Goal: Task Accomplishment & Management: Complete application form

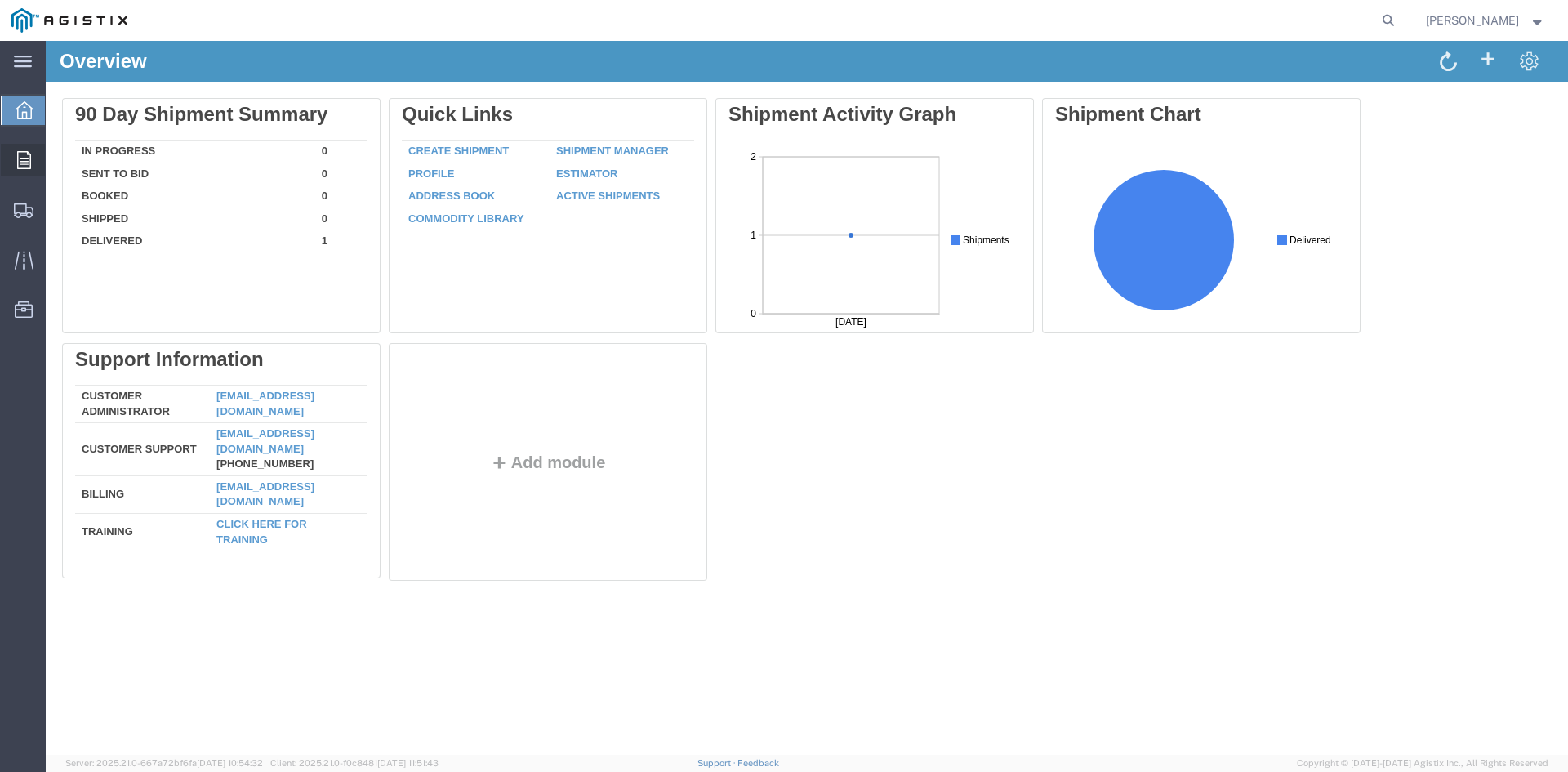
click at [19, 152] on icon at bounding box center [24, 159] width 14 height 18
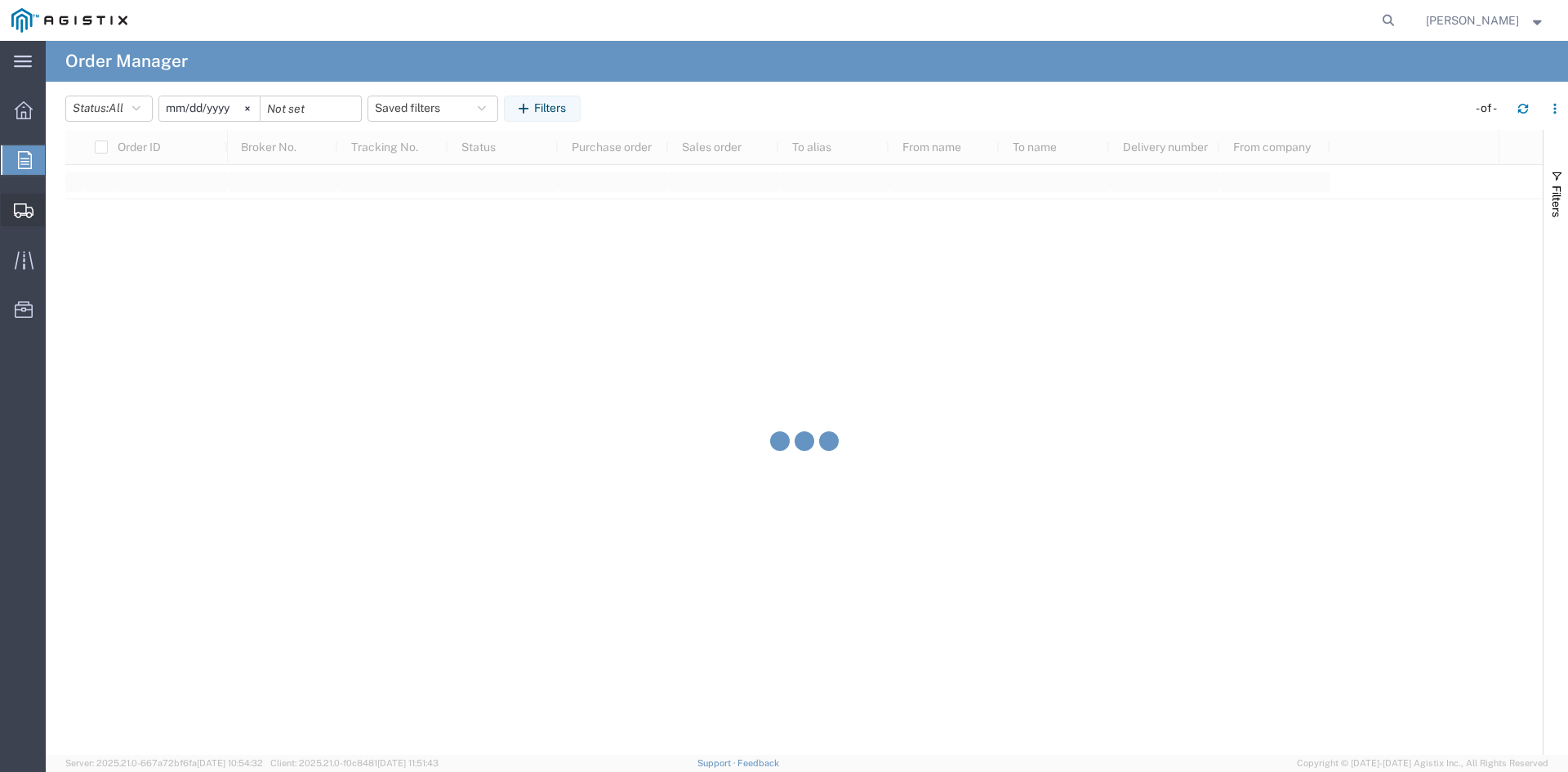
click at [16, 196] on div at bounding box center [23, 210] width 46 height 33
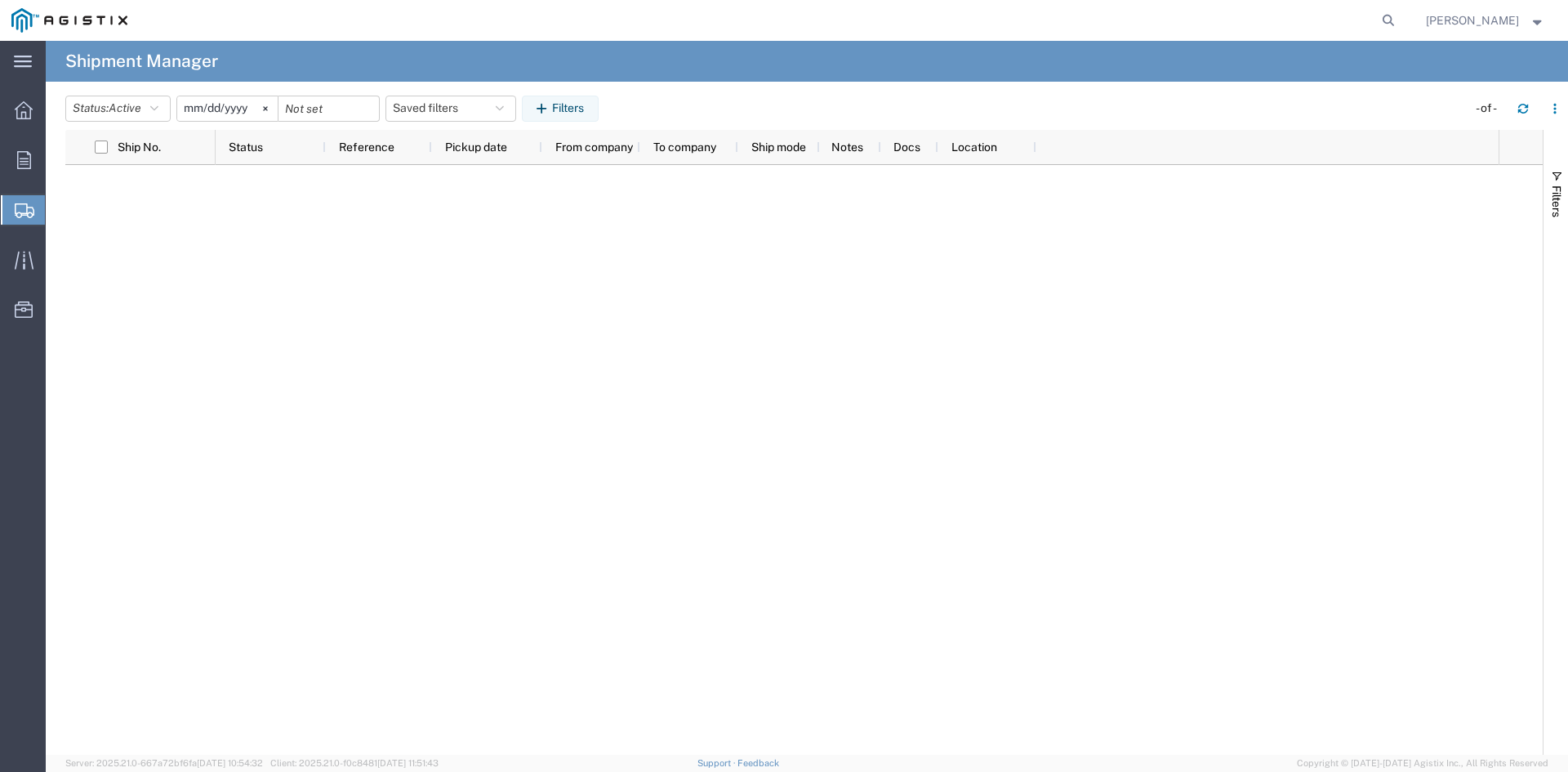
click at [0, 0] on span "Create Shipment" at bounding box center [0, 0] width 0 height 0
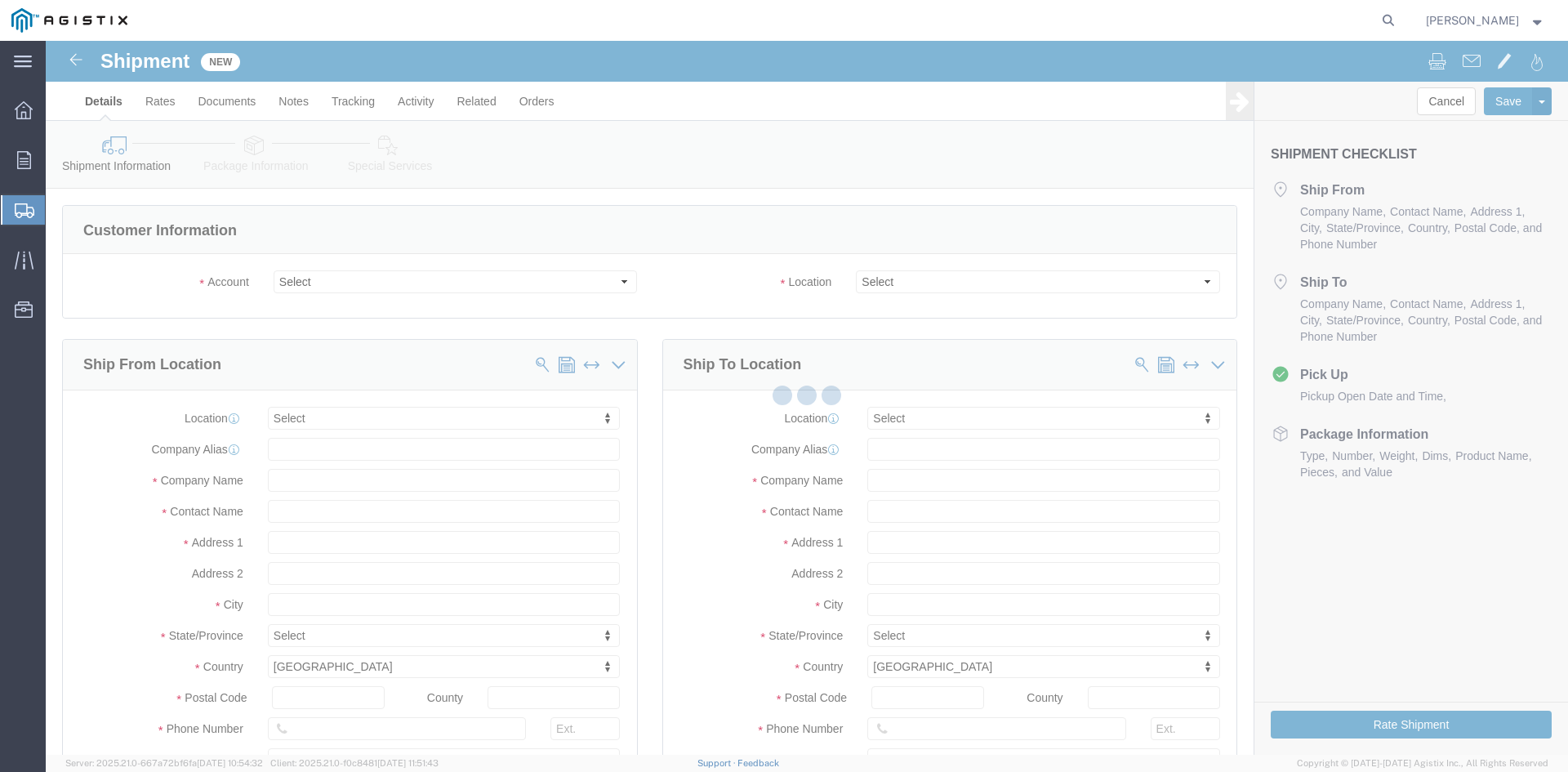
select select
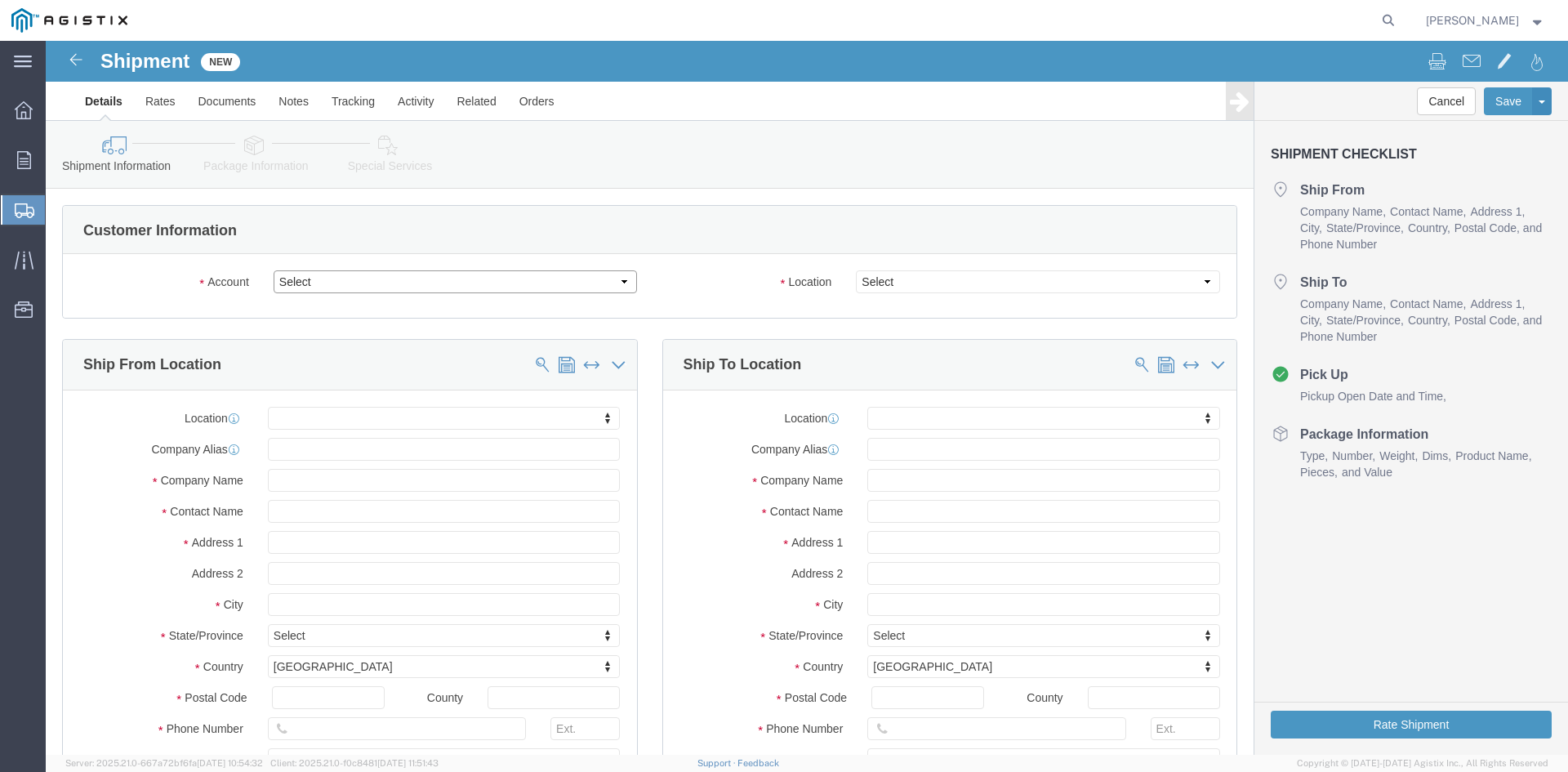
click select "Select PG&E Universal Rectifiers Inc"
select select "9596"
click select "Select PG&E Universal Rectifiers Inc"
select select "PURCHORD"
select select
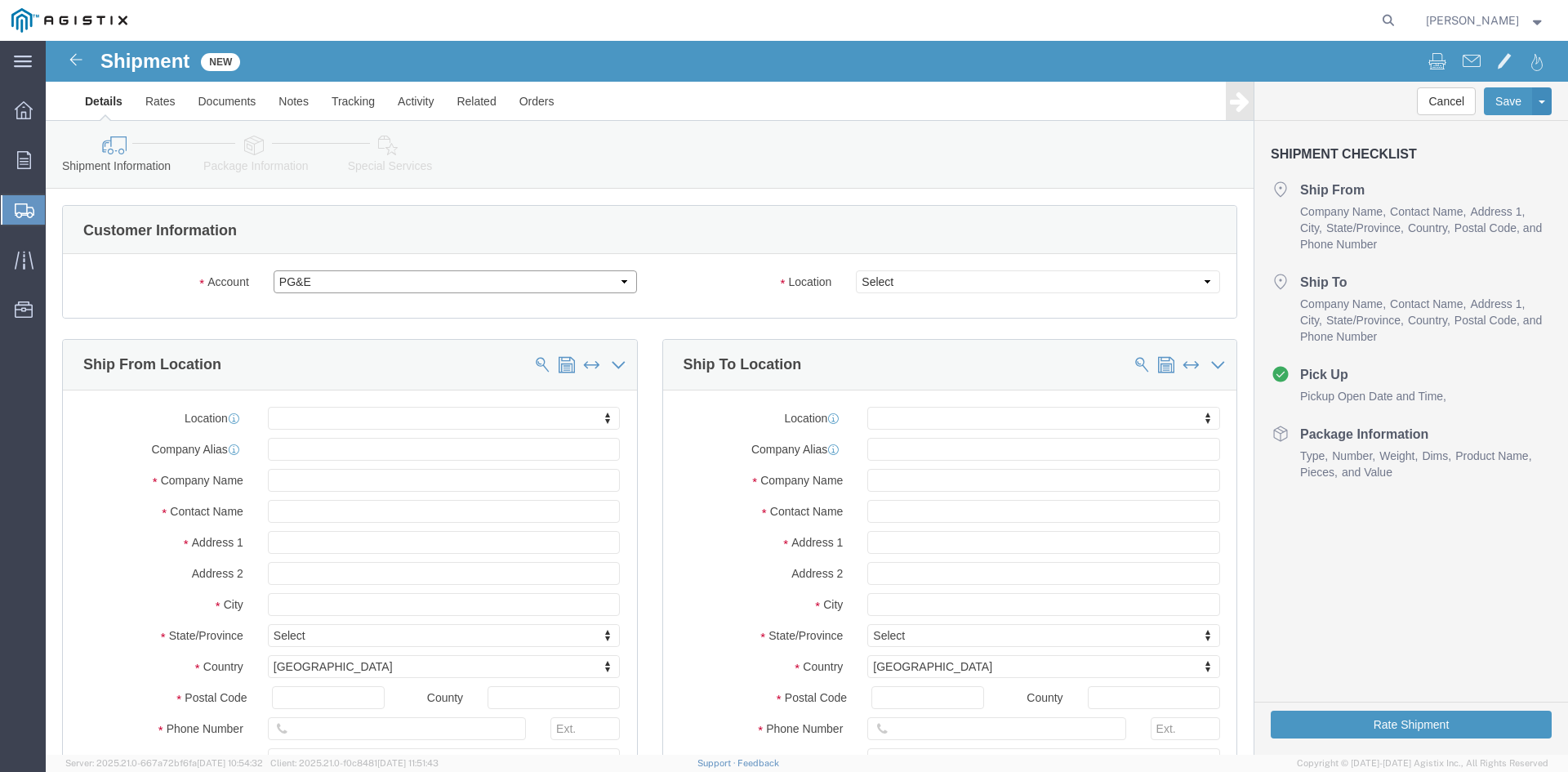
select select
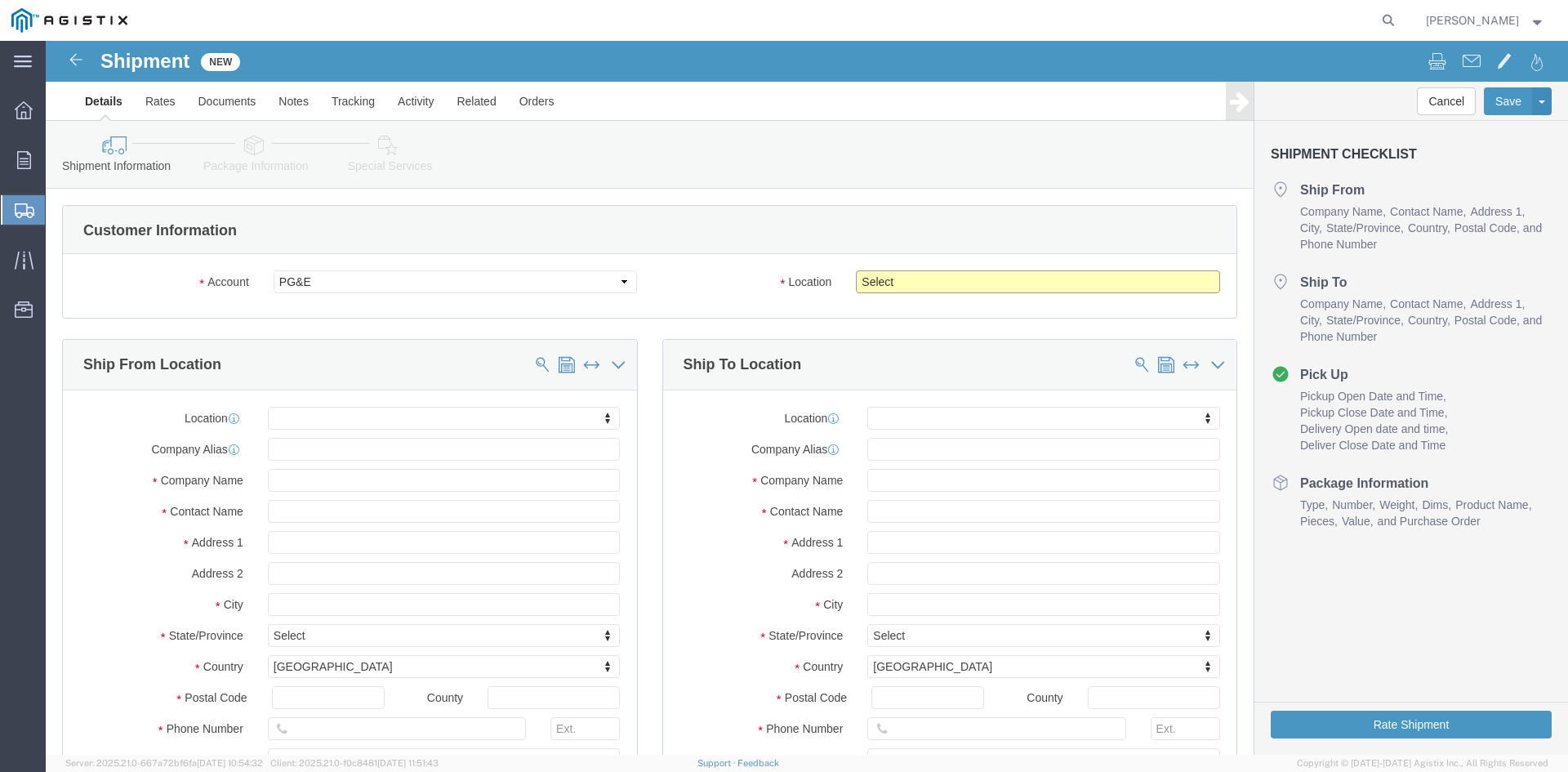
click select "Select All Others Fremont DC Fresno DC Wheatland DC"
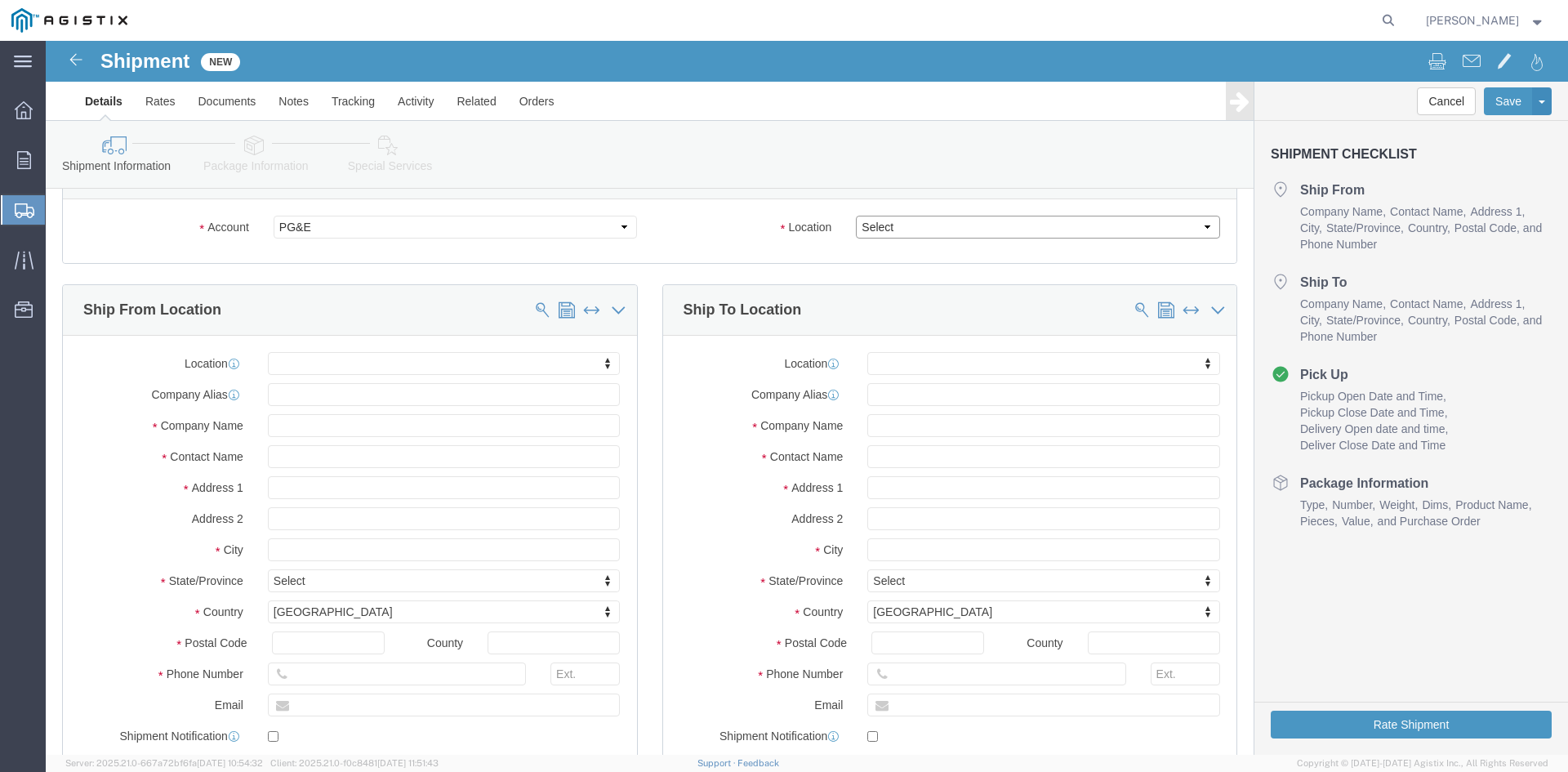
scroll to position [81, 0]
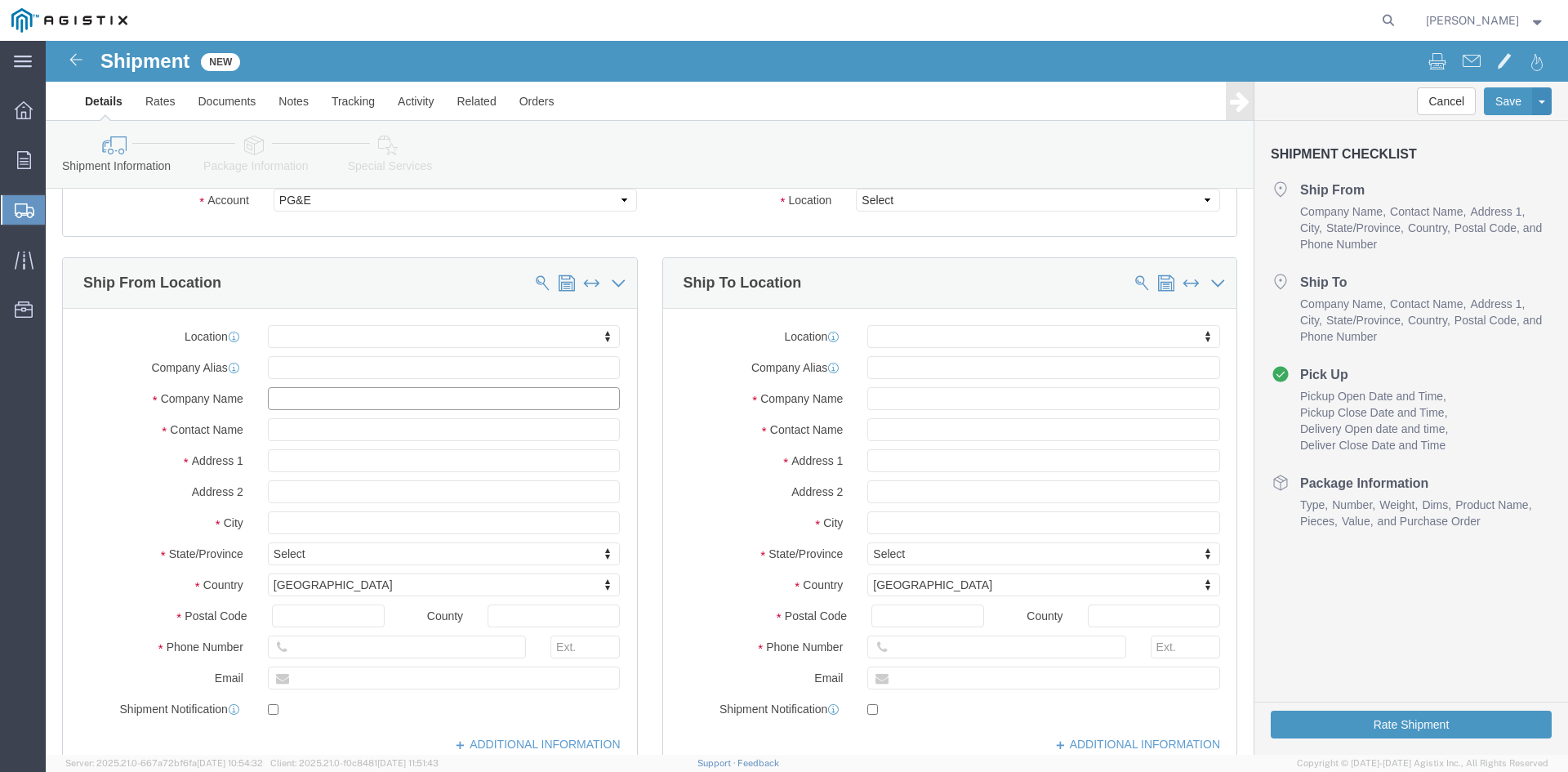
click input "text"
type input "Universal Rectifiers.Inc."
click input "text"
drag, startPoint x: 474, startPoint y: 146, endPoint x: 465, endPoint y: 155, distance: 12.7
click div "Shipment Information Package Information Special Services"
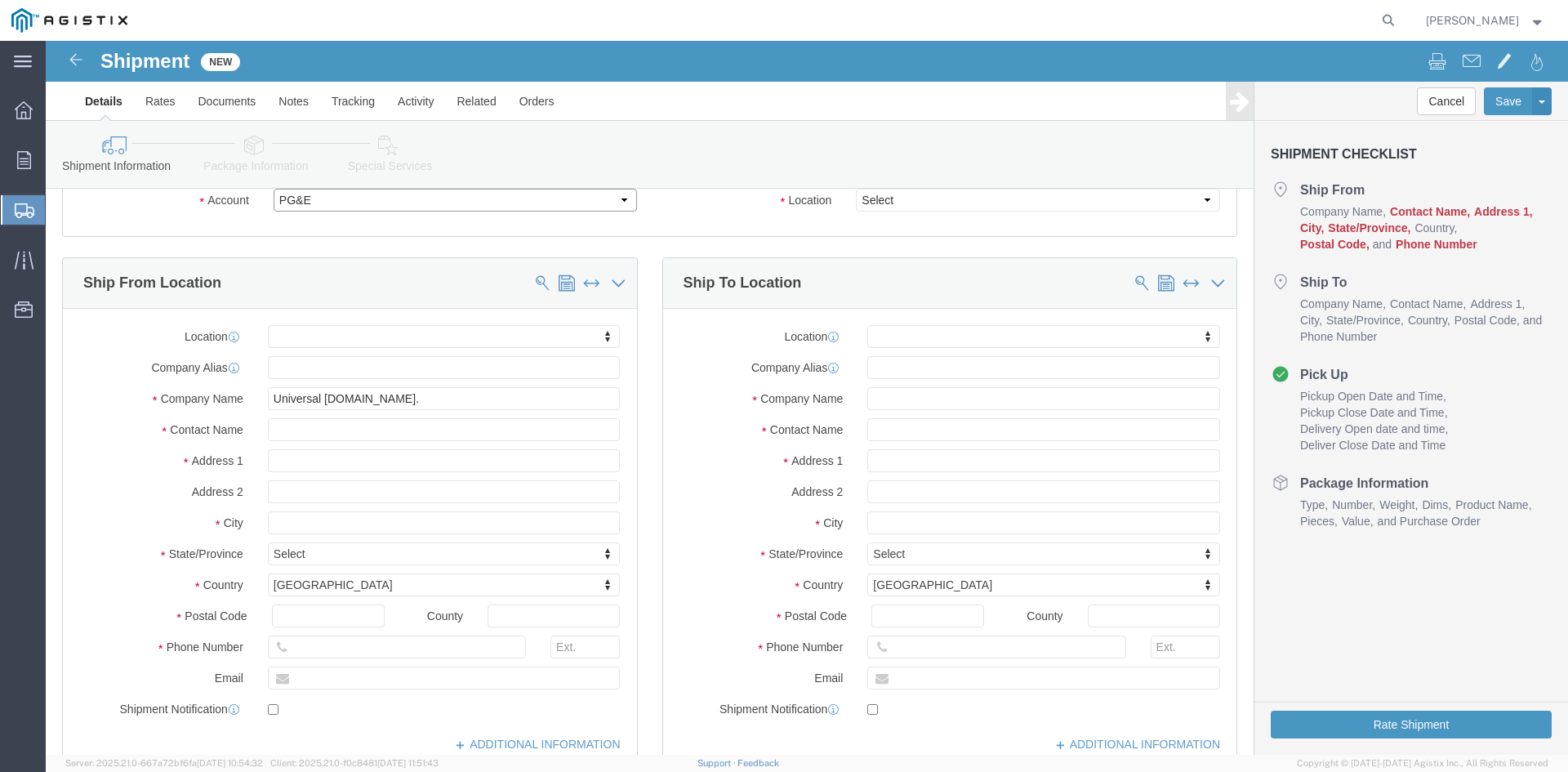
click select "Select PG&E Universal Rectifiers Inc"
select select "12593"
click select "Select PG&E Universal Rectifiers Inc"
select select "CUSTREF"
select select
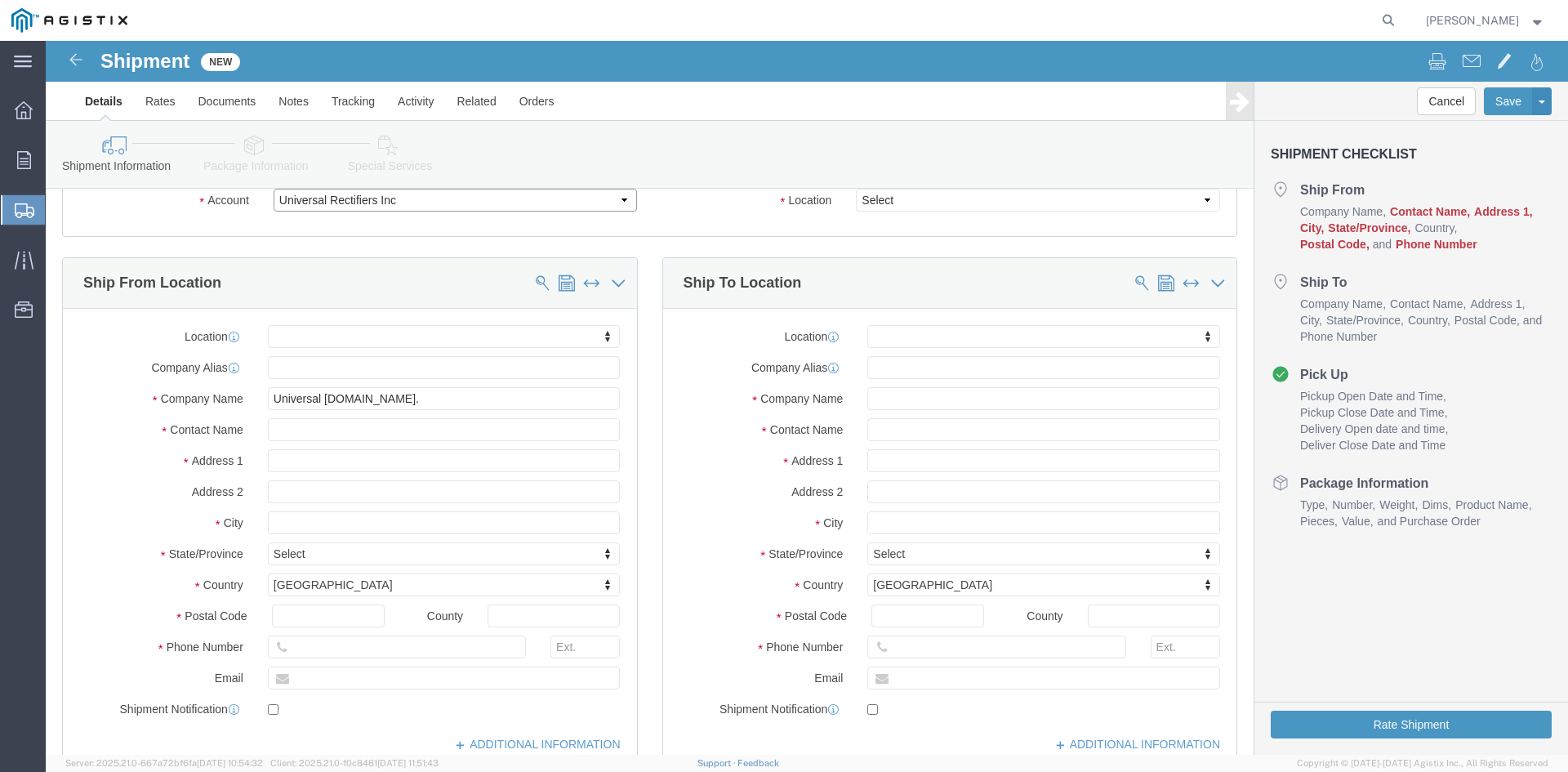
select select
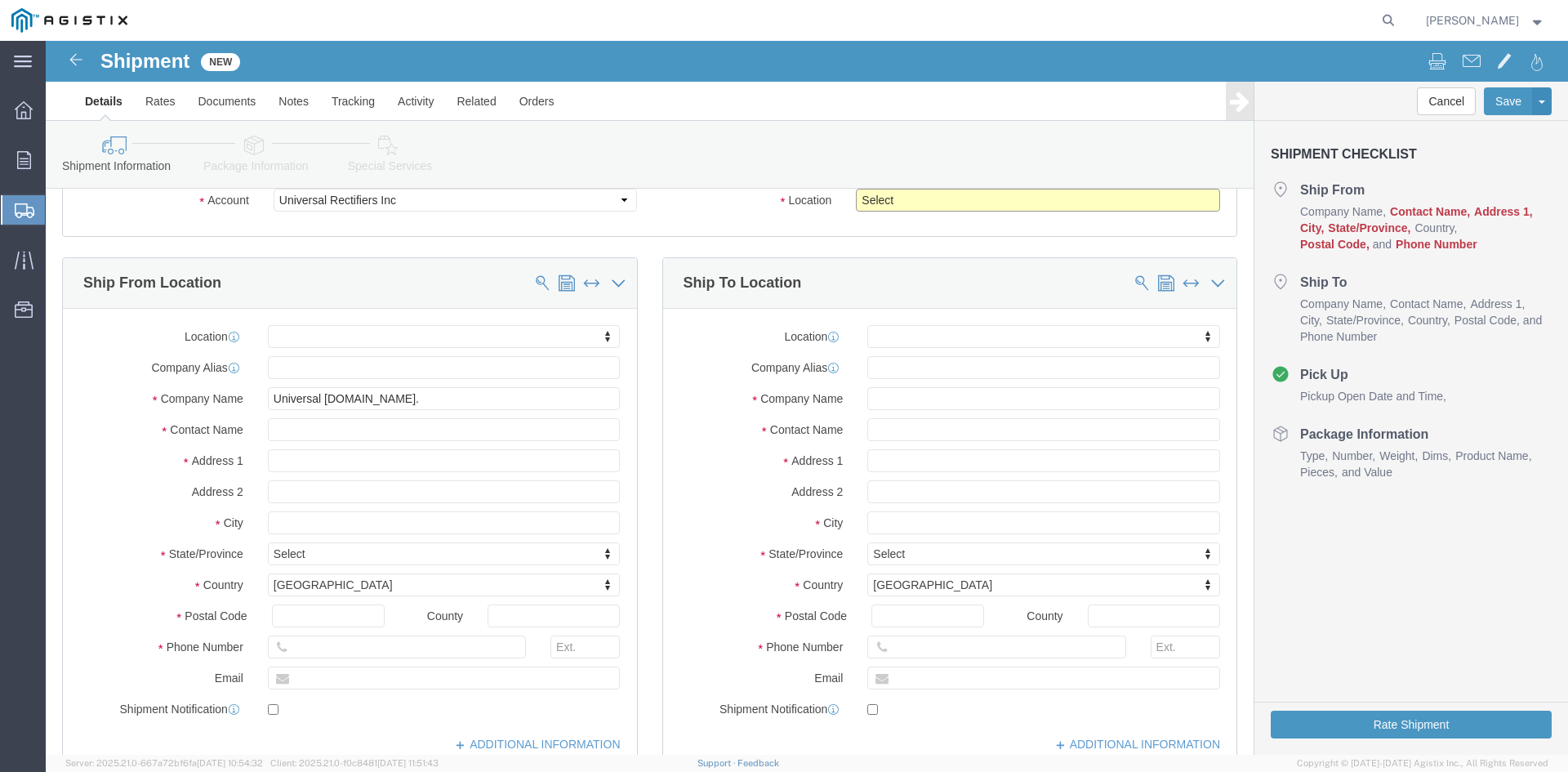
click select "Select ROSENBERG"
click div "Shipment Information Package Information Special Services"
click select "Select PG&E Universal Rectifiers Inc"
select select "9596"
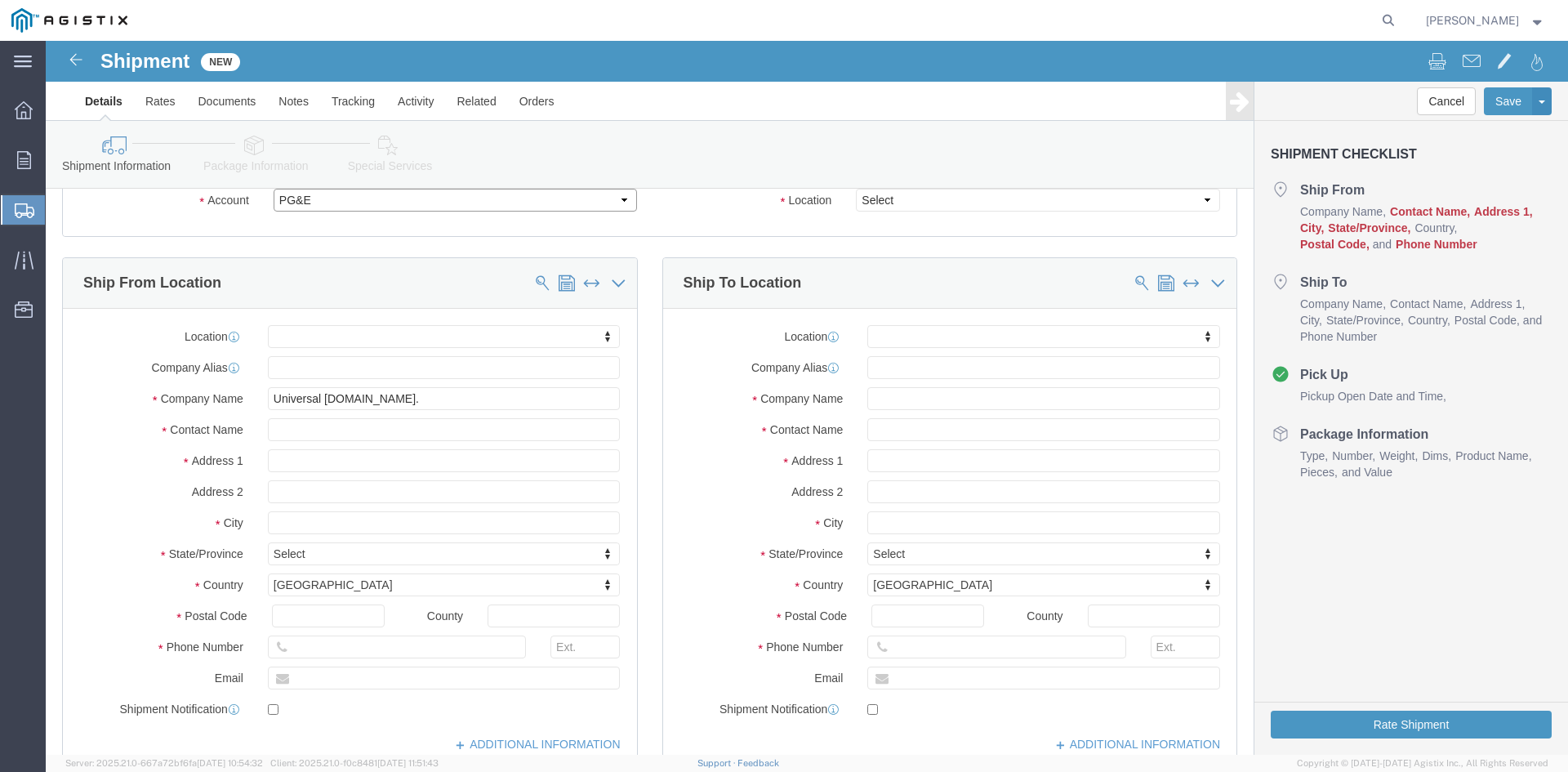
click select "Select PG&E Universal Rectifiers Inc"
select select "PURCHORD"
select select
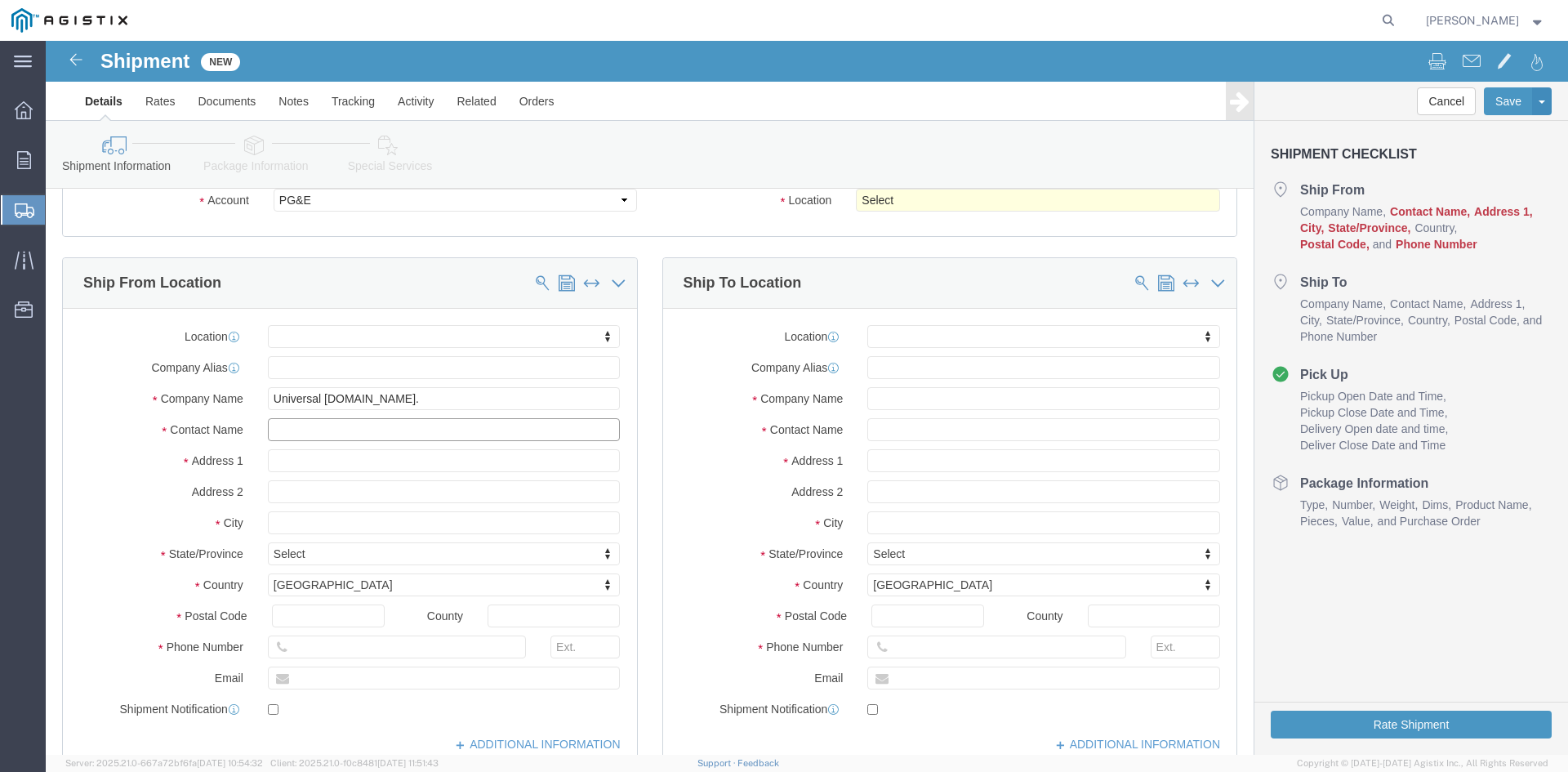
click input "text"
type input "Elaina Navarro"
click input "text"
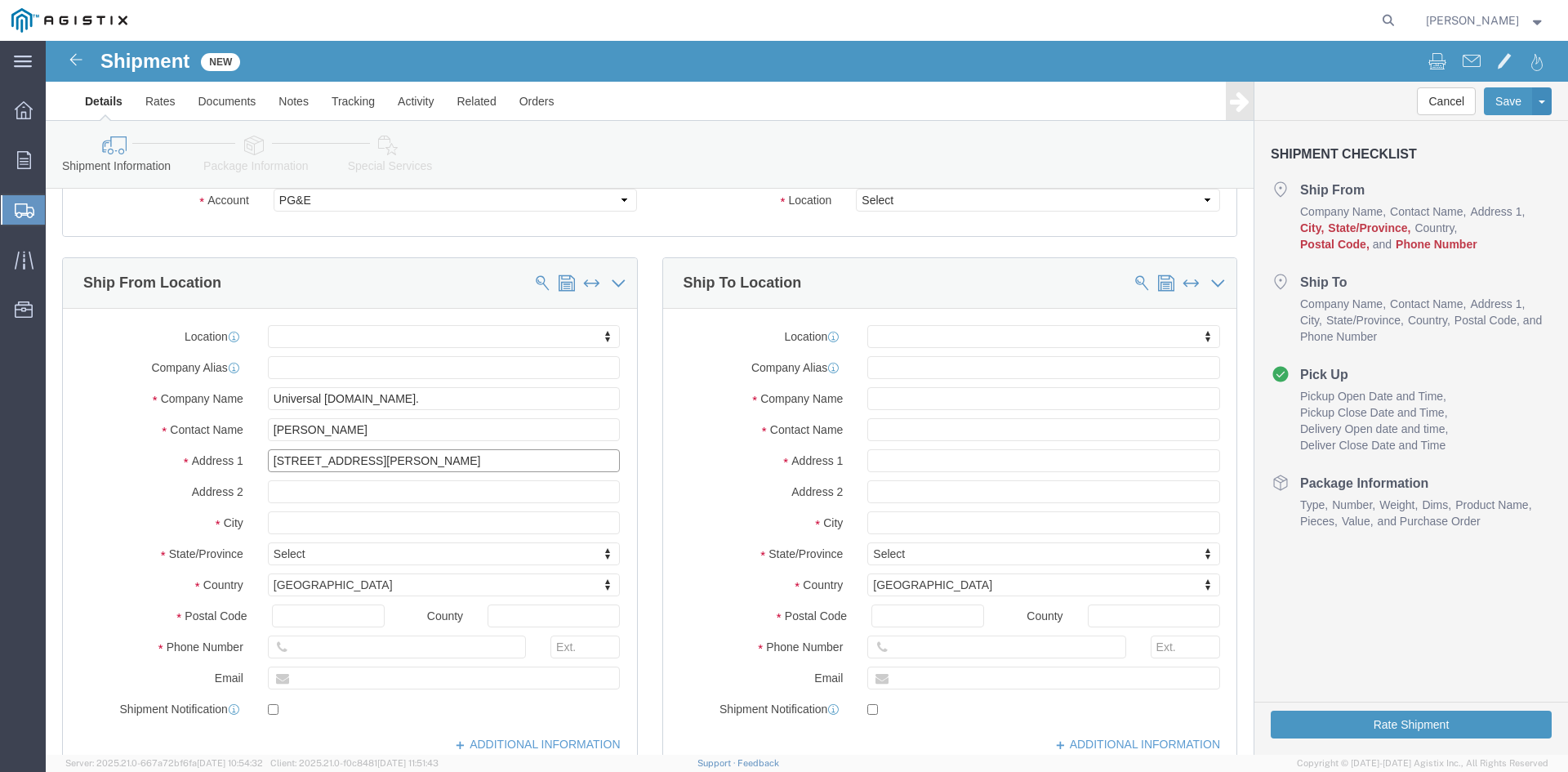
type input "5702 Williams School Road"
select select
click div "Location My Profile Location (OBSOLETE) BURNEY SC - GC TRAILER (OBSOLETE) BURNE…"
click input "text"
type input "Rosenberg"
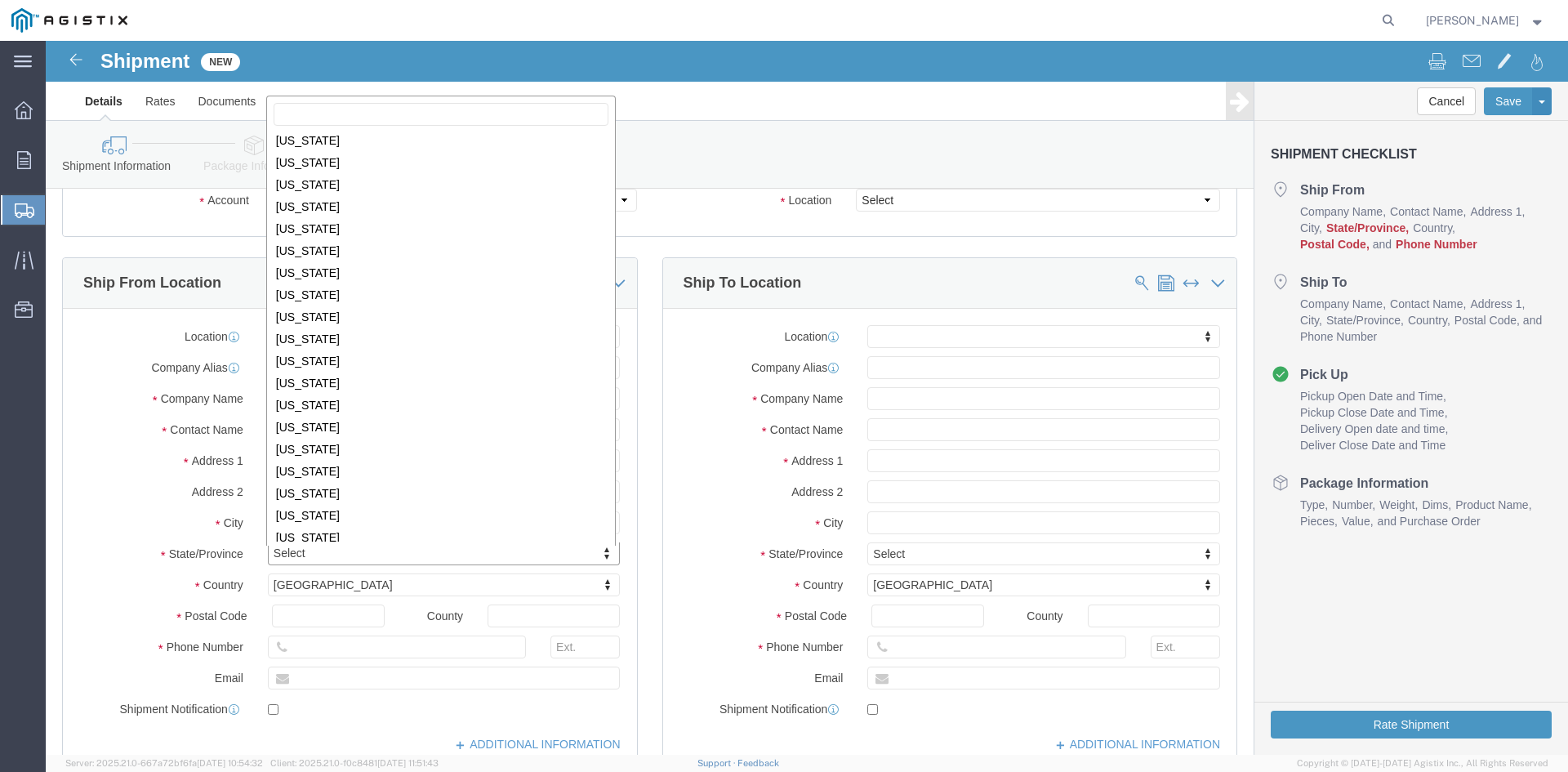
scroll to position [848, 0]
select select
select select "TX"
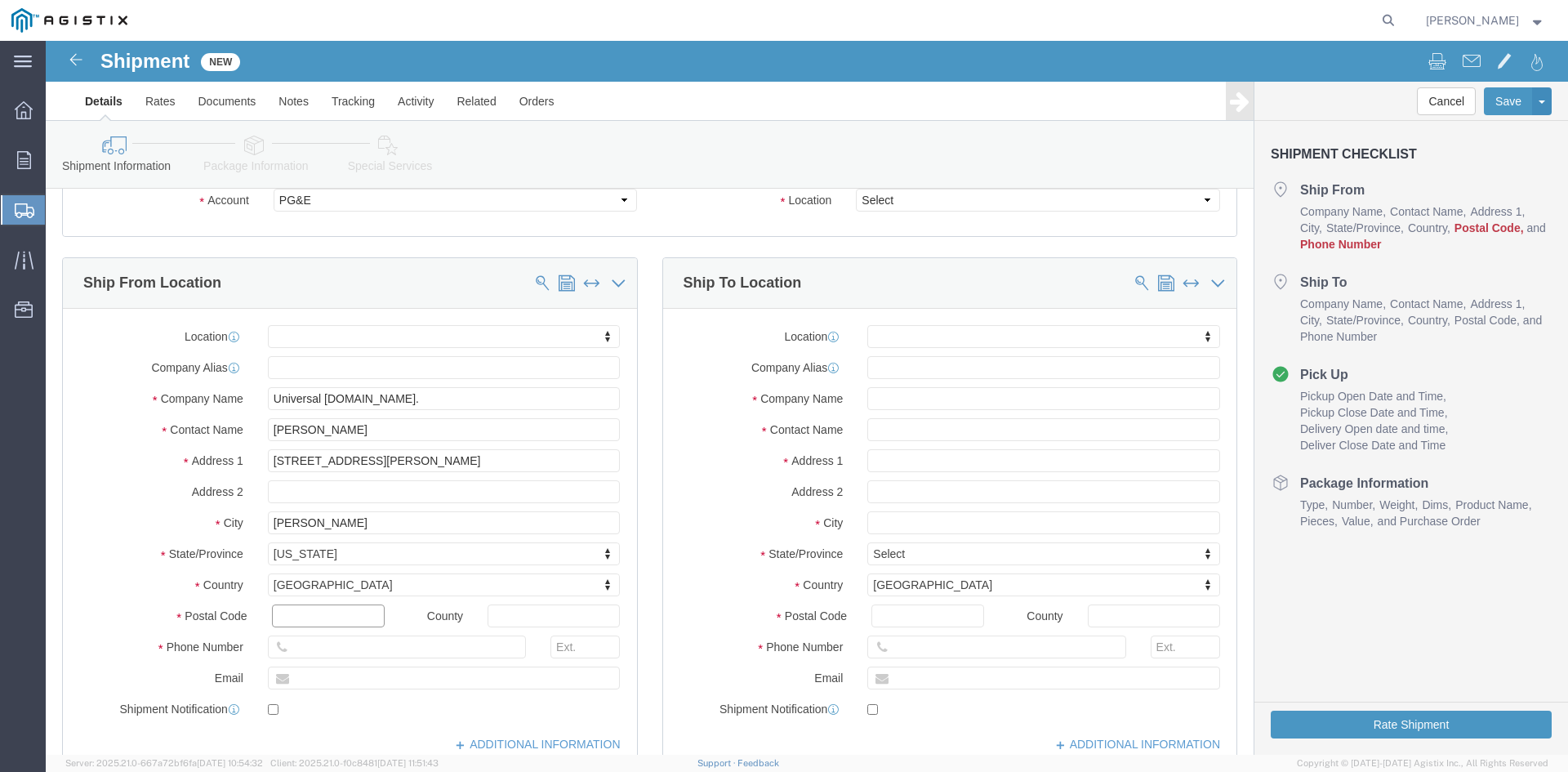
click input "text"
type input "77461"
select select
click input "text"
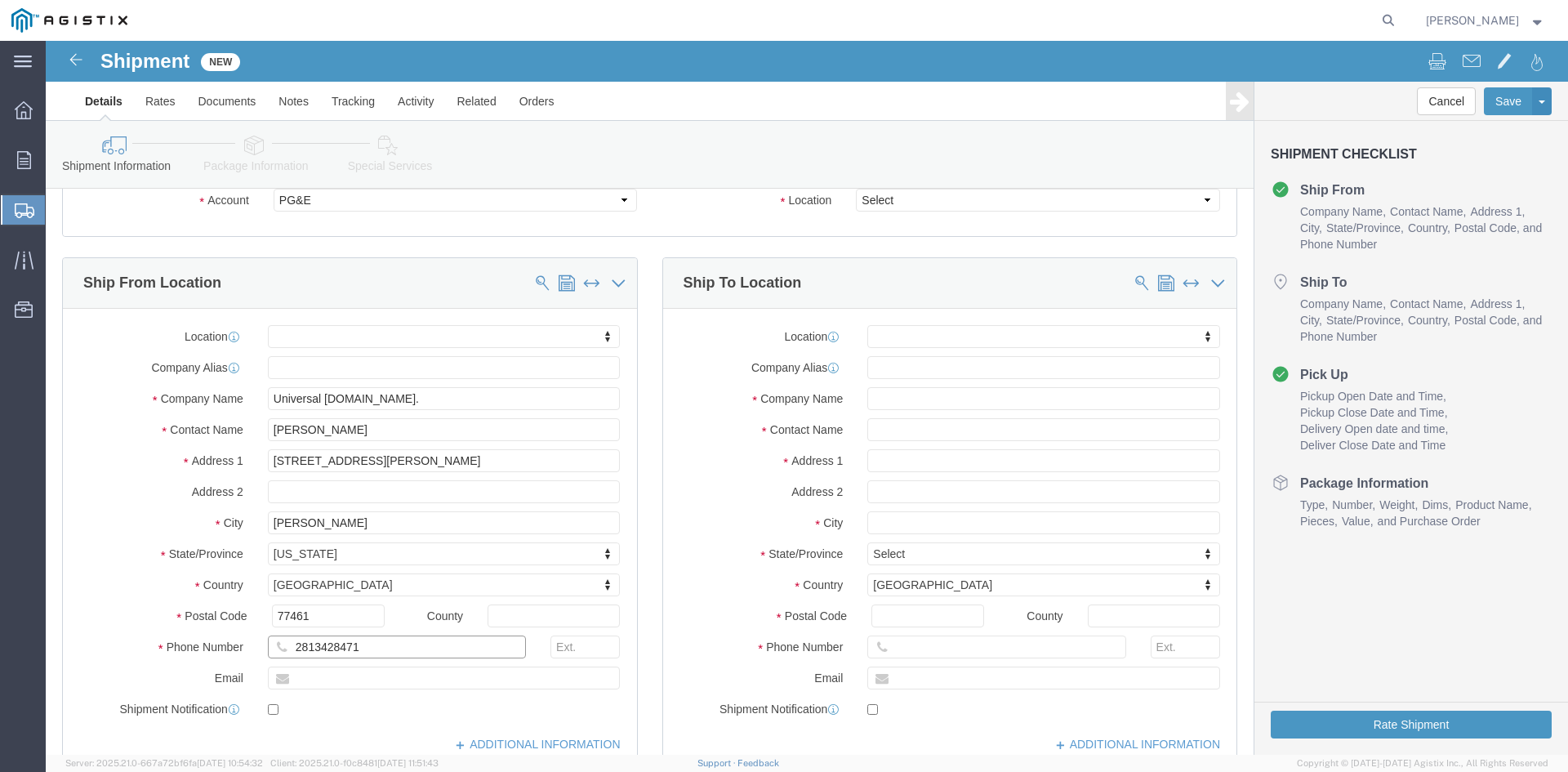
type input "2813428471"
click input "text"
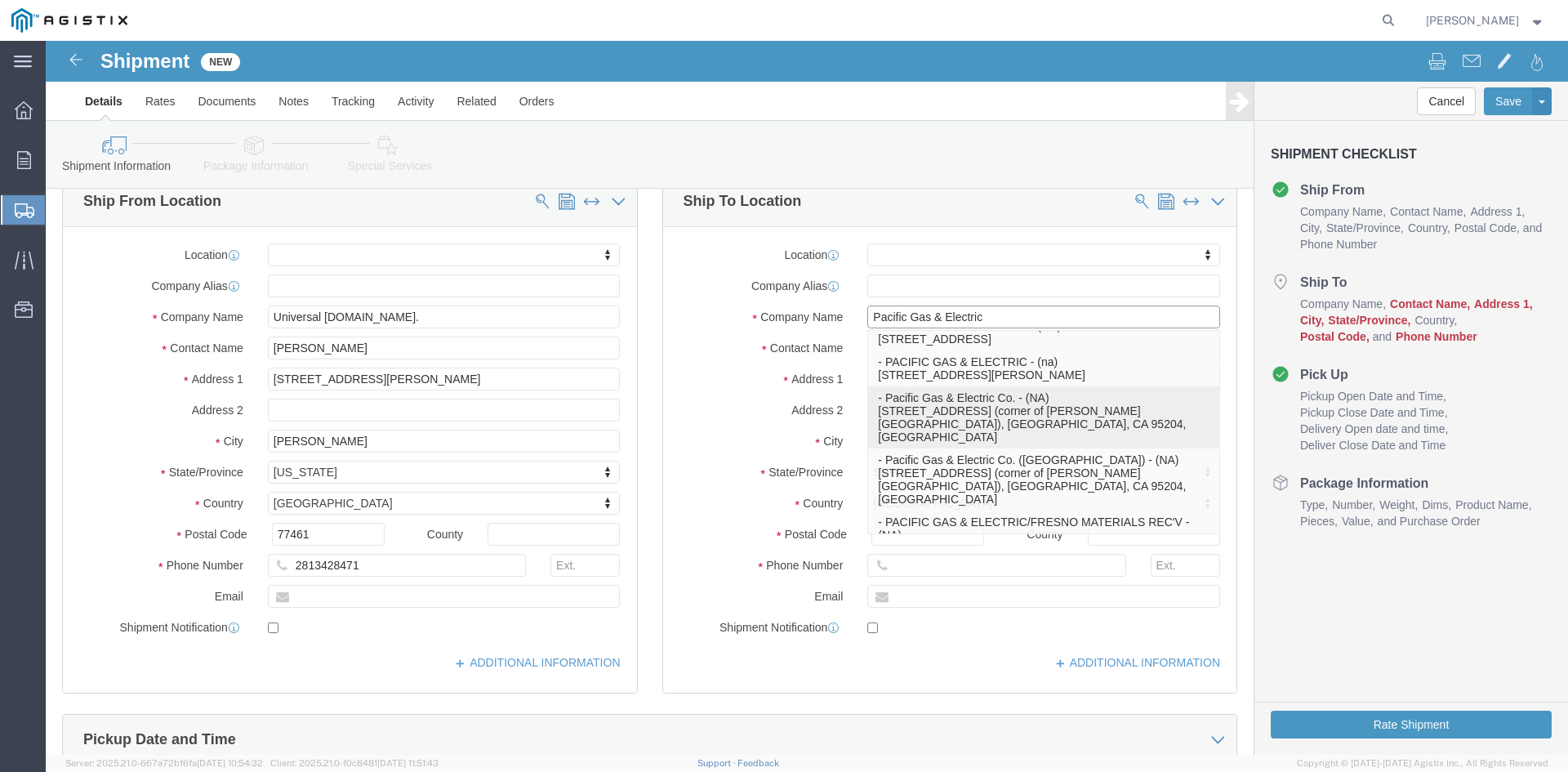
scroll to position [0, 0]
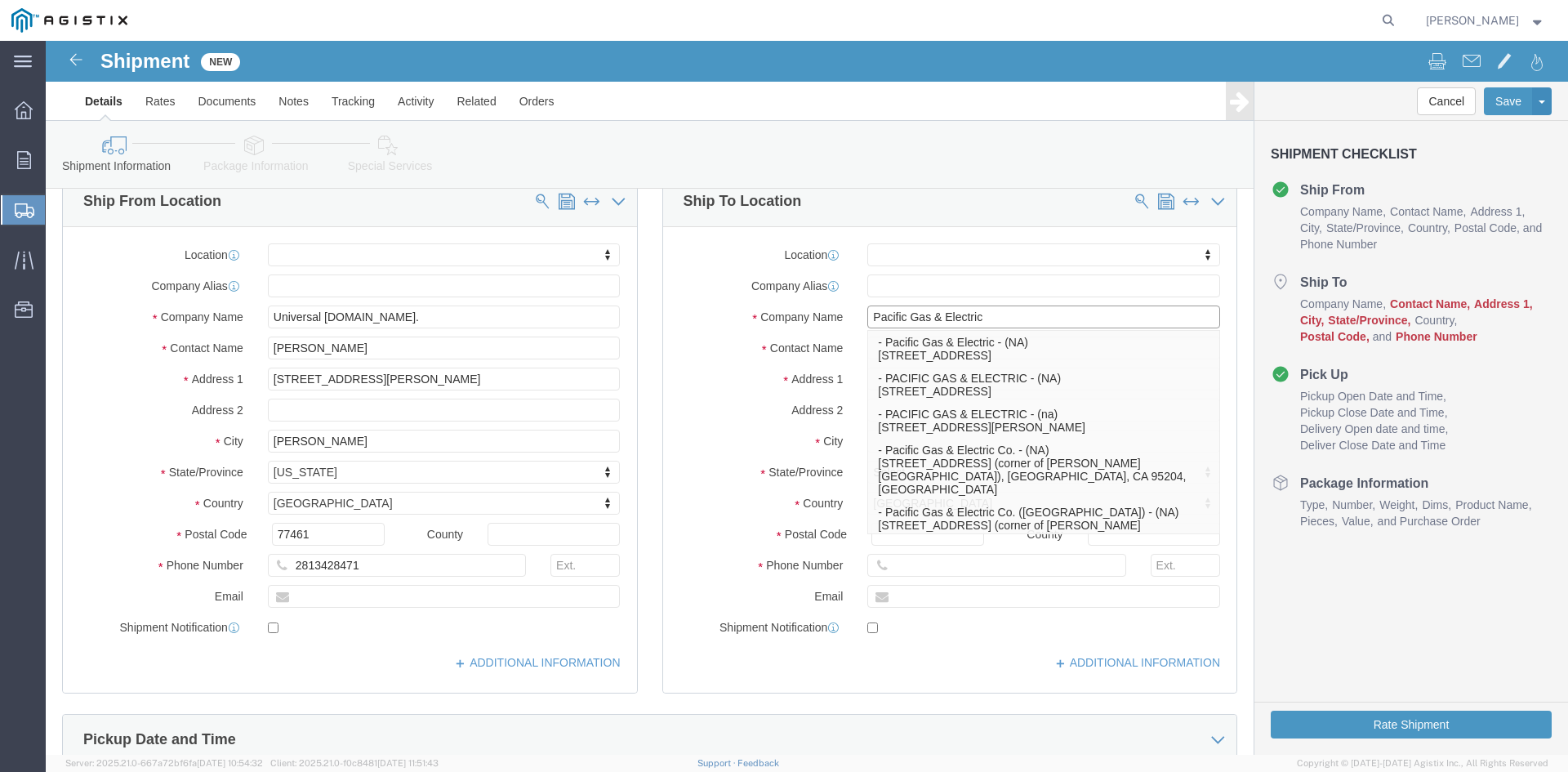
type input "Pacific Gas & Electric"
click div "Ship To Location"
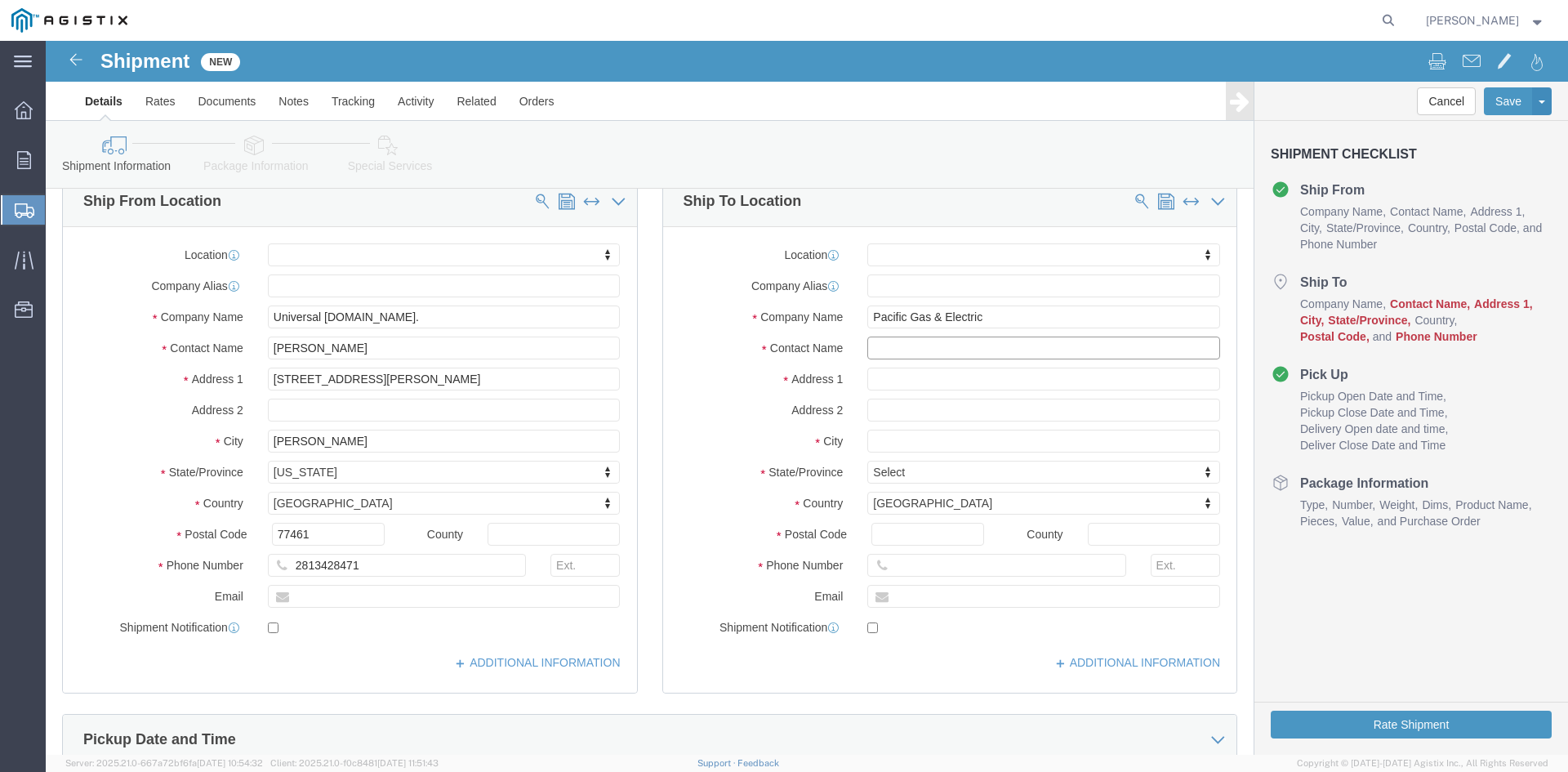
click input "text"
type input "Sonia Amato"
click input "text"
type input "2221 South Orange Avenue"
select select
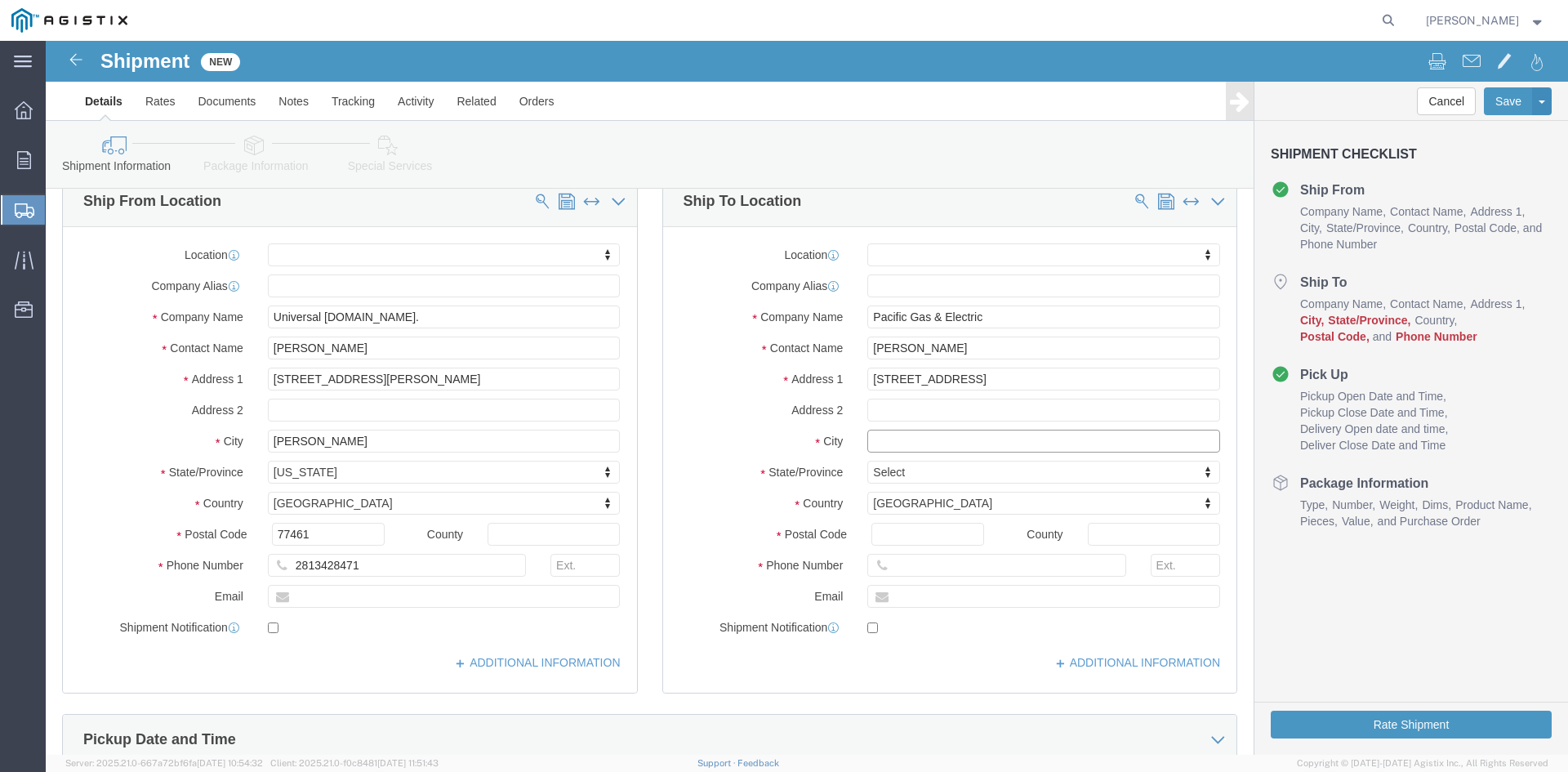
click input "text"
type input "California"
select select
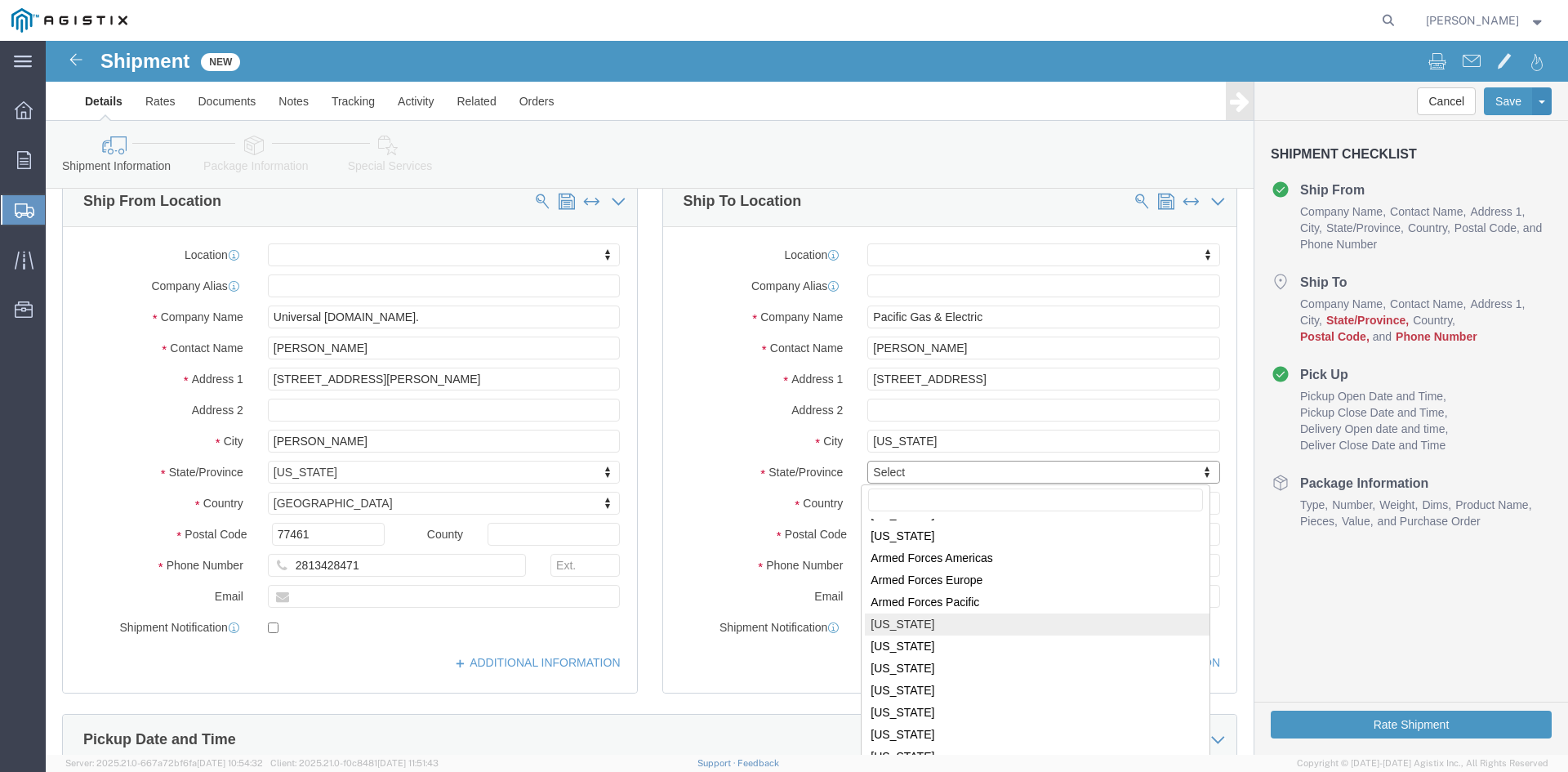
scroll to position [66, 0]
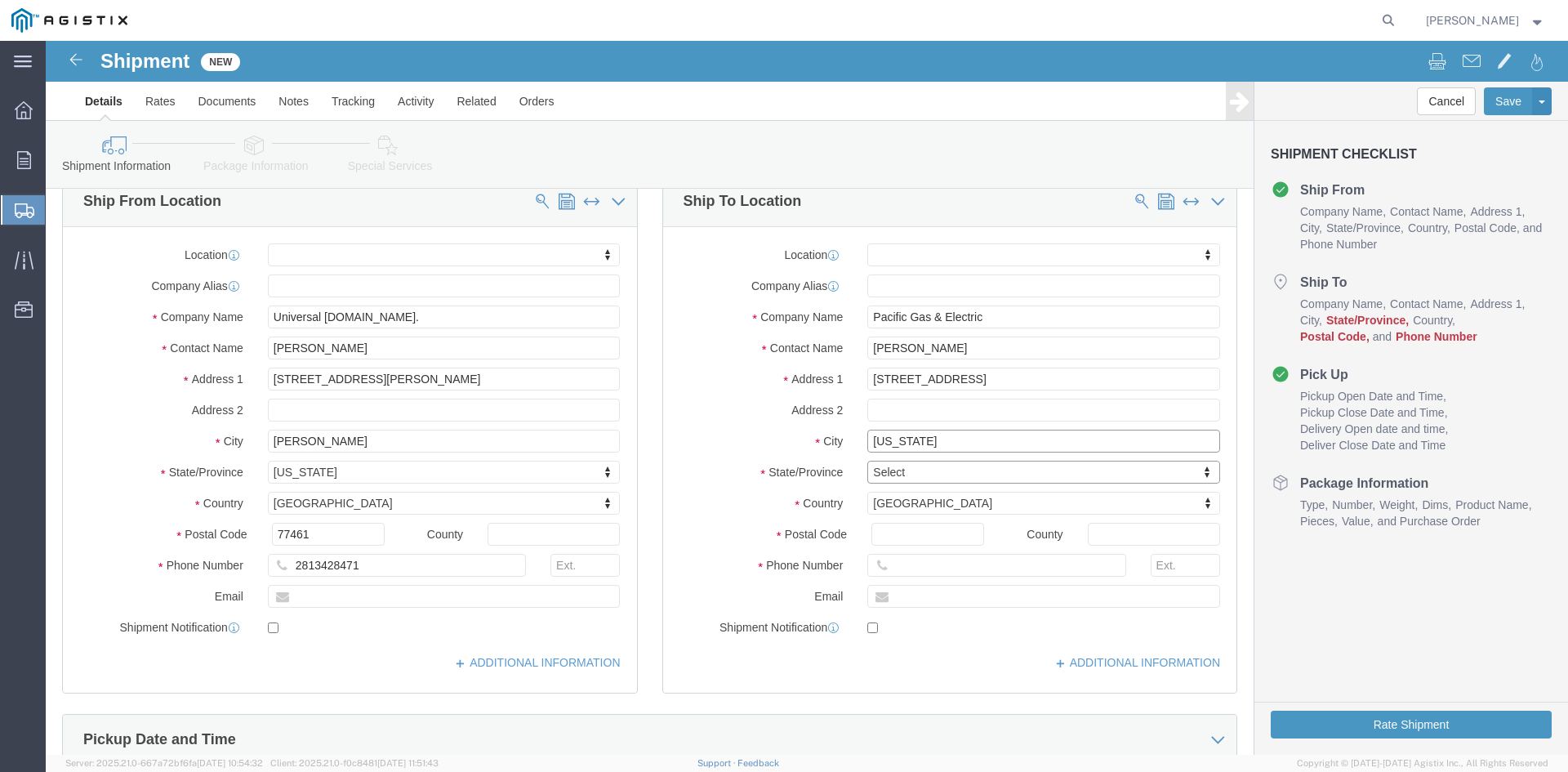
click input "California"
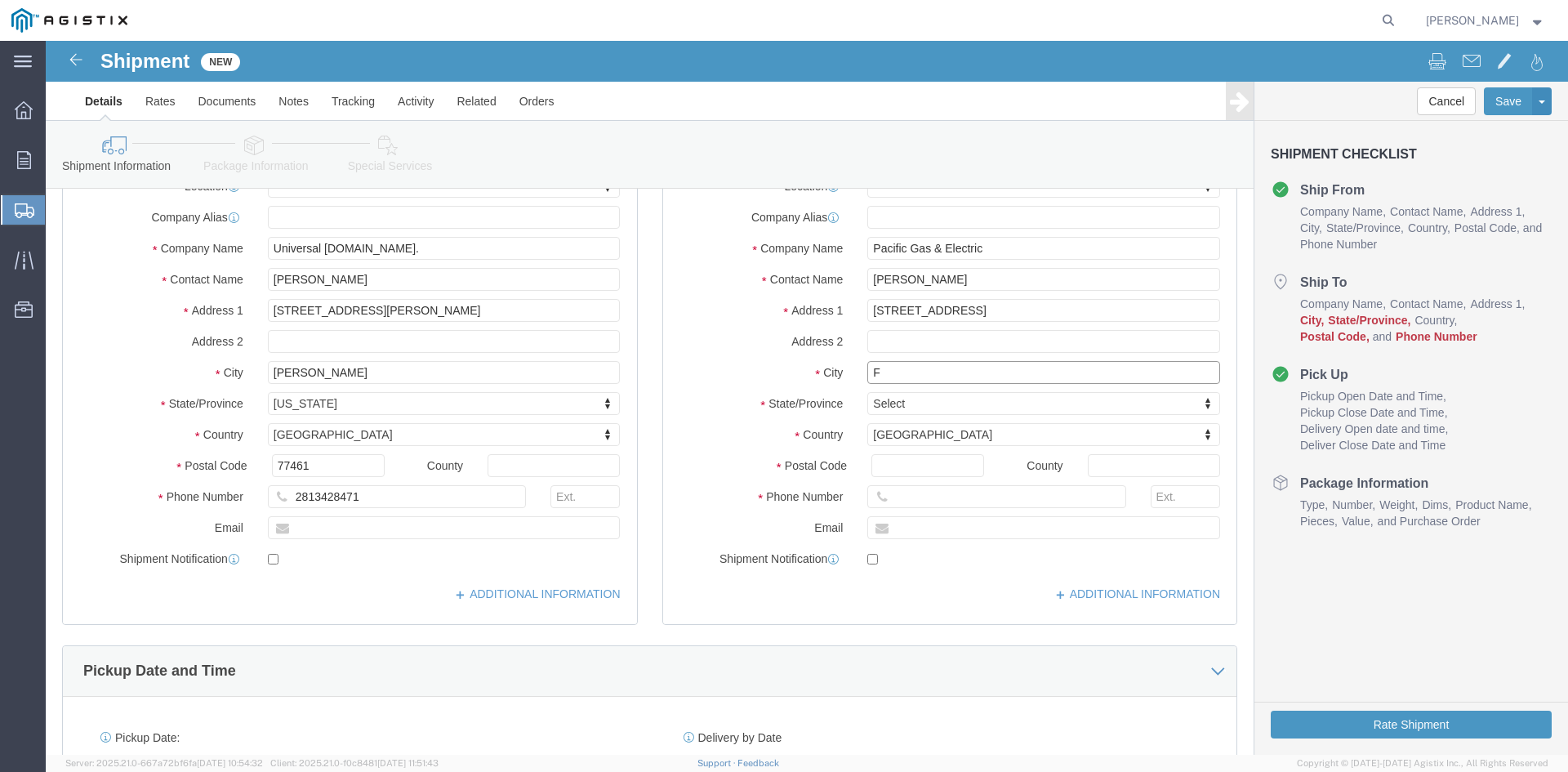
scroll to position [164, 0]
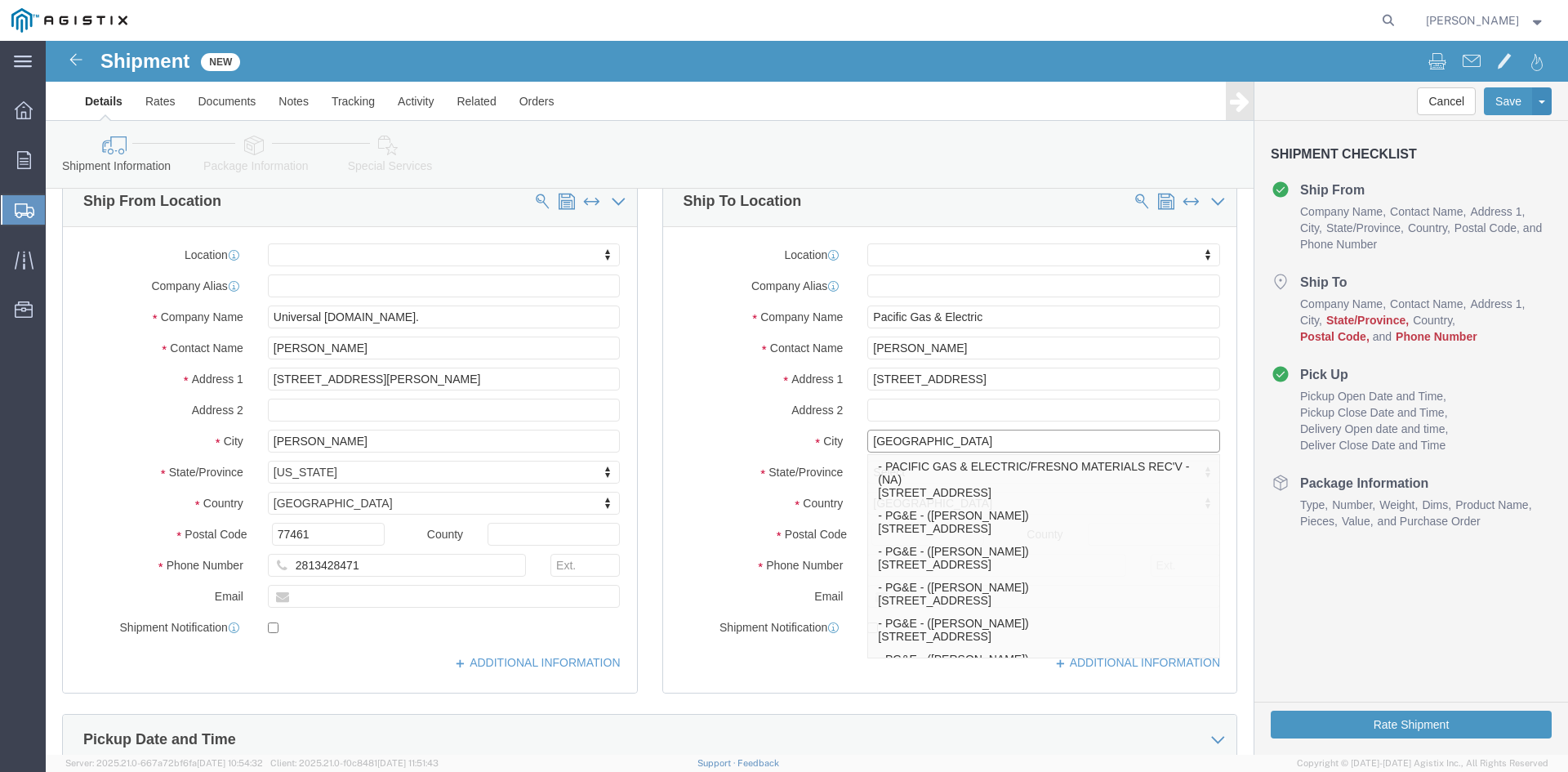
type input "Fresno"
click label "Contact Name"
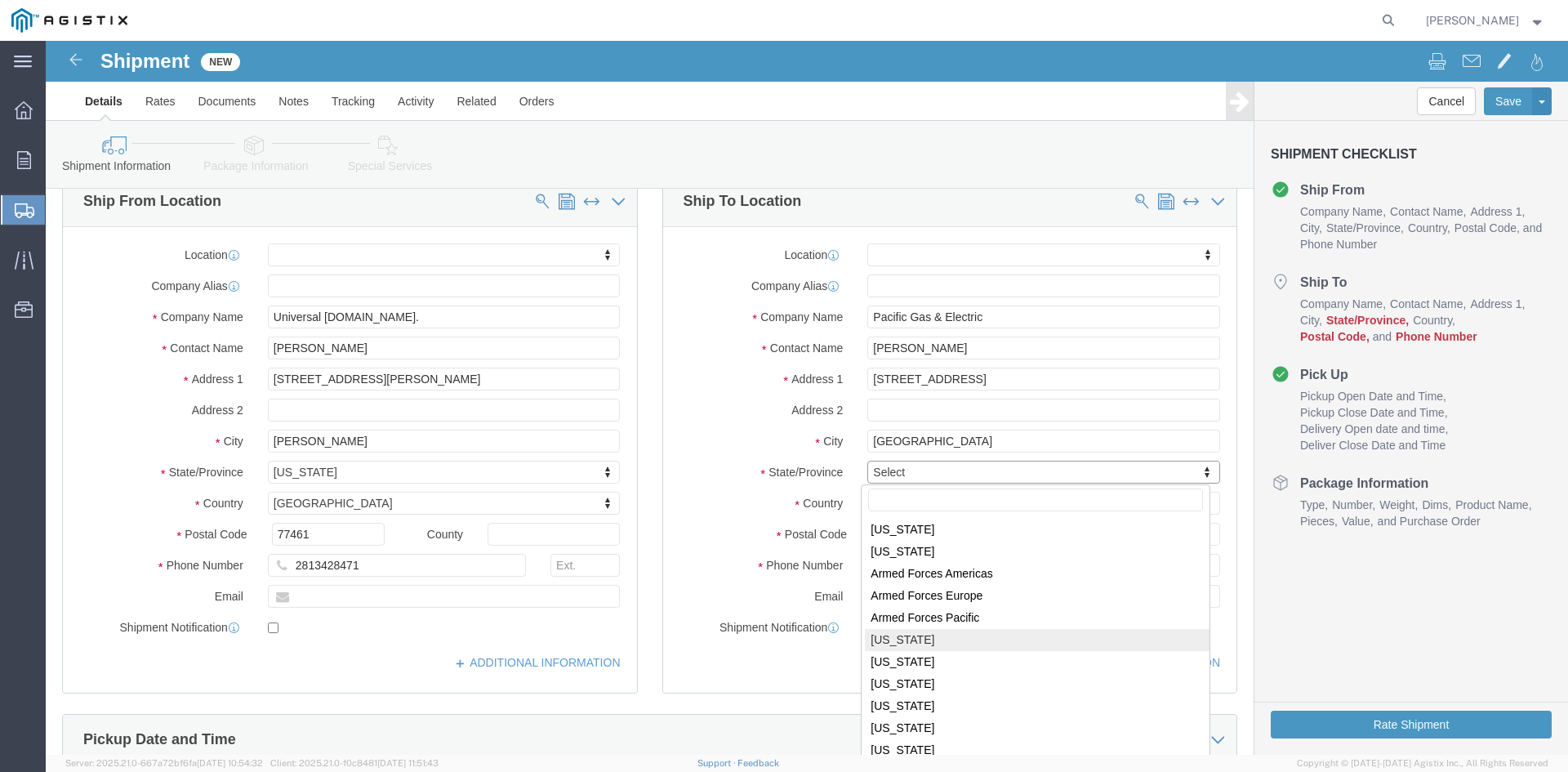
select select
select select "CA"
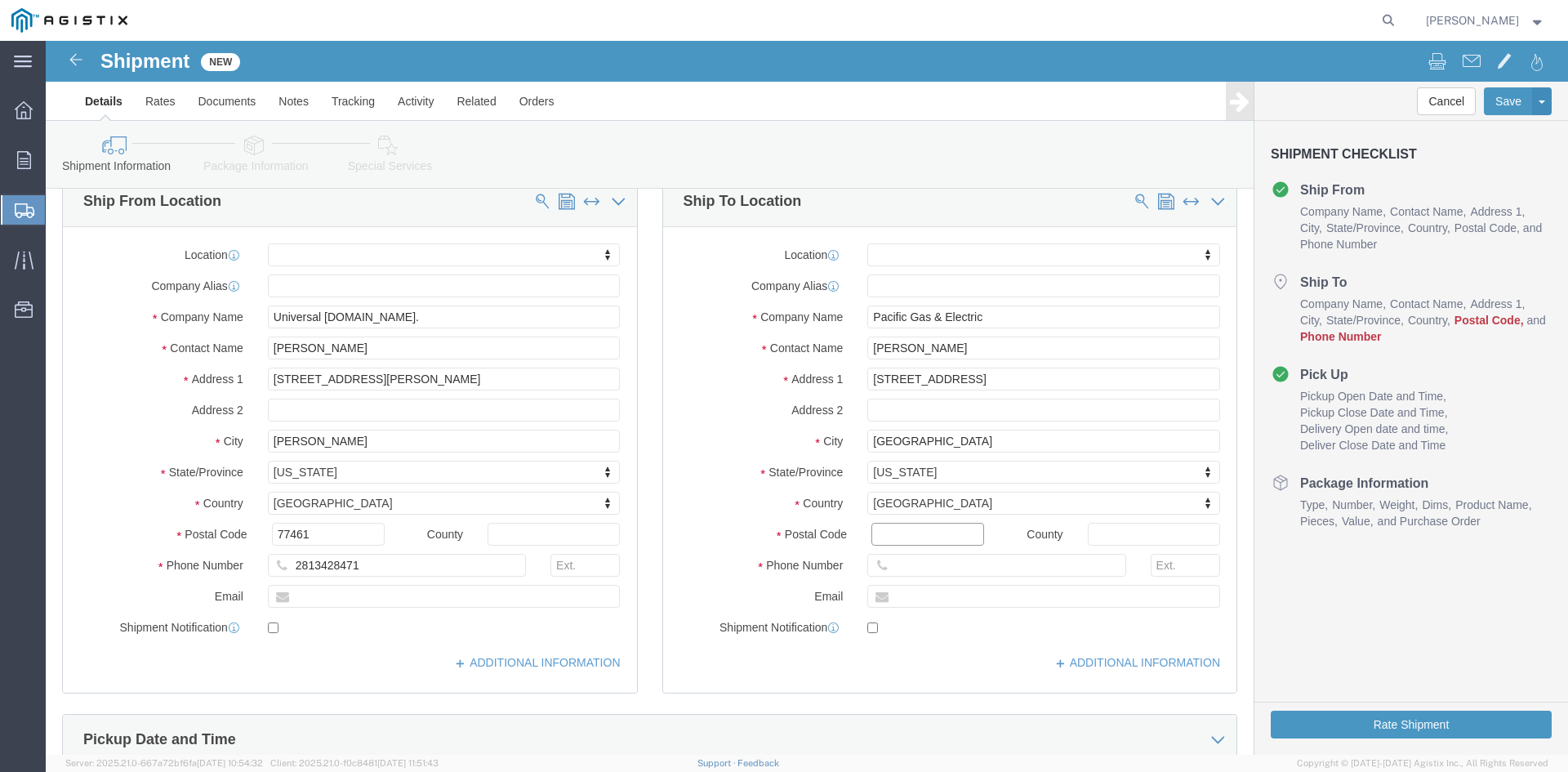
click input "Postal Code"
type input "93725"
select select
click input "text"
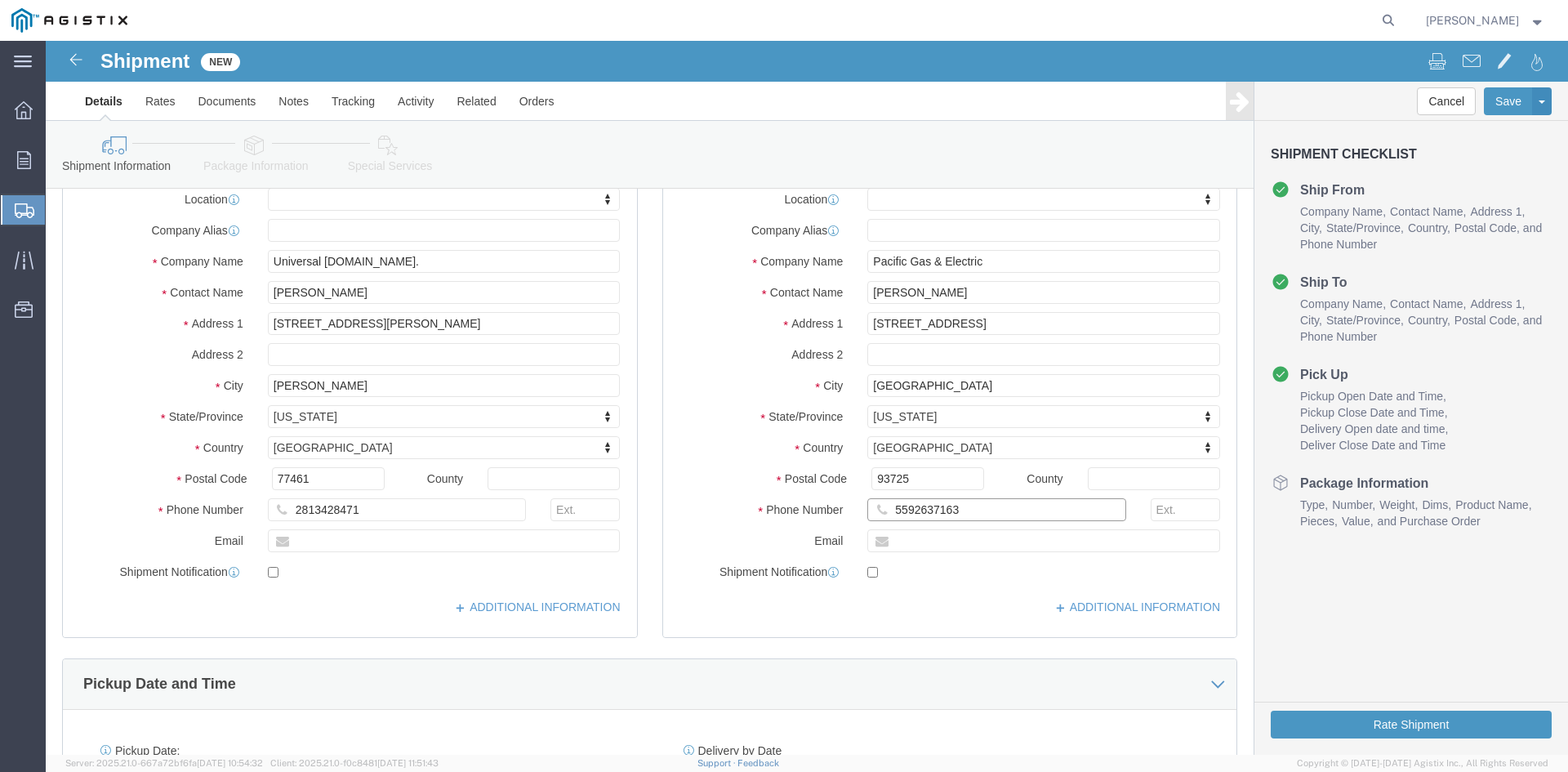
scroll to position [245, 0]
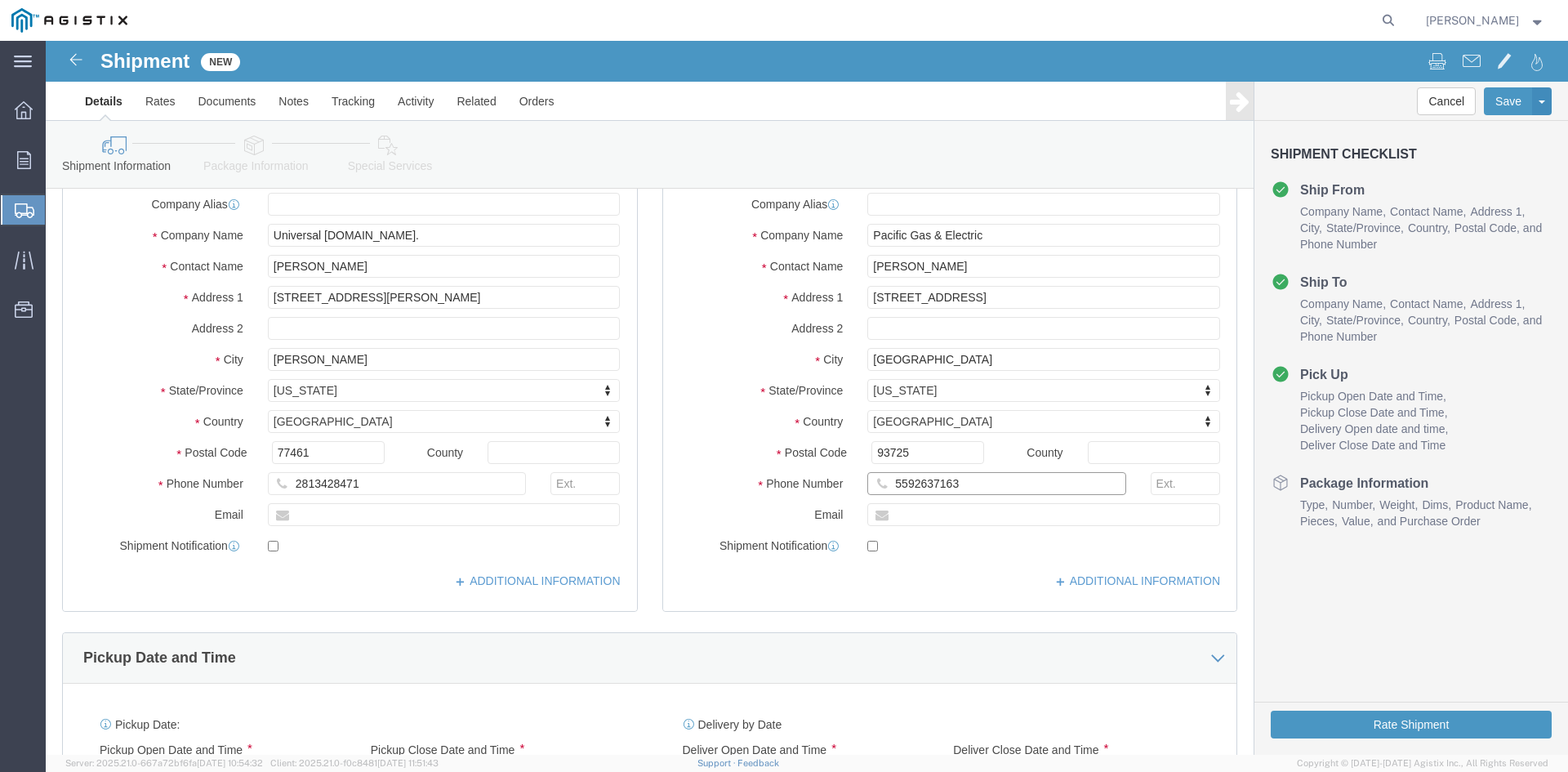
type input "5592637163"
click div "ADDITIONAL INFORMATION"
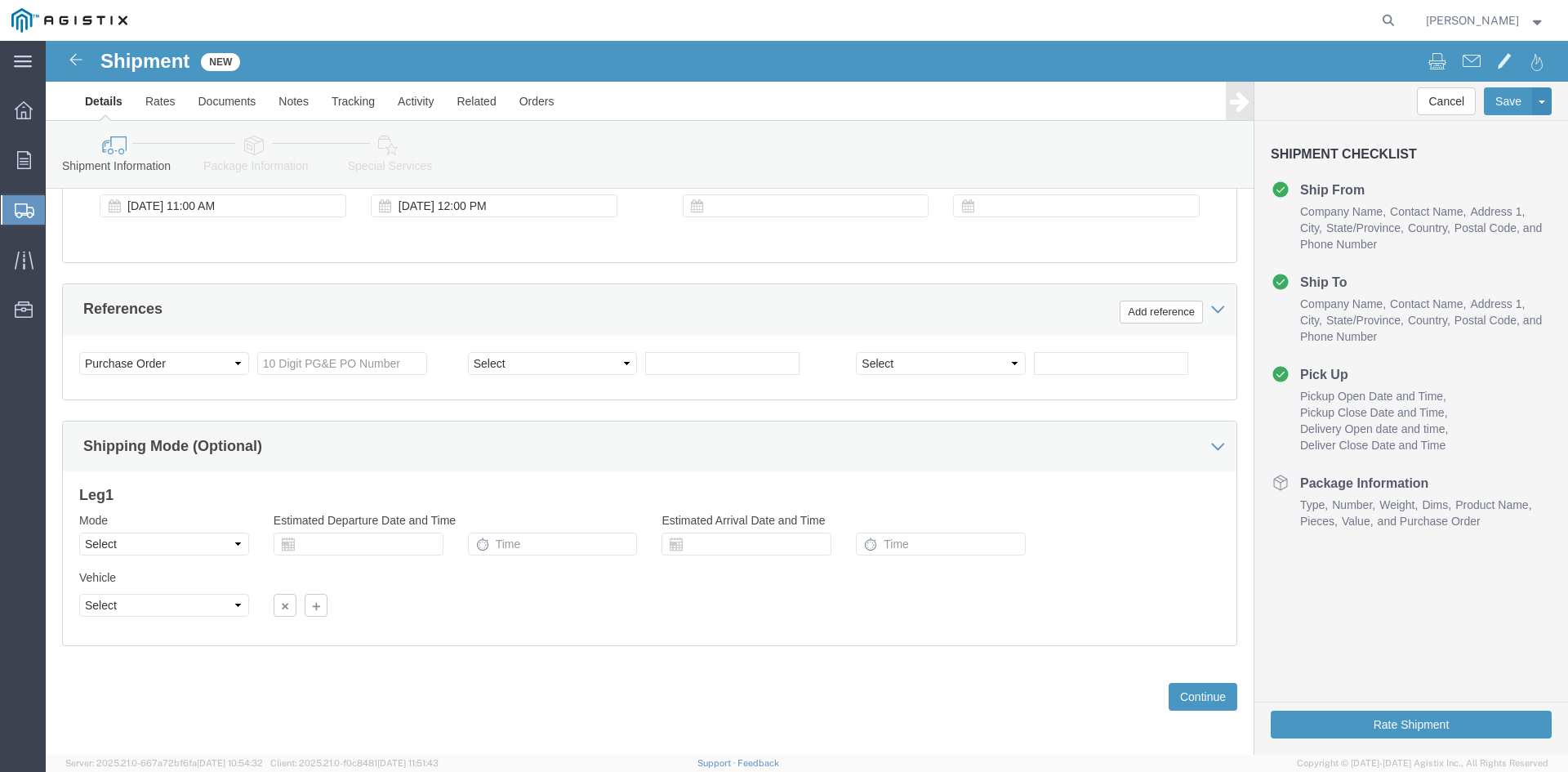
scroll to position [653, 0]
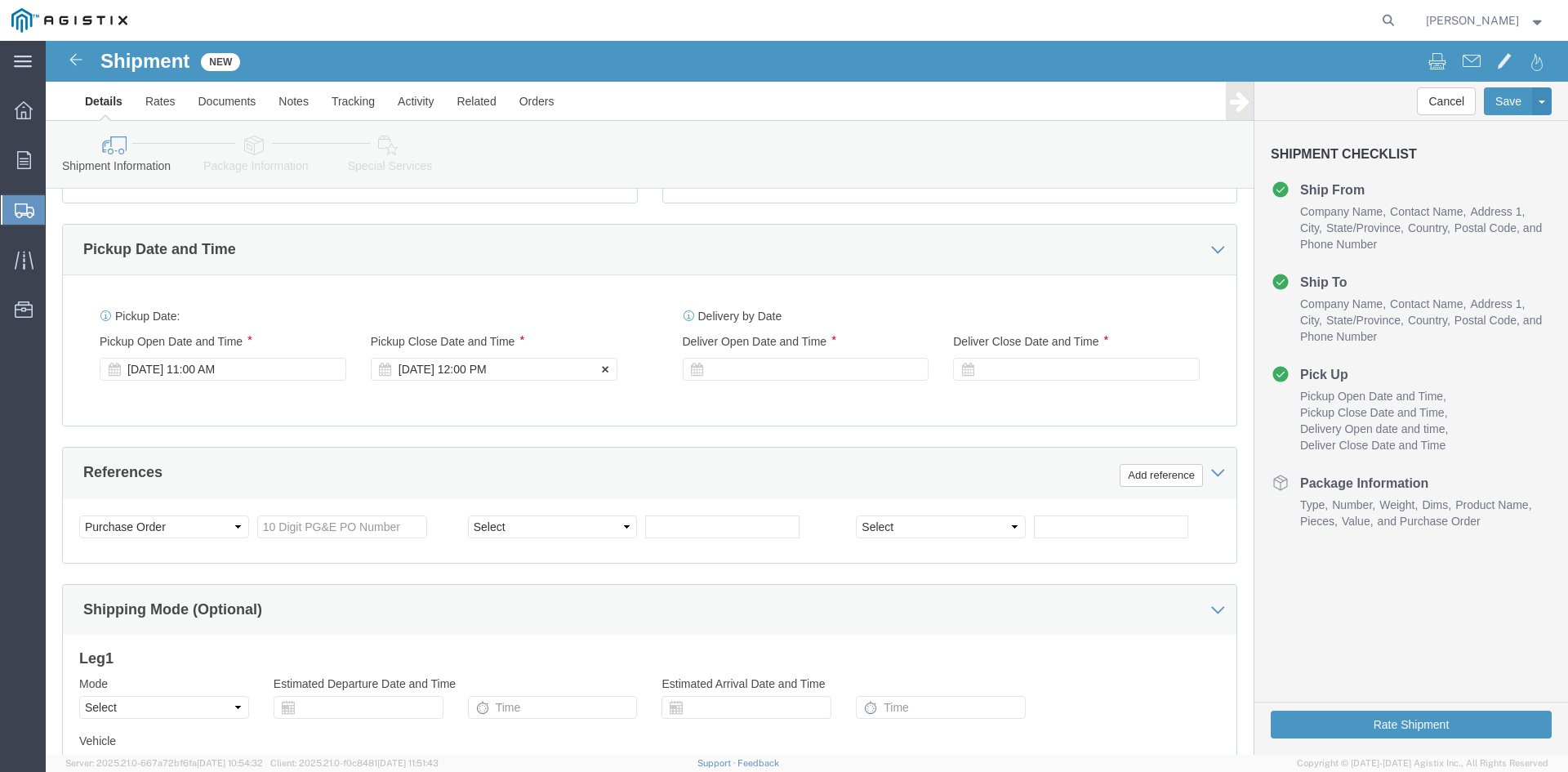
click div "Oct 13 2025 12:00 PM"
click div "References Add reference"
click div
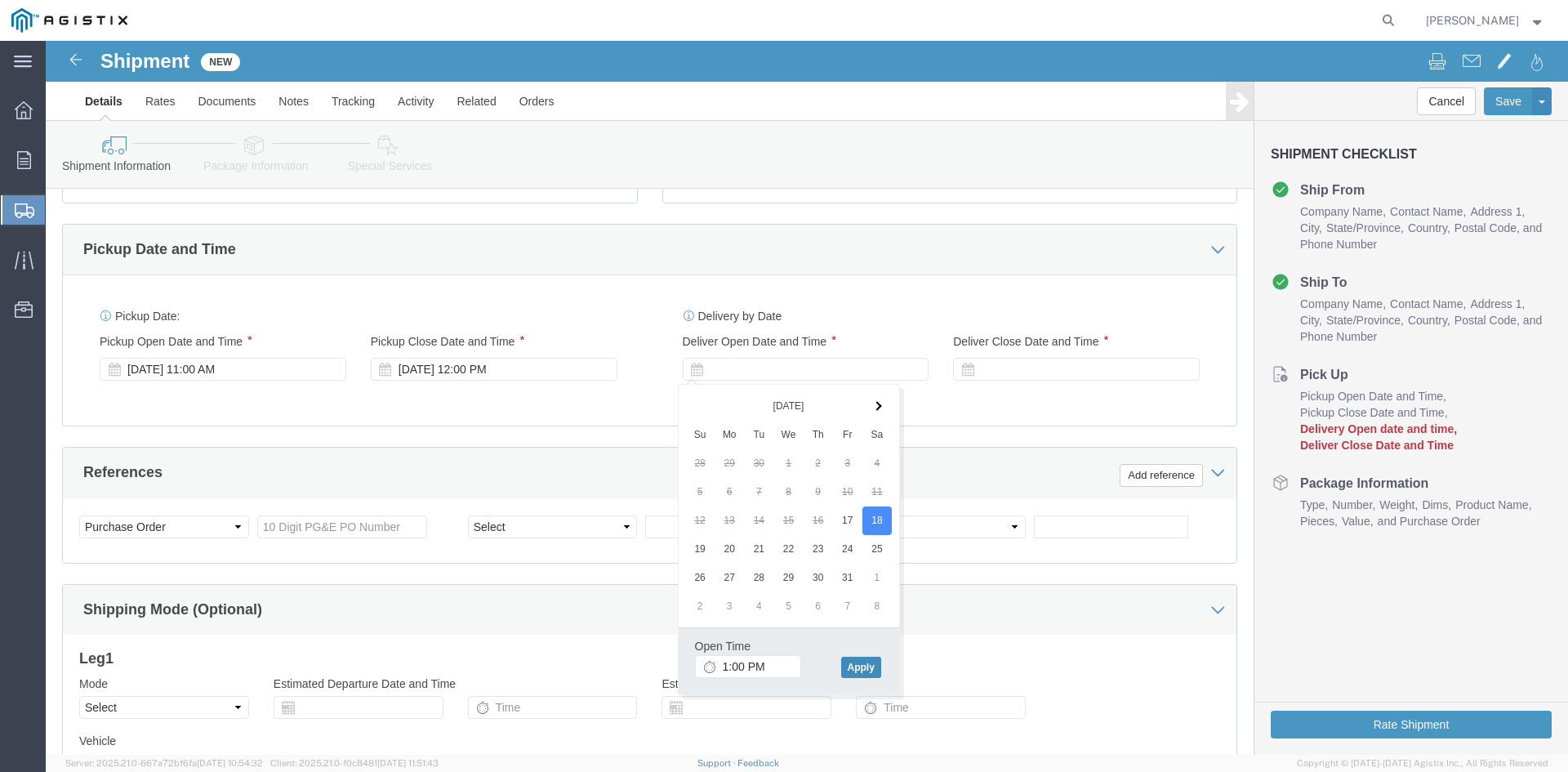
click button "Apply"
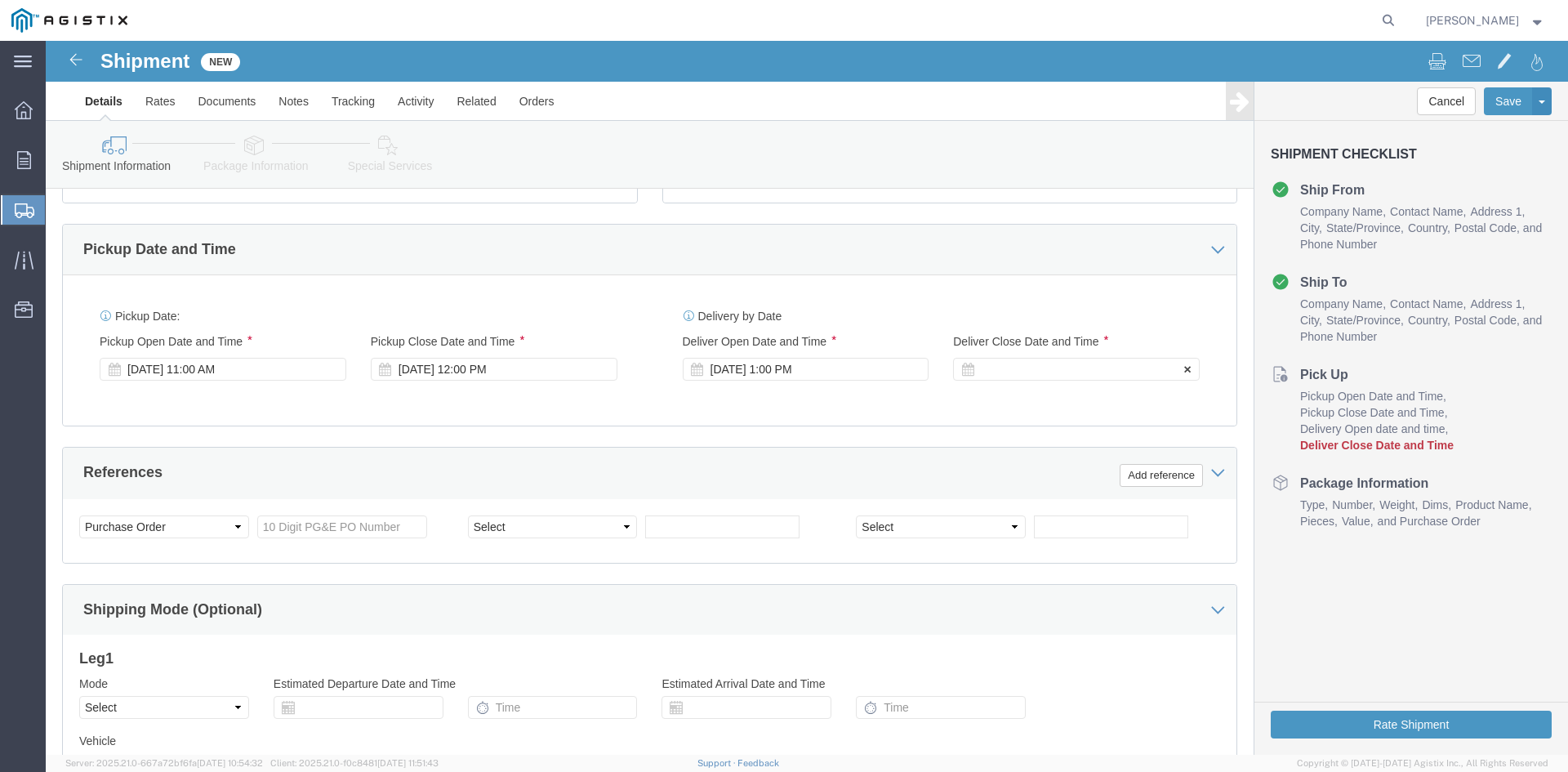
click div
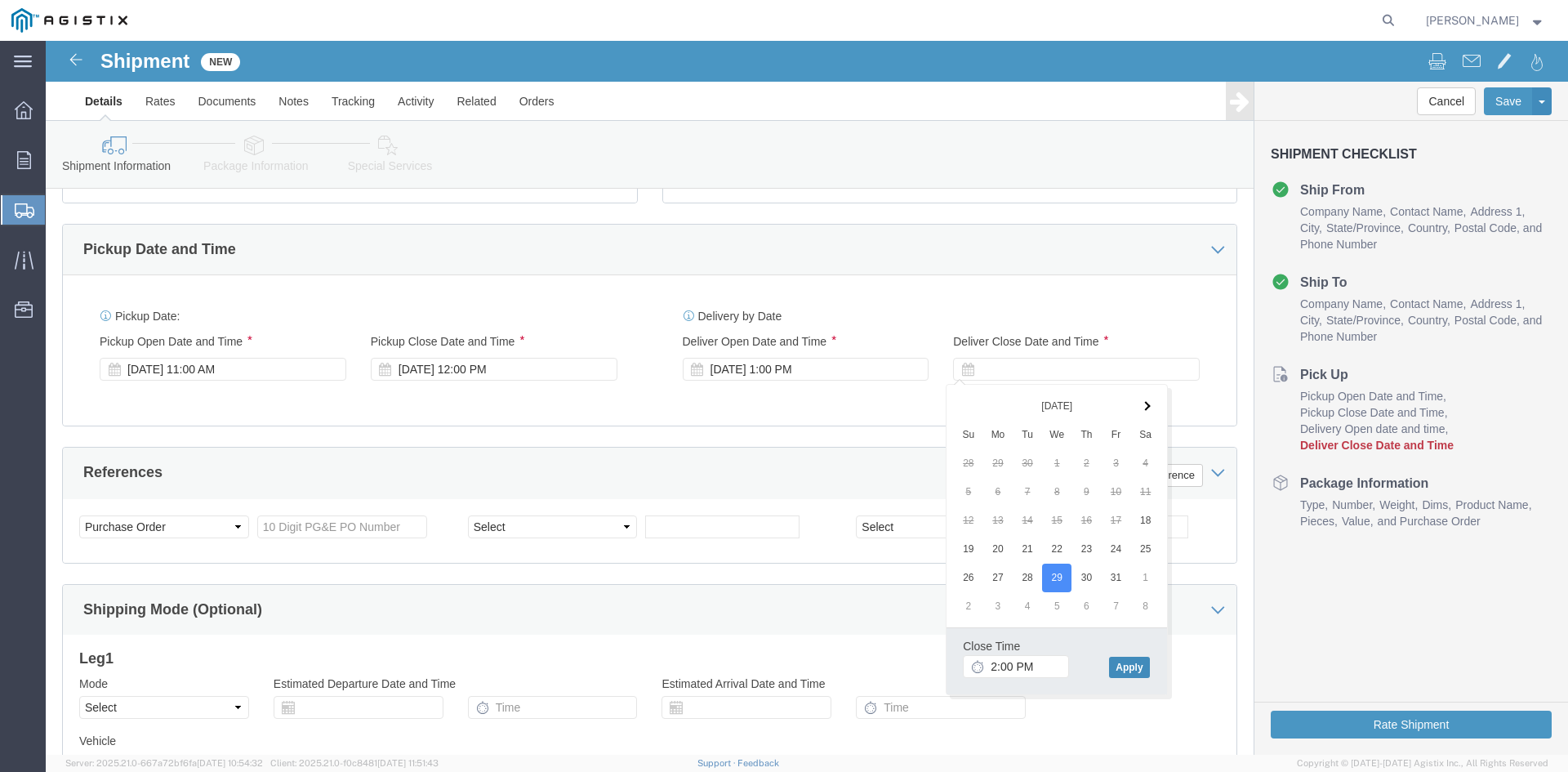
click button "Apply"
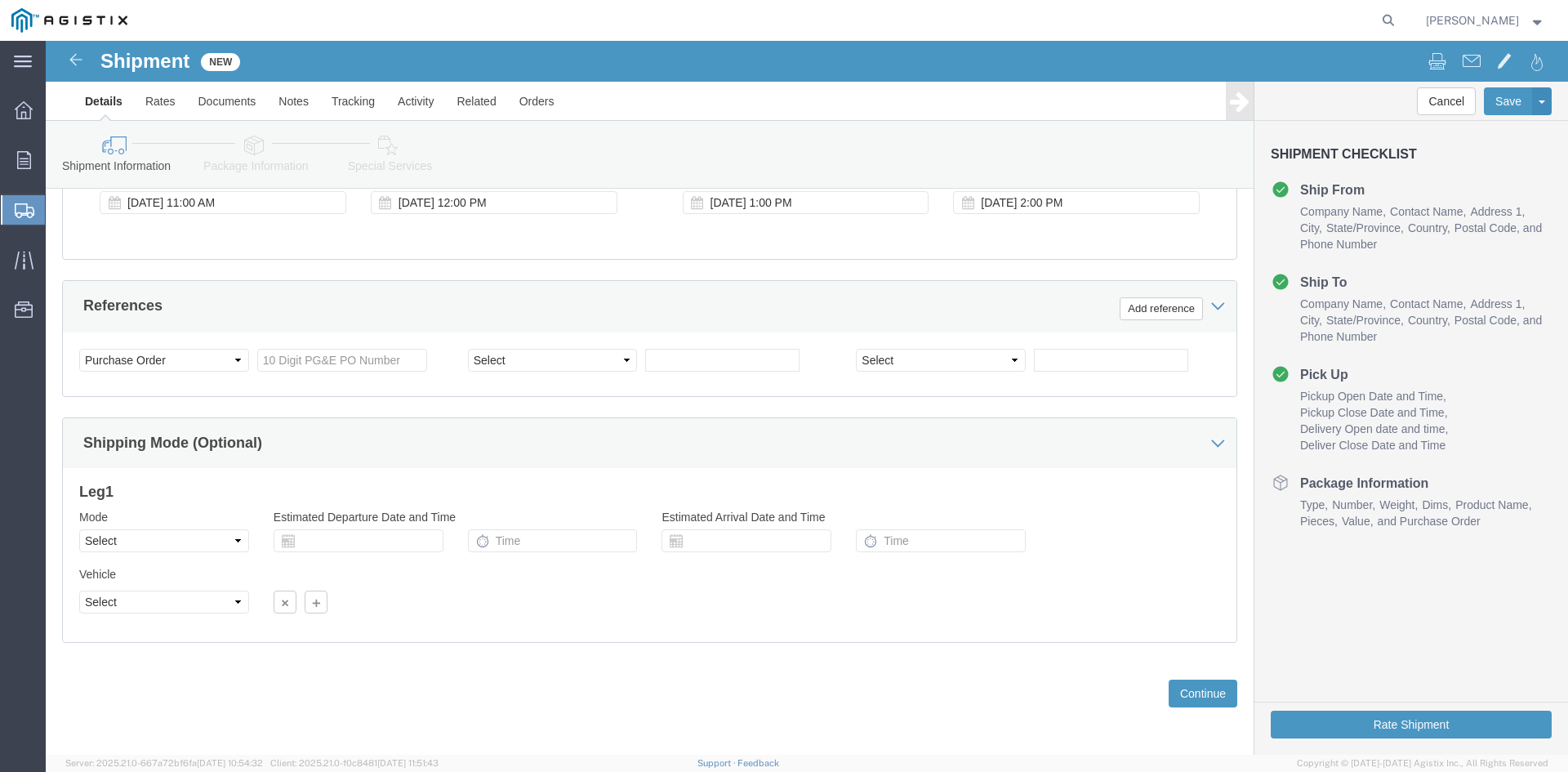
scroll to position [822, 0]
click input "text"
click select "Select Account Type Activity ID Airline Appointment Number ASN Batch Request # …"
click div "Shipping Mode (Optional)"
click select "Select Account Type Activity ID Airline Appointment Number ASN Batch Request # …"
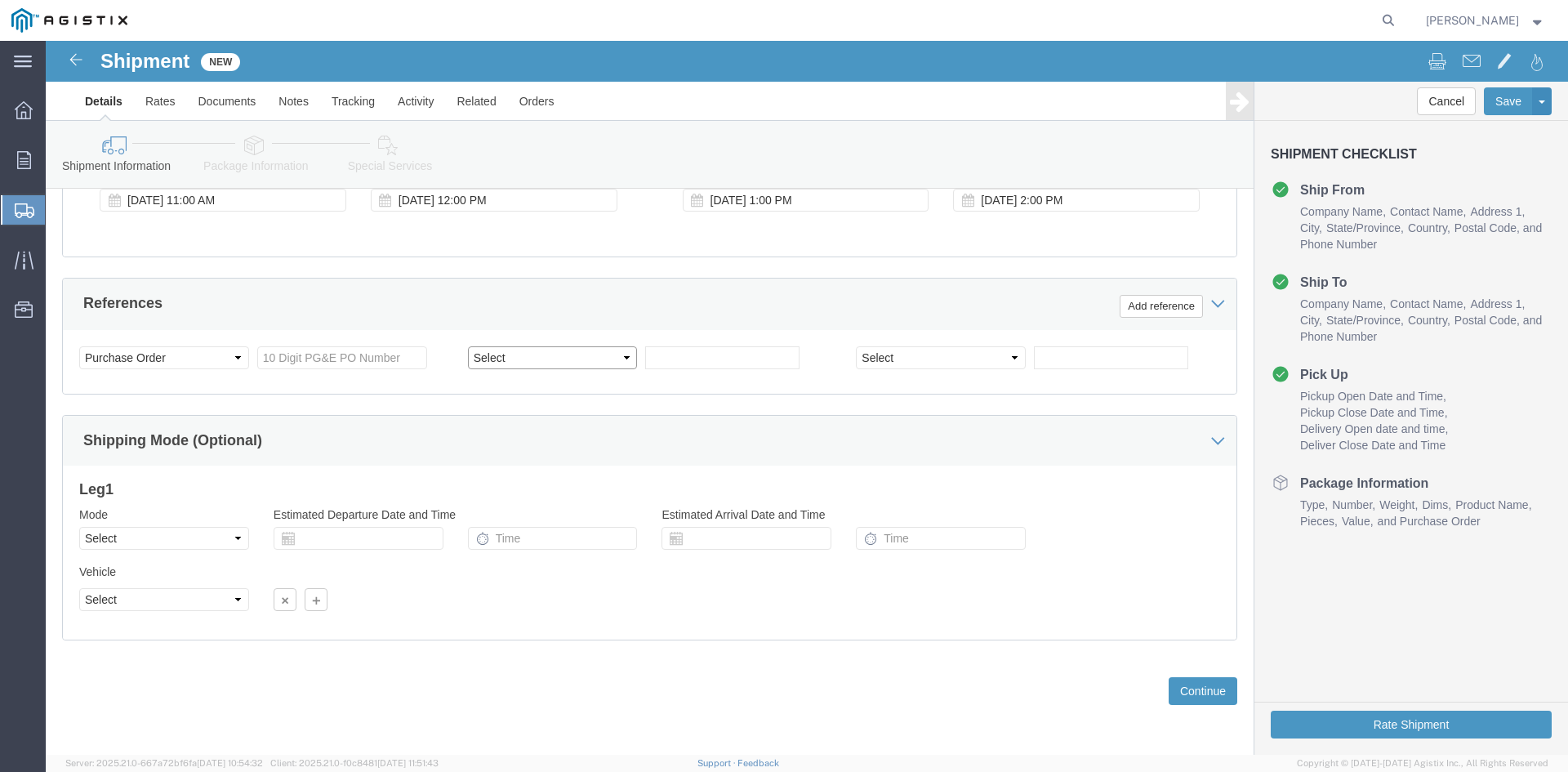
select select "SALEORDR"
click select "Select Account Type Activity ID Airline Appointment Number ASN Batch Request # …"
click input "text"
type input "154248"
click button "Continue"
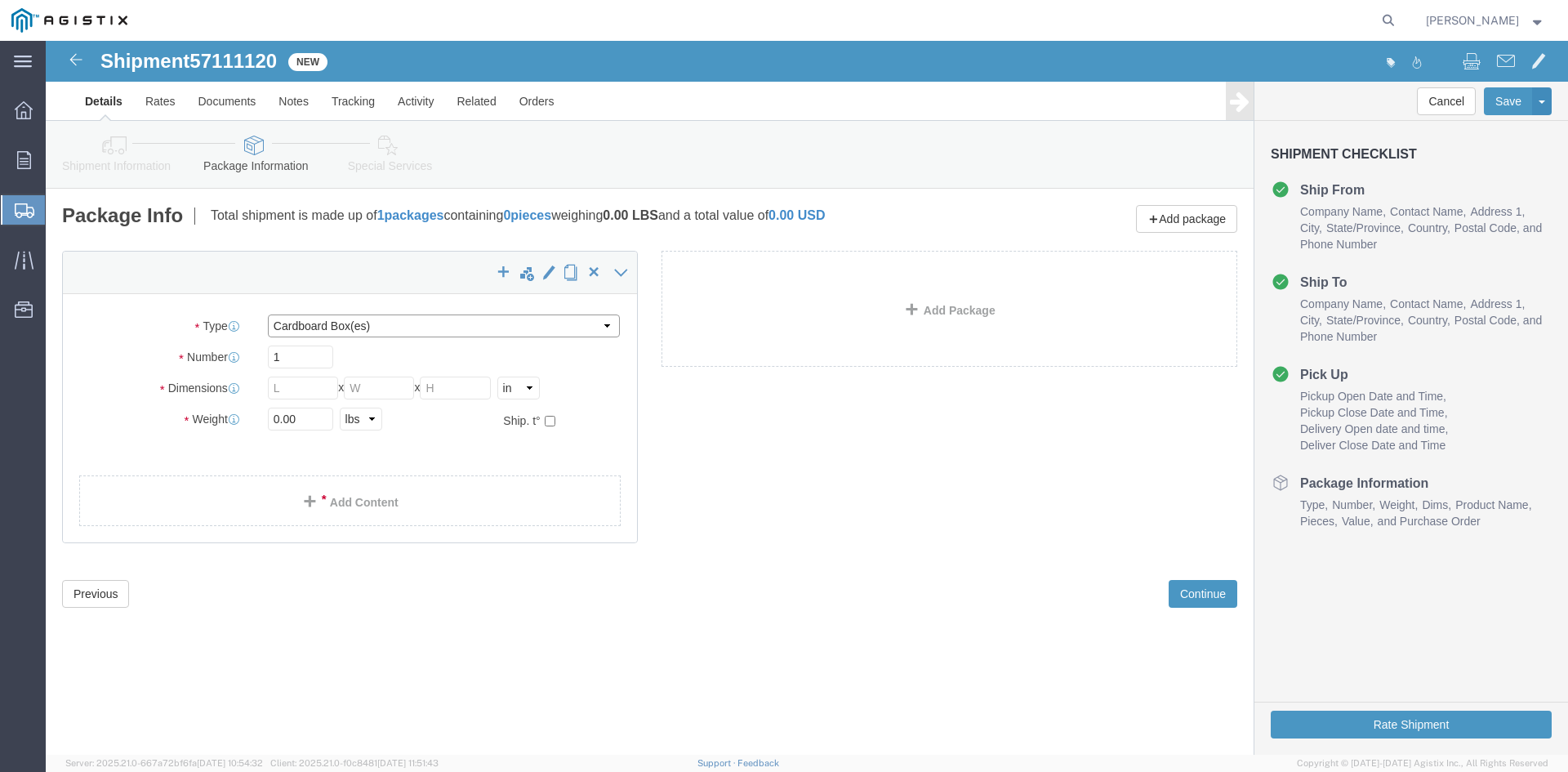
click select "Select Bulk Bundle(s) Cardboard Box(es) Carton(s) Crate(s) Drum(s) (Fiberboard)…"
select select "PSNS"
click select "Select Bulk Bundle(s) Cardboard Box(es) Carton(s) Crate(s) Drum(s) (Fiberboard)…"
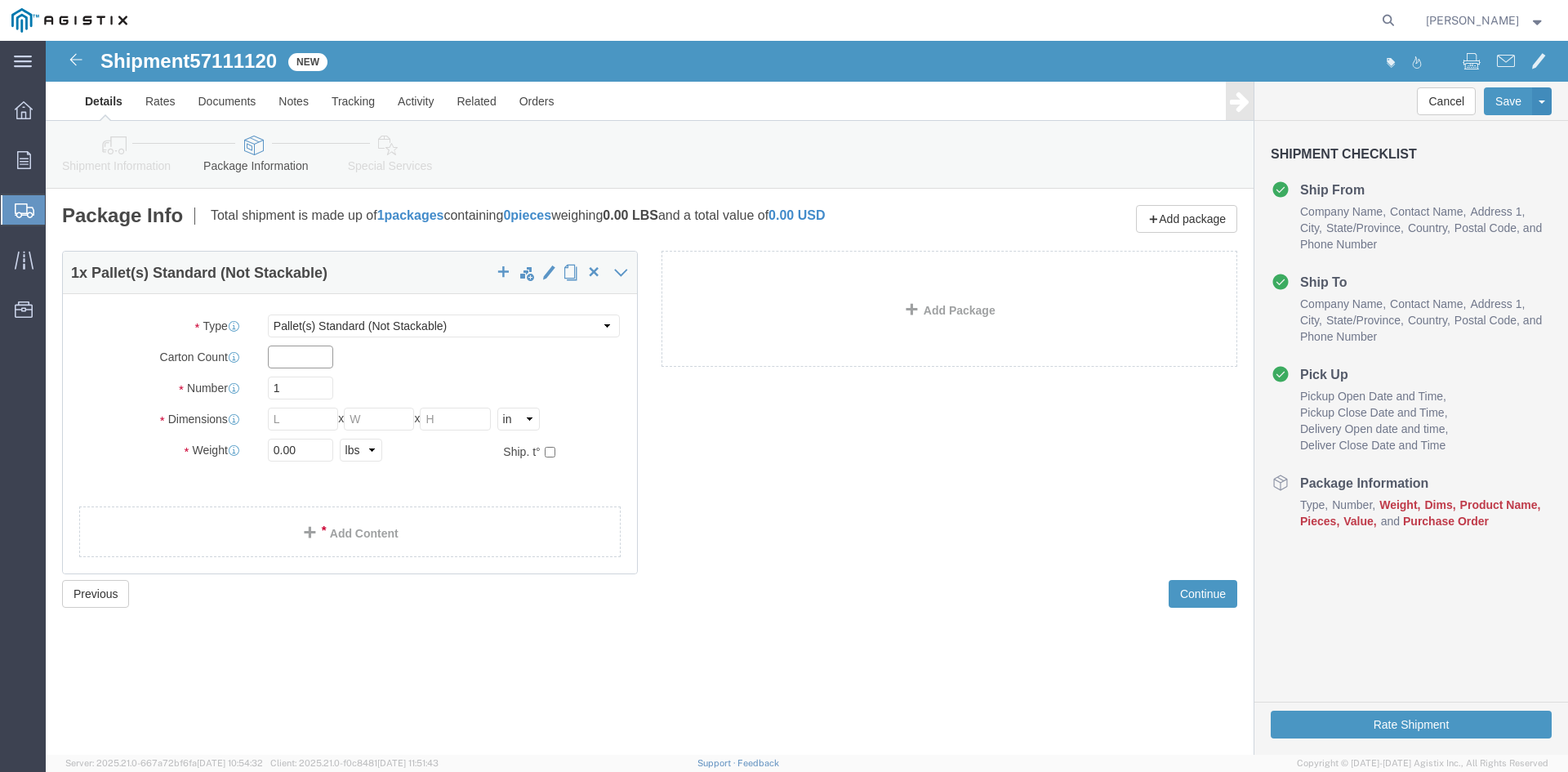
click input "text"
type input "1"
click input "1"
click input "text"
type input "27"
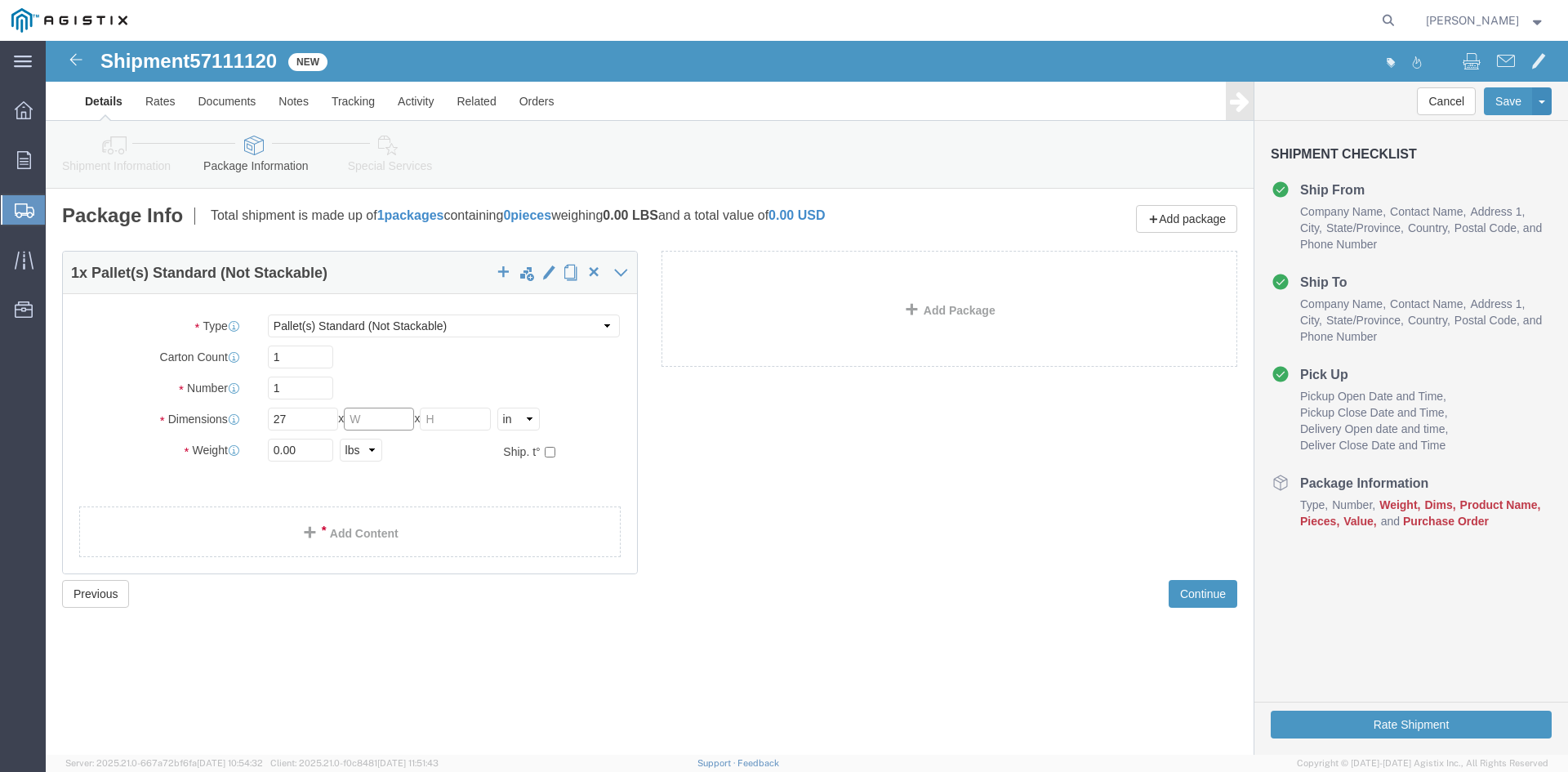
click input "text"
type input "36"
click input "text"
type input "38"
click button "Continue"
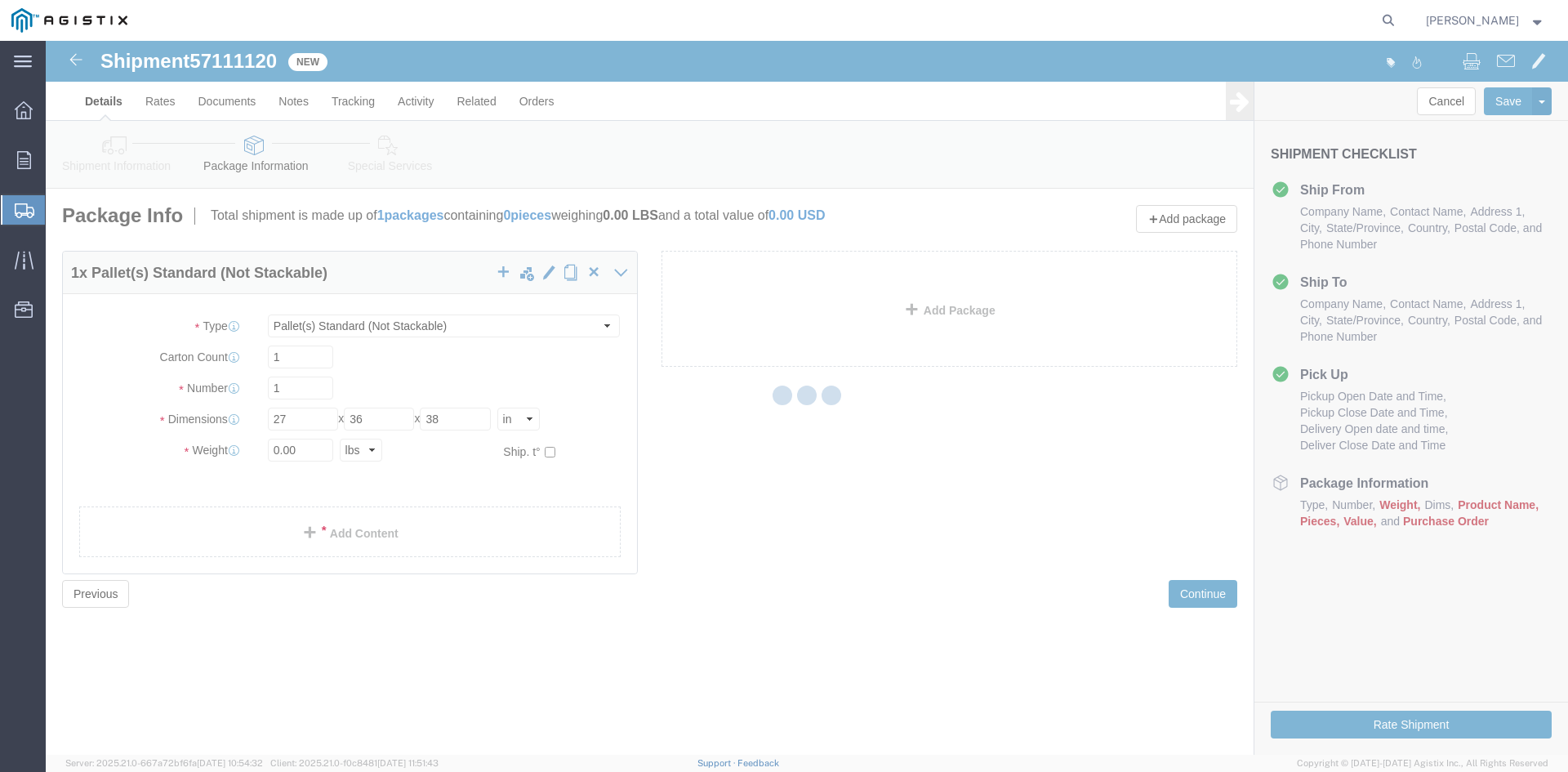
select select
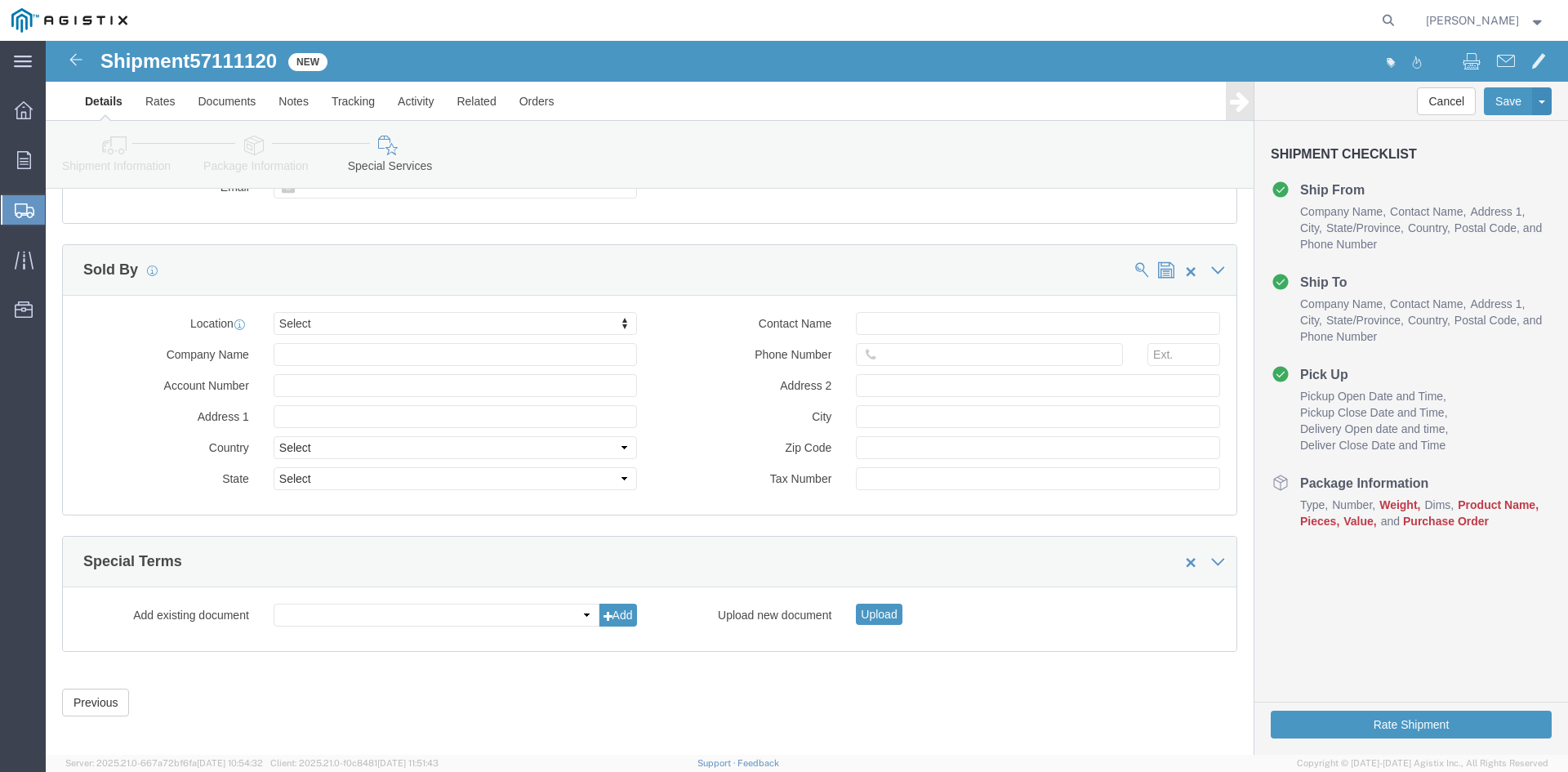
scroll to position [1505, 0]
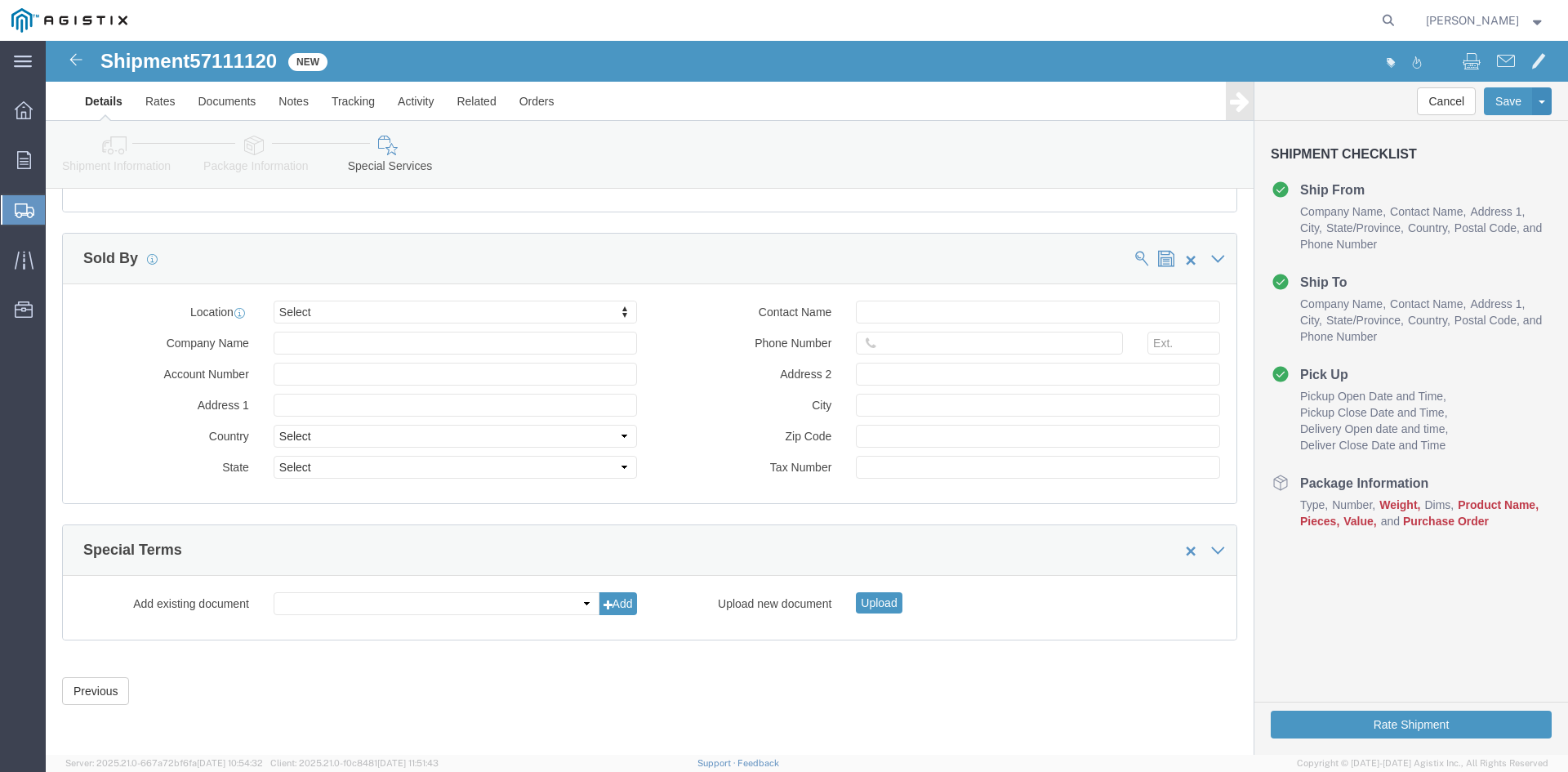
click div "Previous Continue"
click button "Previous"
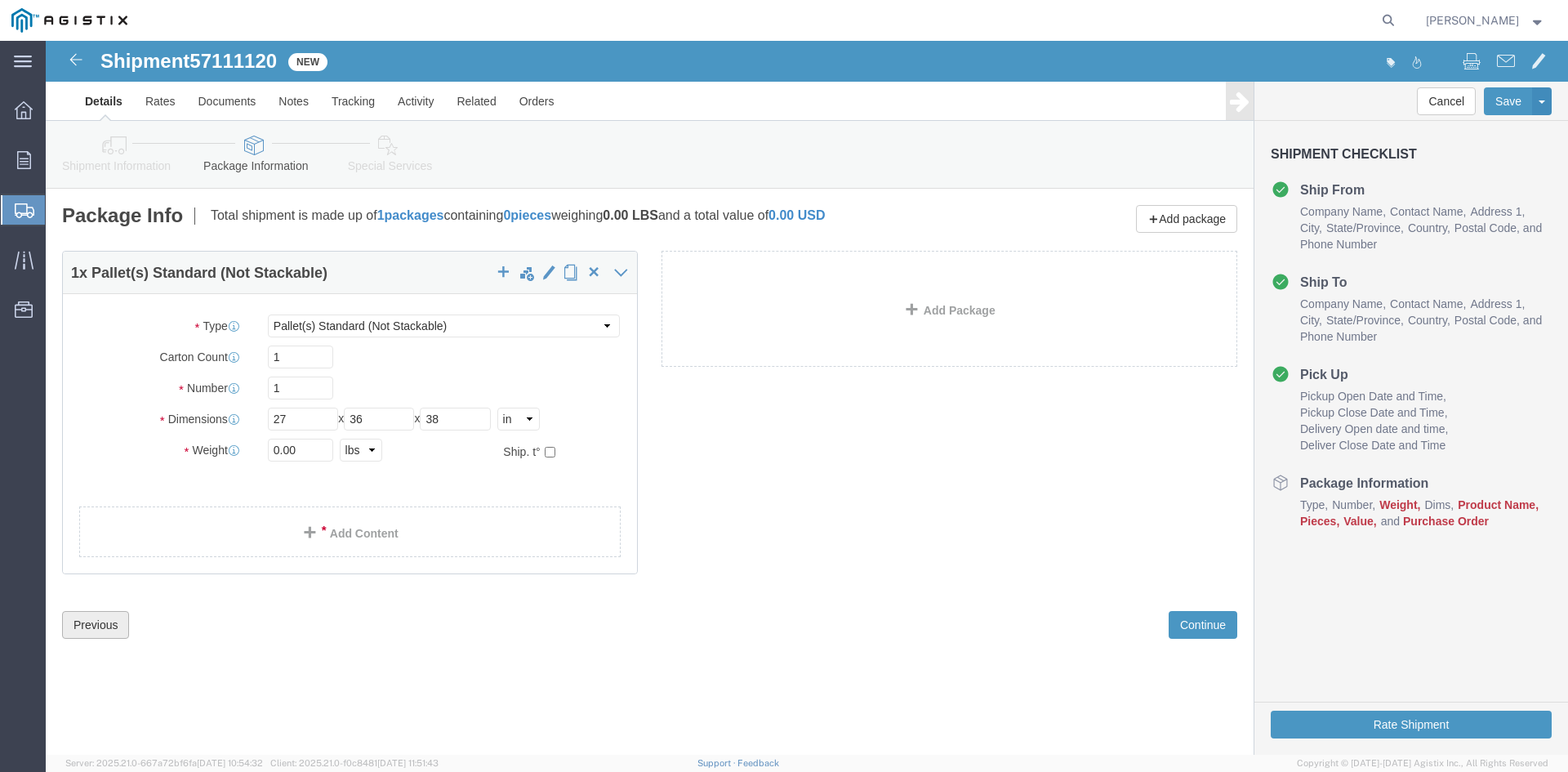
scroll to position [0, 0]
click div "1 x Pallet(s) Standard (Not Stackable) Package Type Select Bulk Bundle(s) Cardb…"
click span
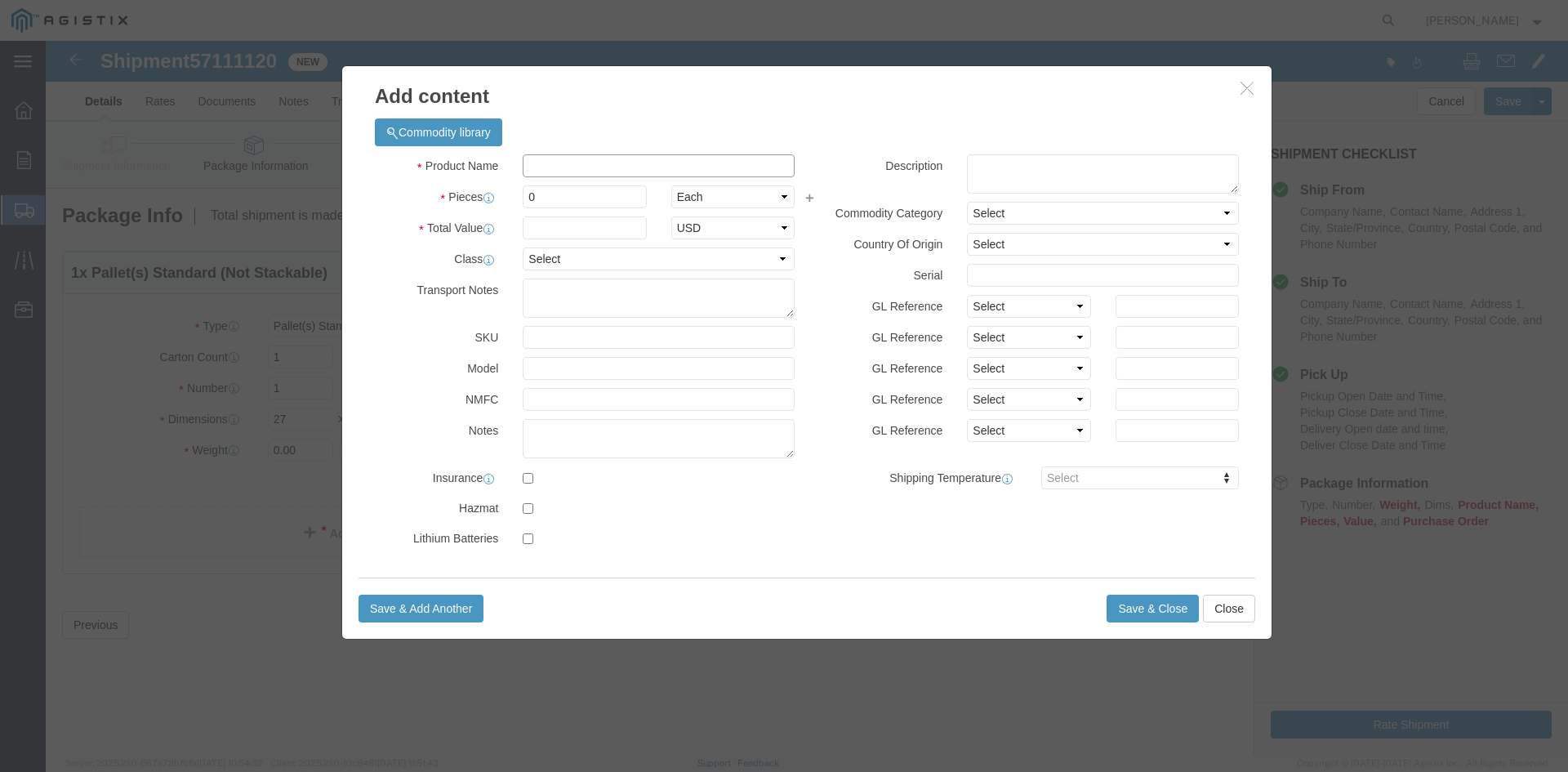
click input "text"
type input "Transformer/Rectifier"
click input "0"
type input "8"
click input "text"
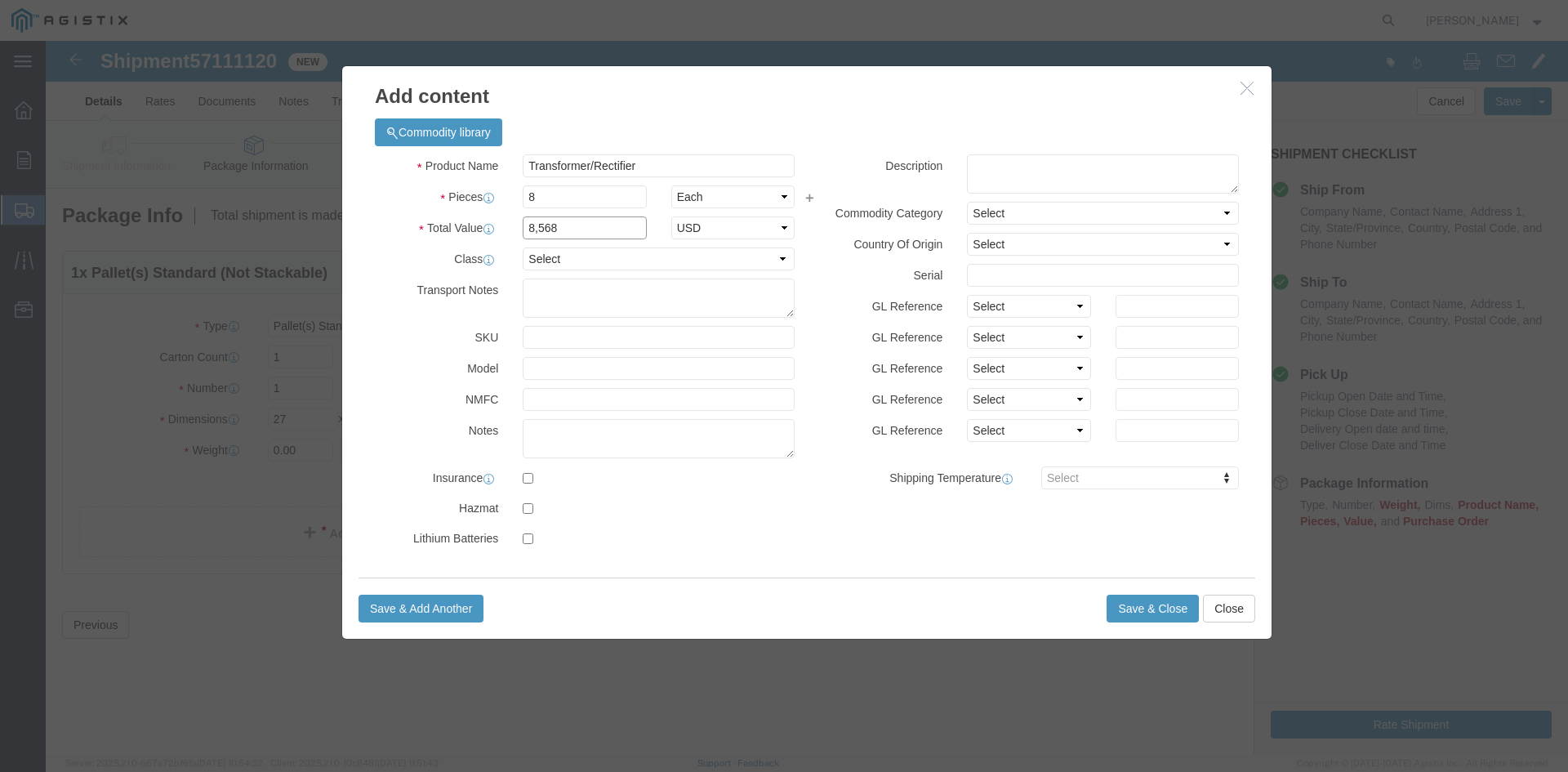
type input "8,568"
click select "Select 50 55 60 65 70 85 92.5 100 125 175 250 300 400"
select select "70"
click select "Select 50 55 60 65 70 85 92.5 100 125 175 250 300 400"
click button "Save & Close"
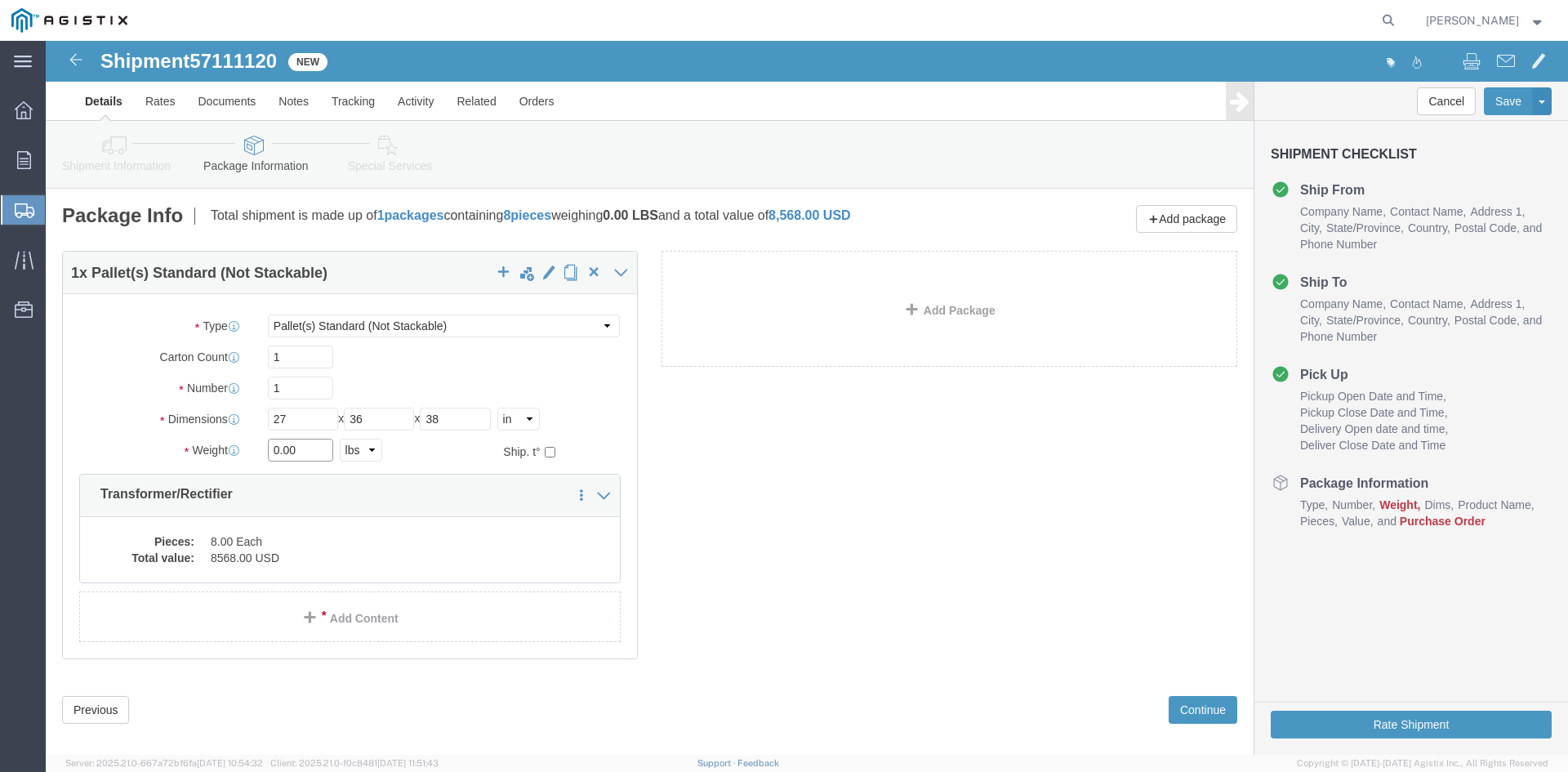
click input "0.00"
type input "0"
type input "200"
click div "Previous Continue"
click button "Continue"
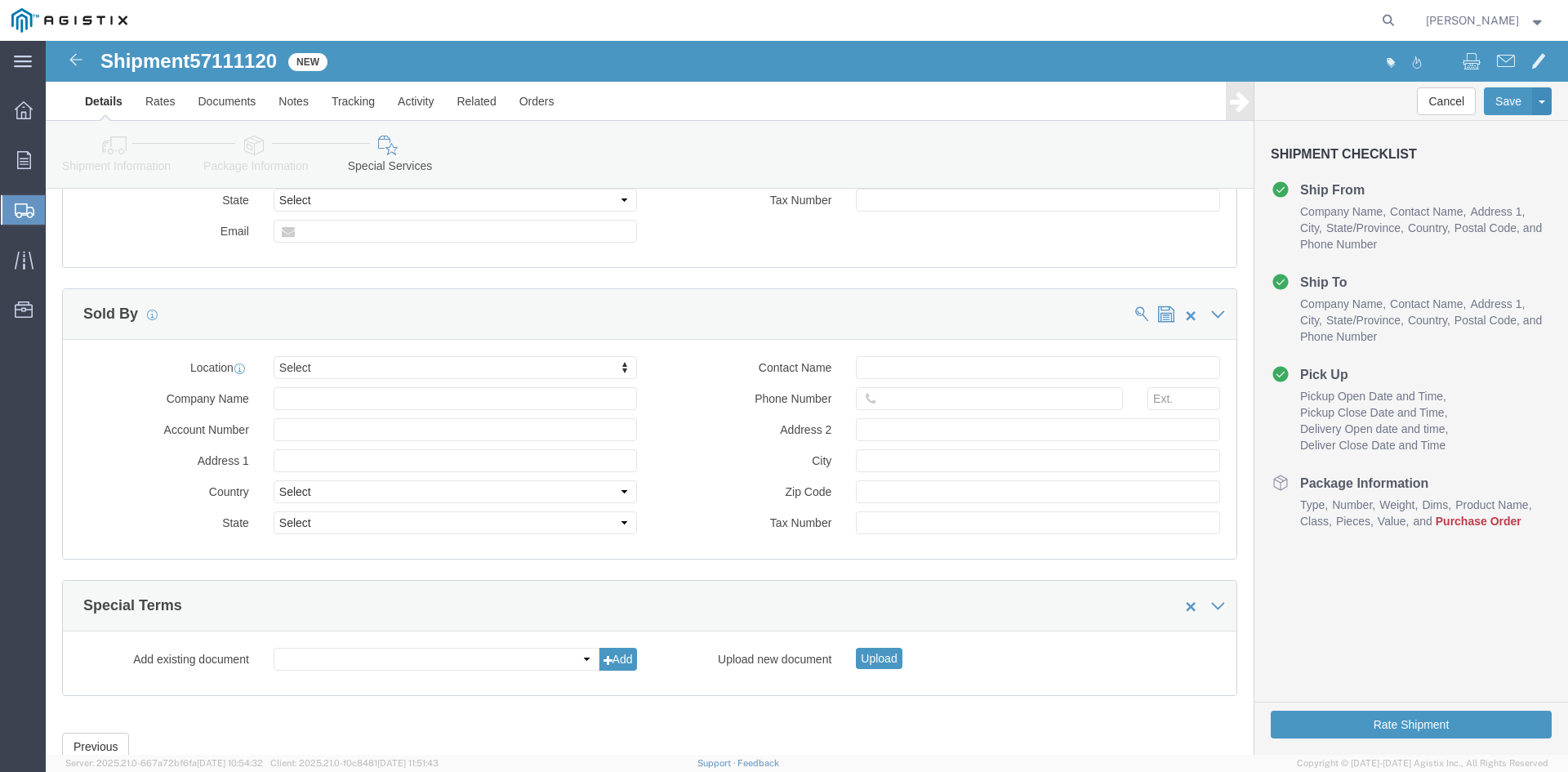
scroll to position [1505, 0]
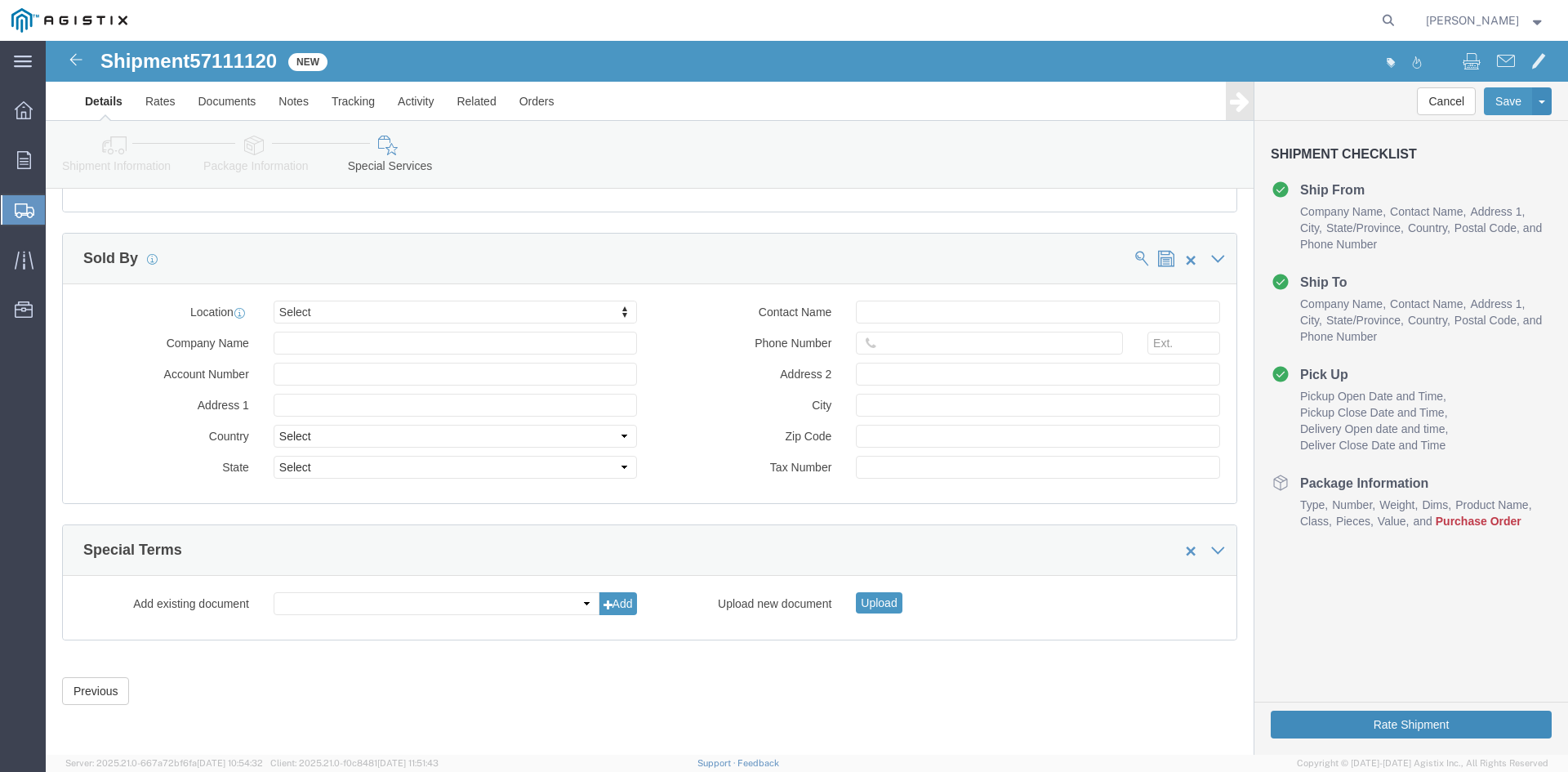
click button "Rate Shipment"
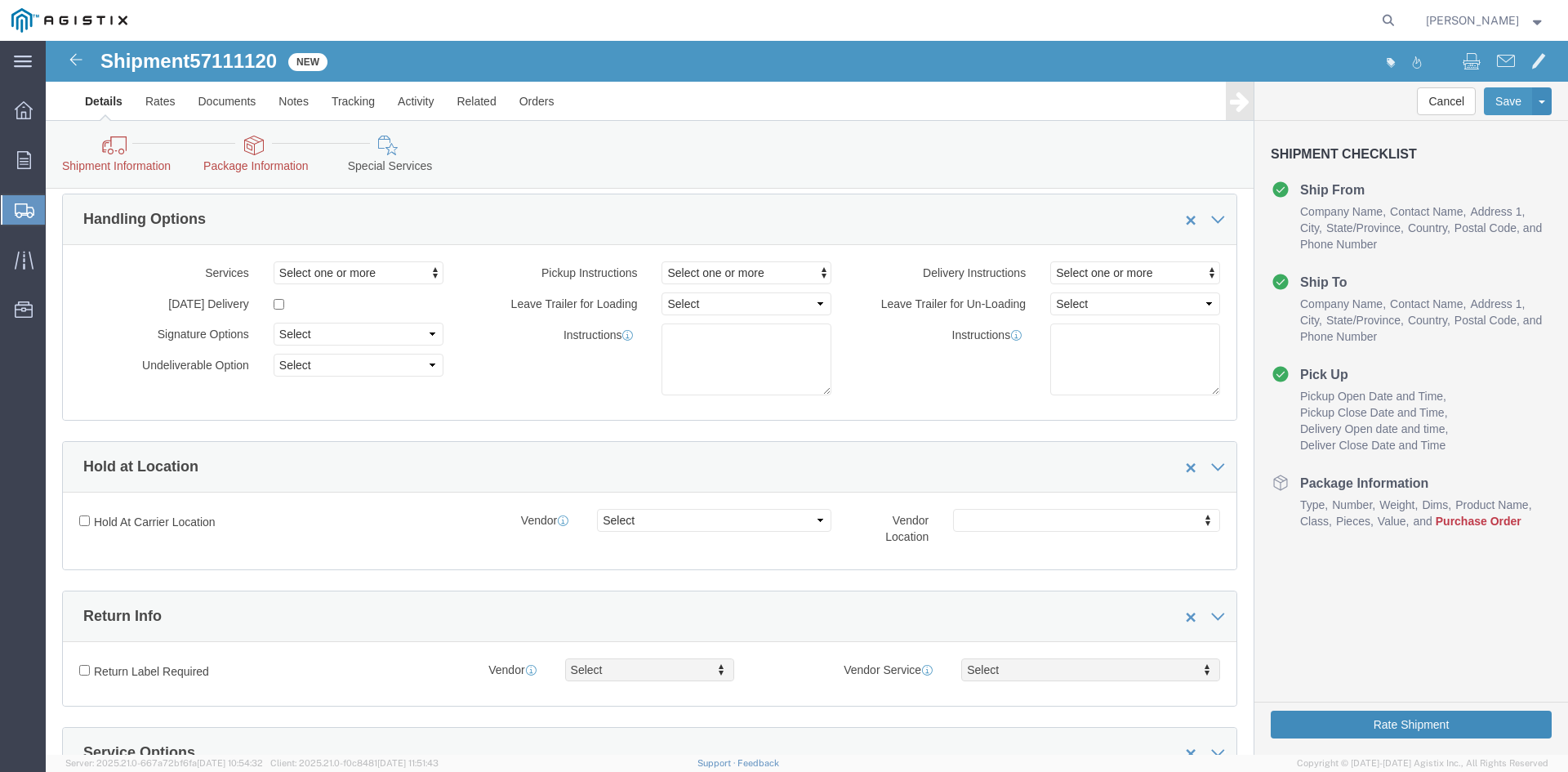
scroll to position [0, 0]
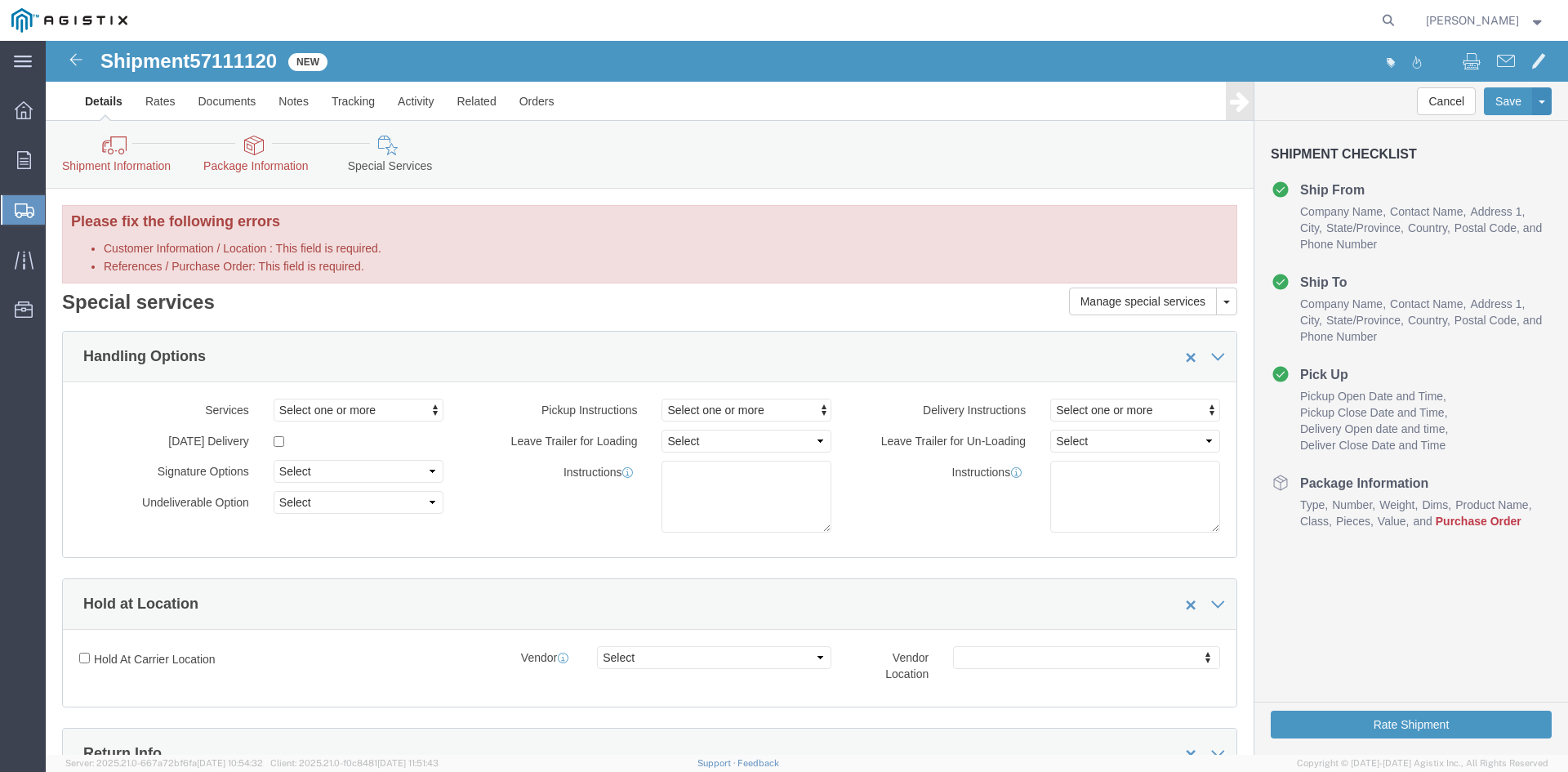
click span "Purchase Order"
click icon
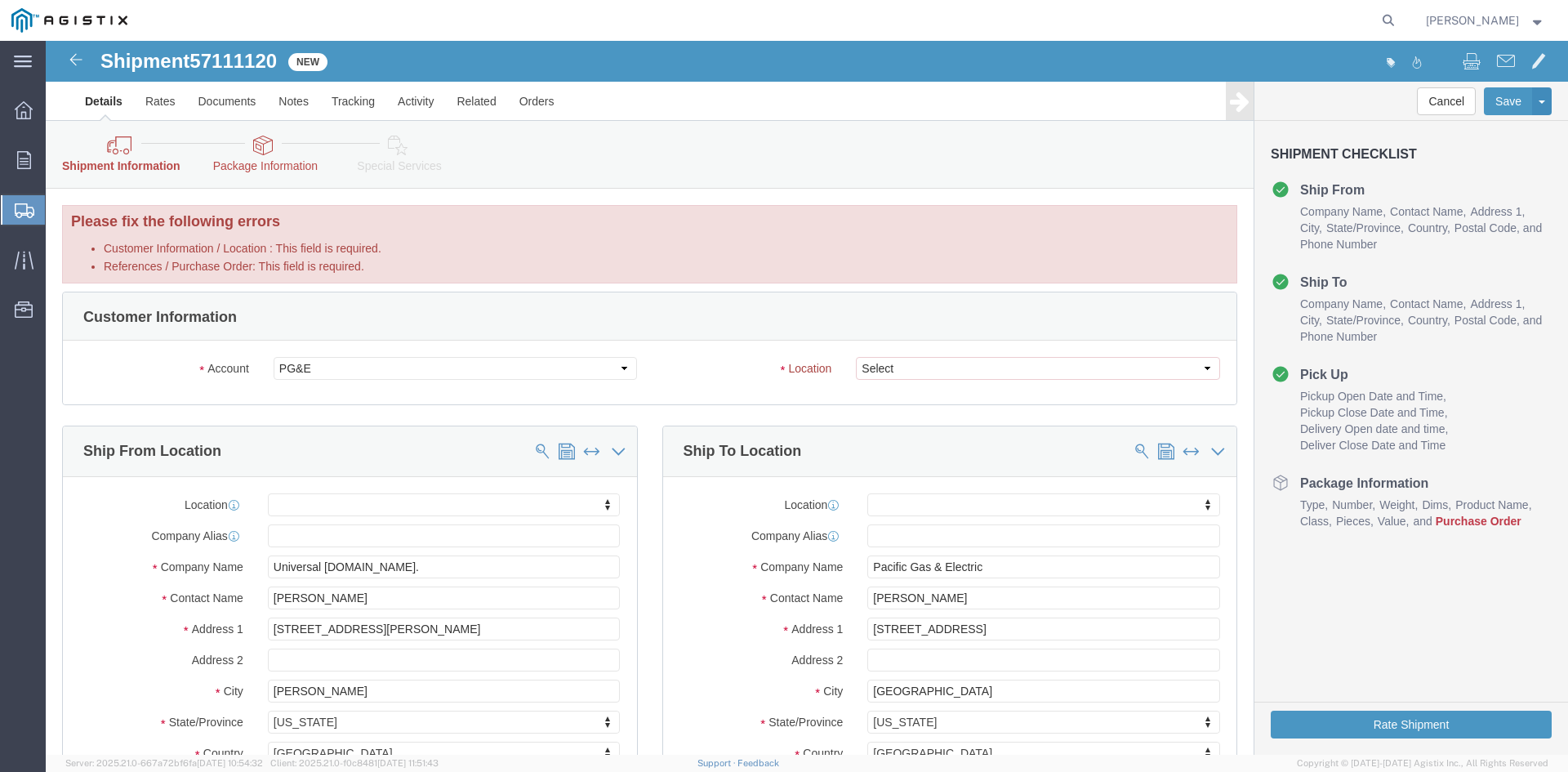
click link "Package Information"
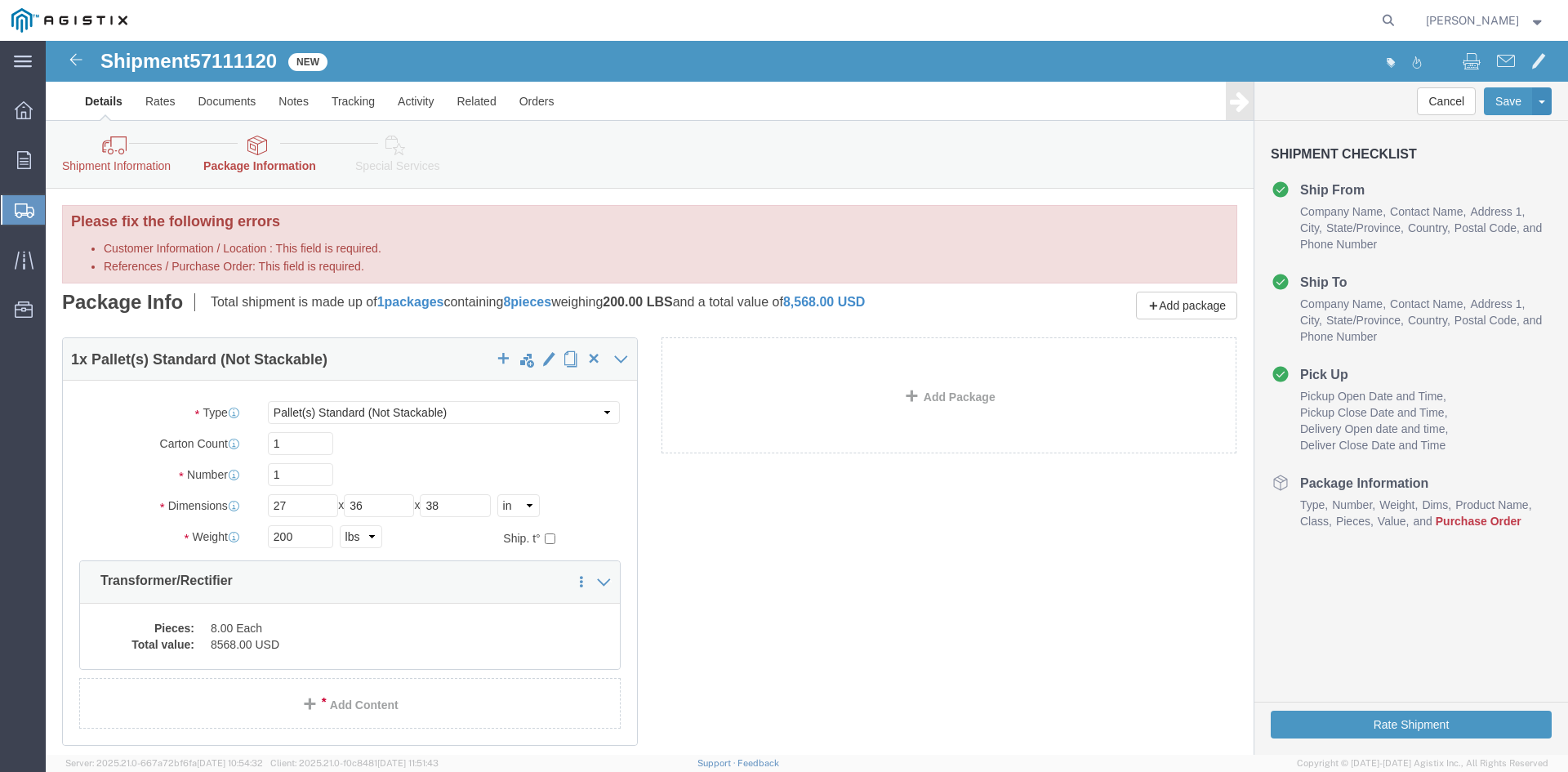
click link "Shipment Information"
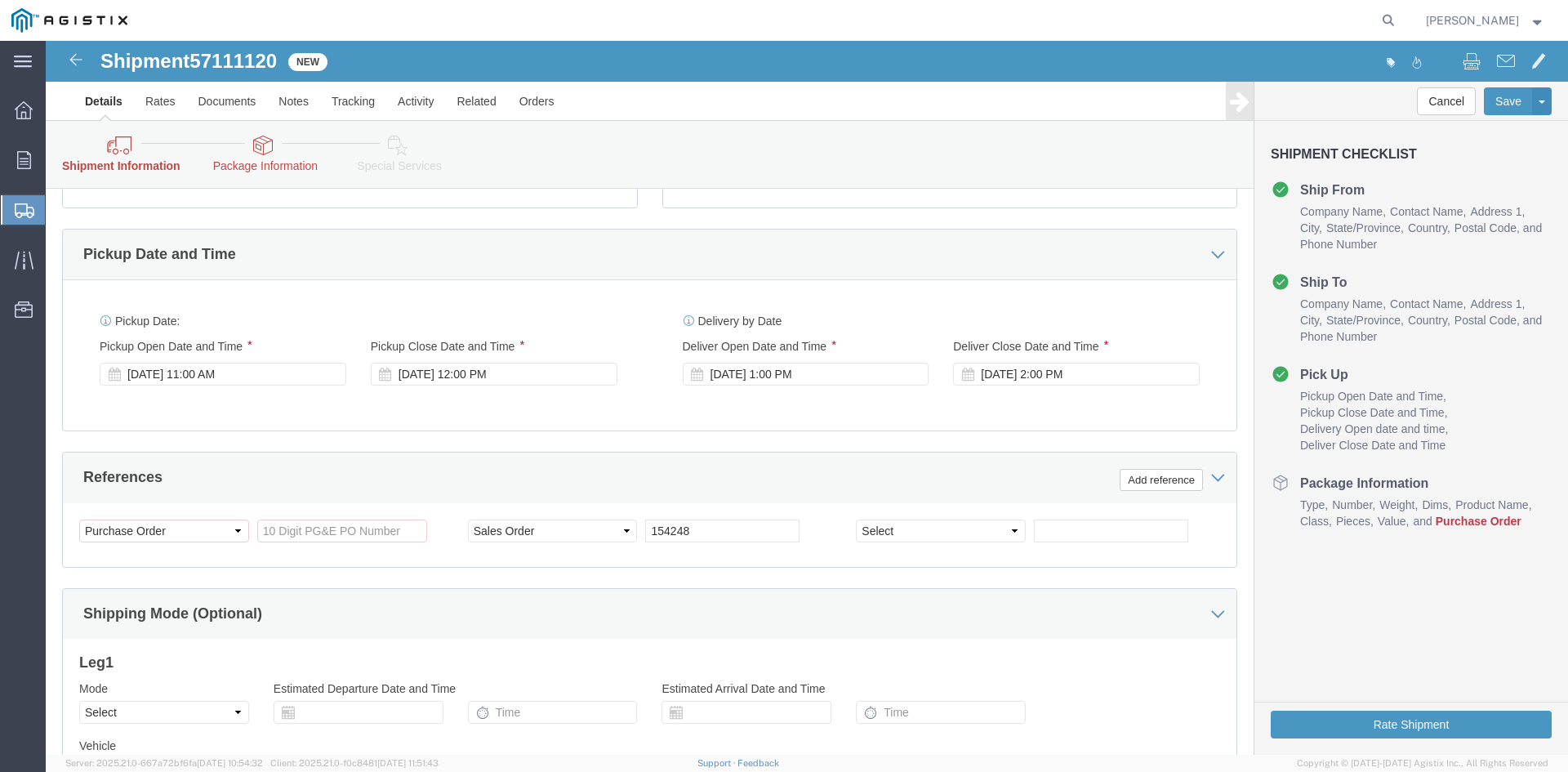
scroll to position [817, 0]
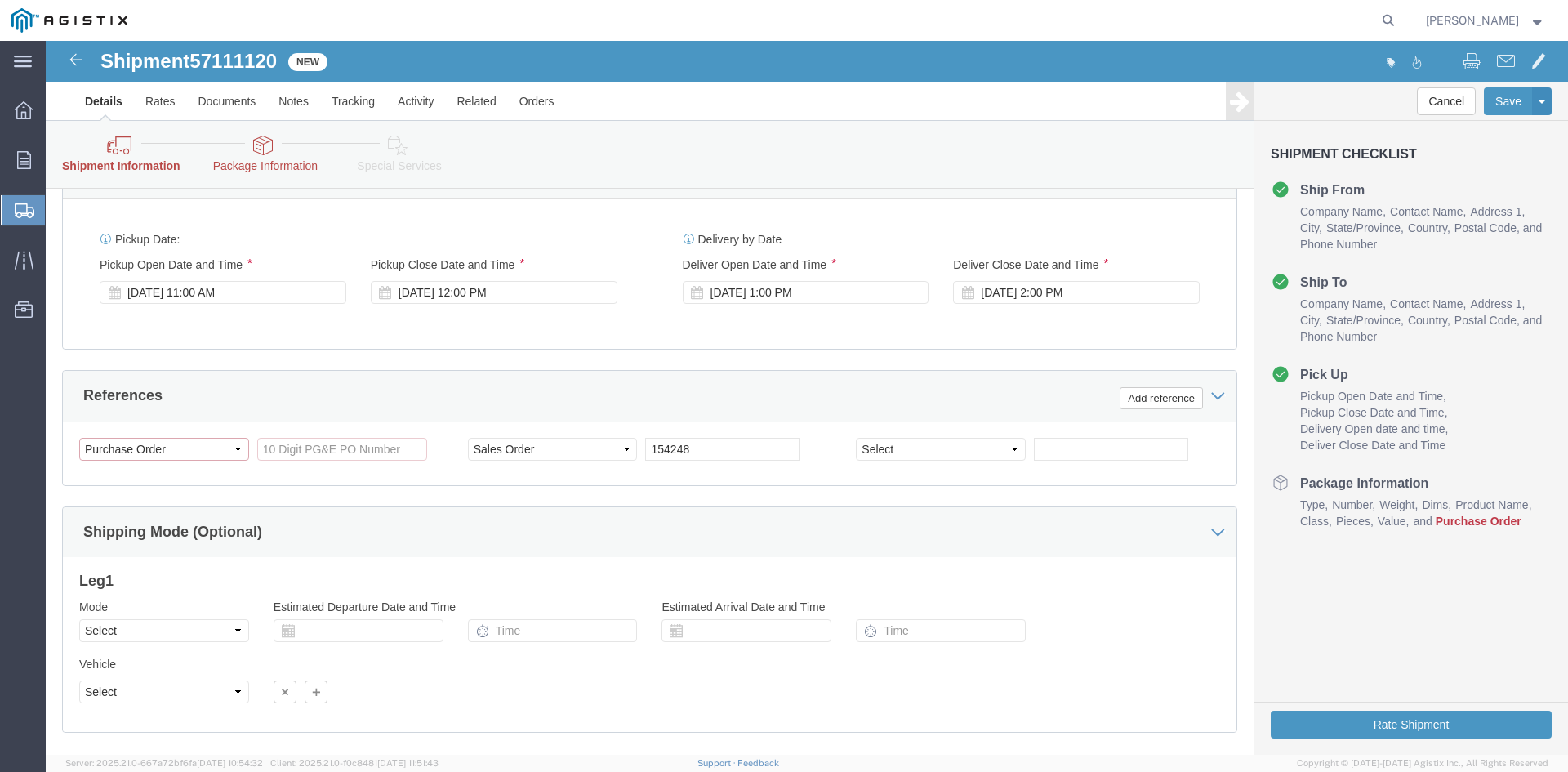
click select "Select Account Type Activity ID Airline Appointment Number ASN Batch Request # …"
click input "References / Purchase Order: This field is required."
click select "Select Account Type Activity ID Airline Appointment Number ASN Batch Request # …"
click div "Pickup Date: Pickup Start Date Pickup Start Time Pickup Open Date and Time Oct …"
click input "References / Purchase Order: This field is required."
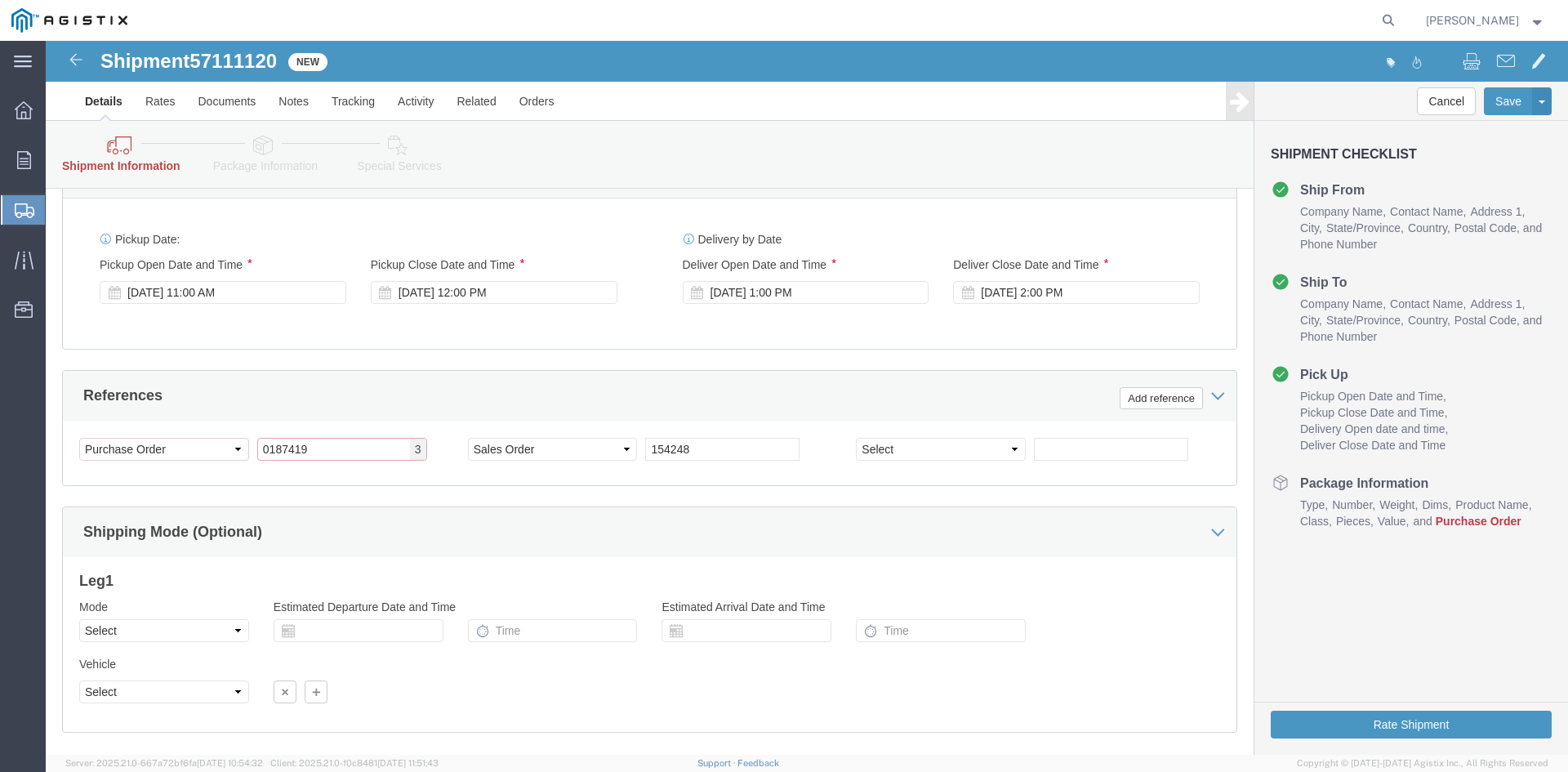
type input "0187419"
click div "Shipping Mode (Optional)"
click span "3"
click input "0187419"
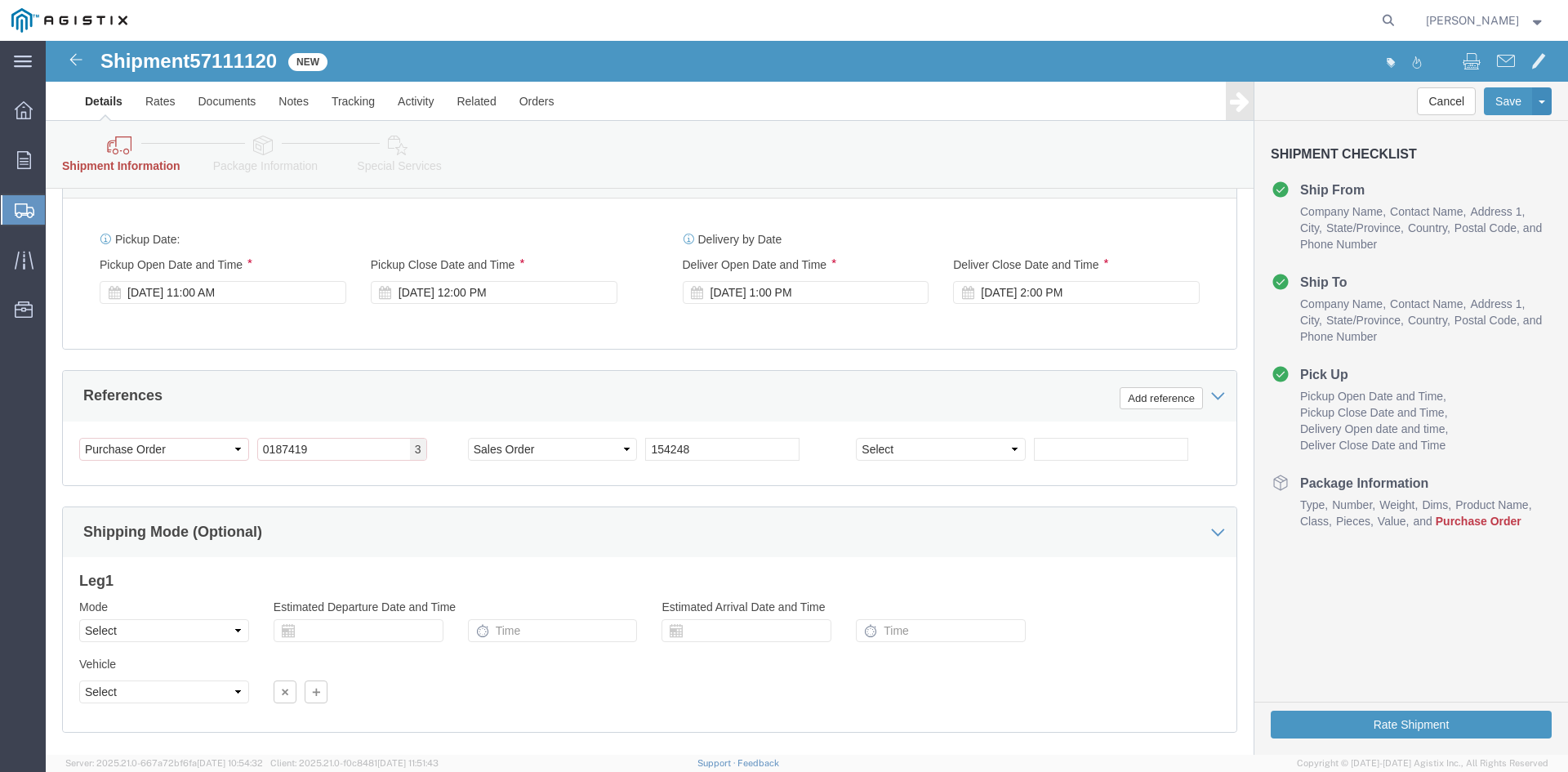
click div
click icon
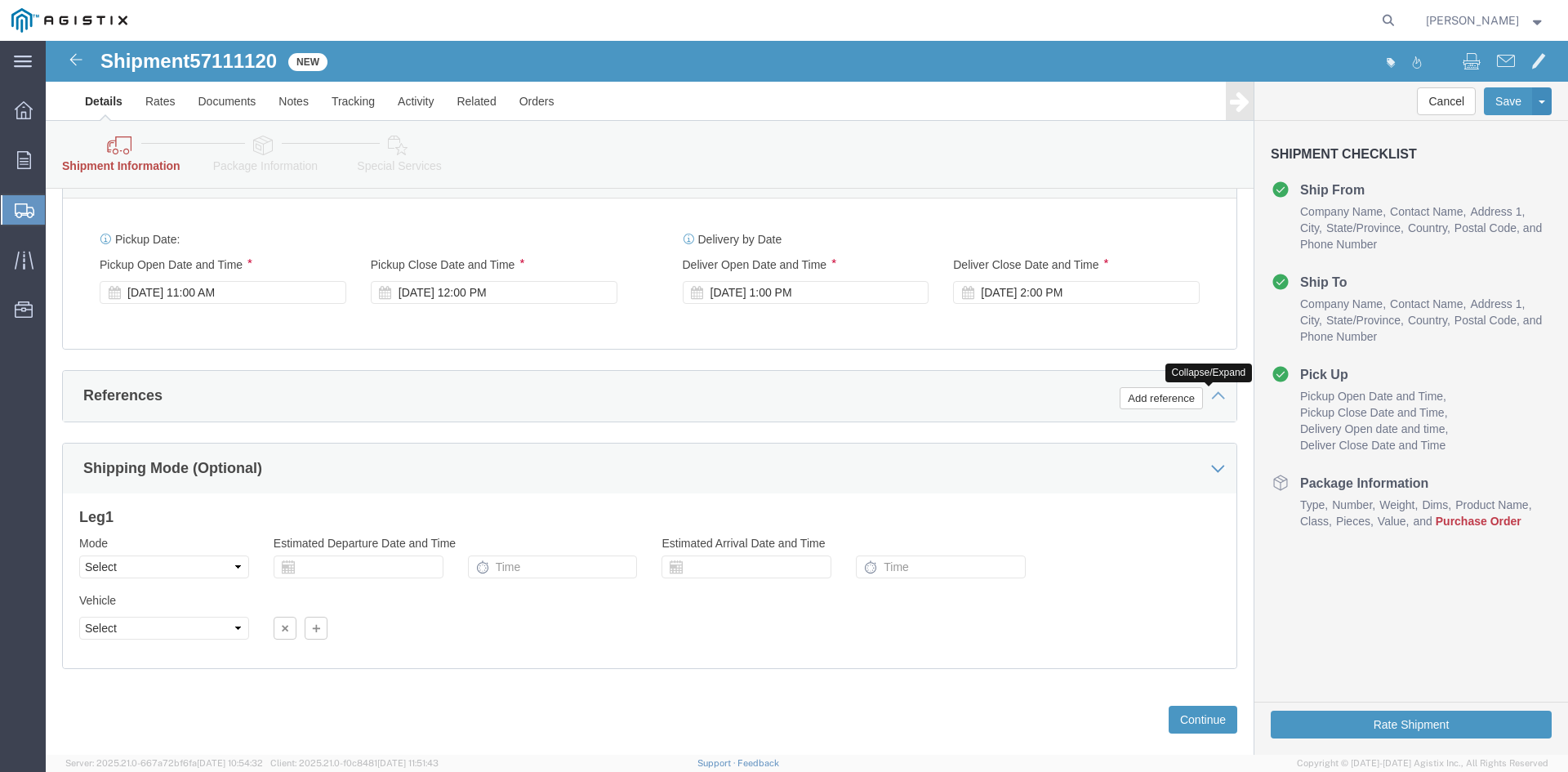
click icon
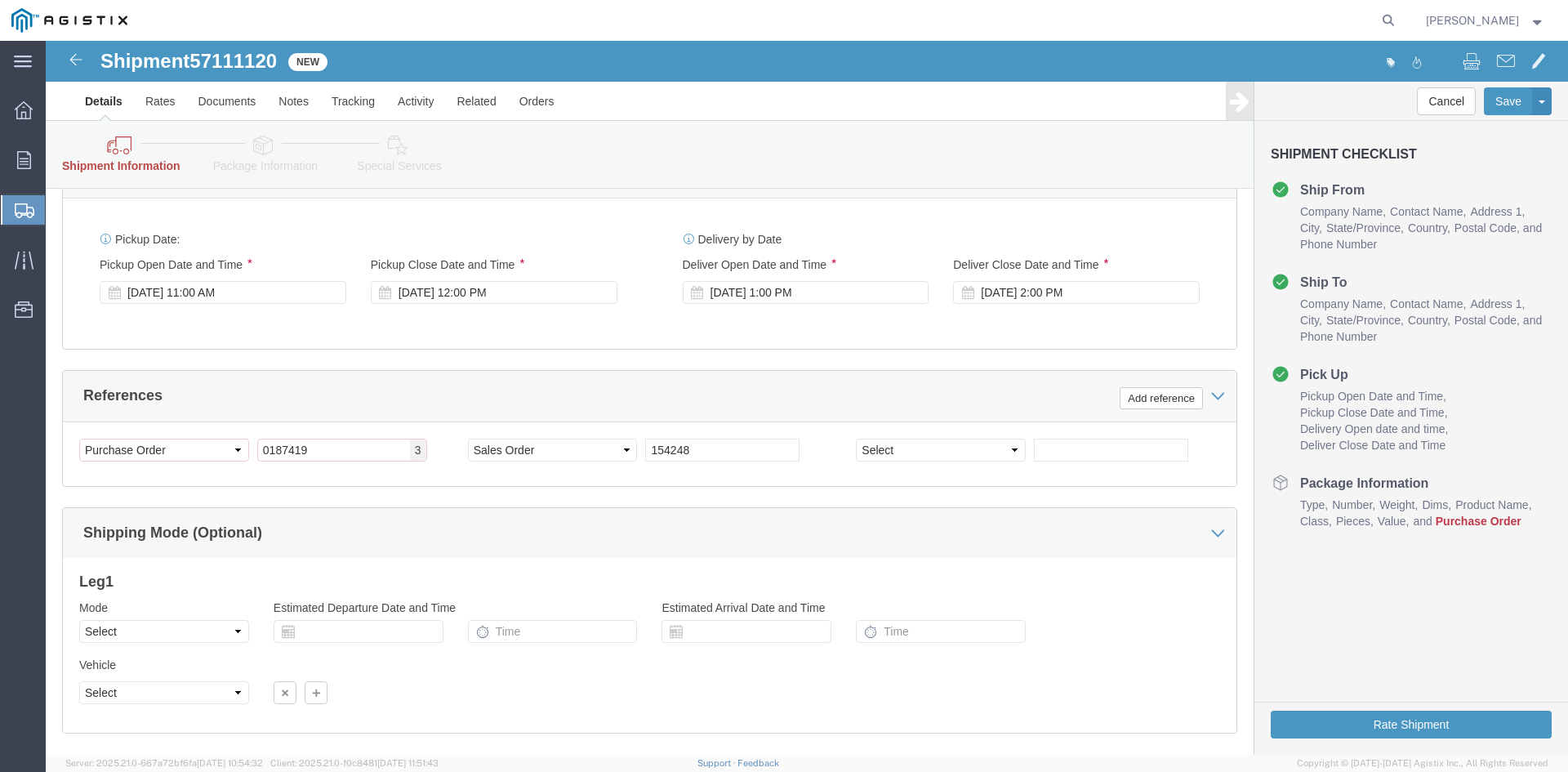
click div "Select Account Type Activity ID Airline Appointment Number ASN Batch Request # …"
click button "Add reference"
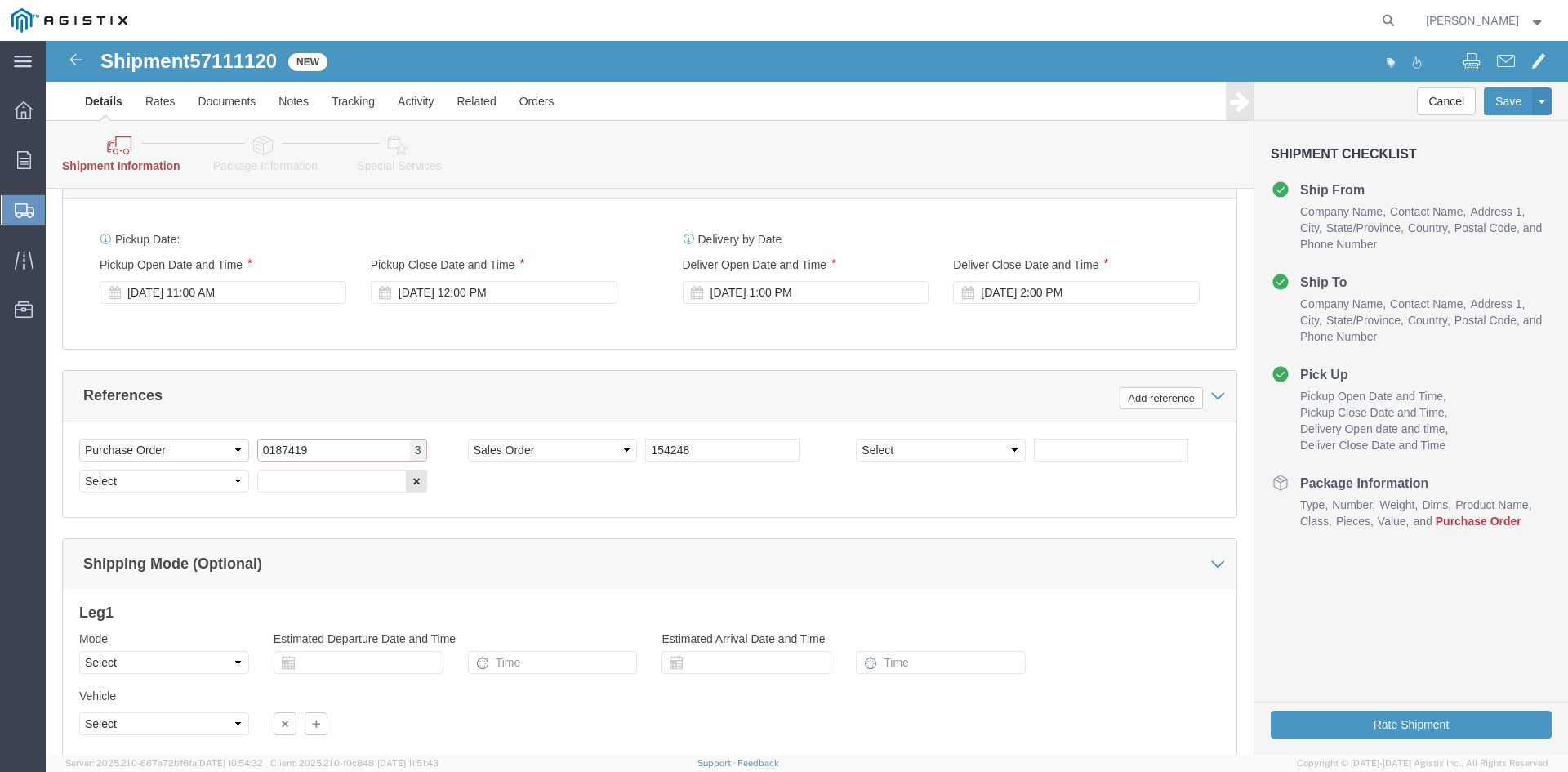
drag, startPoint x: 264, startPoint y: 405, endPoint x: 171, endPoint y: 405, distance: 93.0
click div "Select Account Type Activity ID Airline Appointment Number ASN Batch Request # …"
click select "Select Account Type Activity ID Airline Appointment Number ASN Batch Request # …"
select select
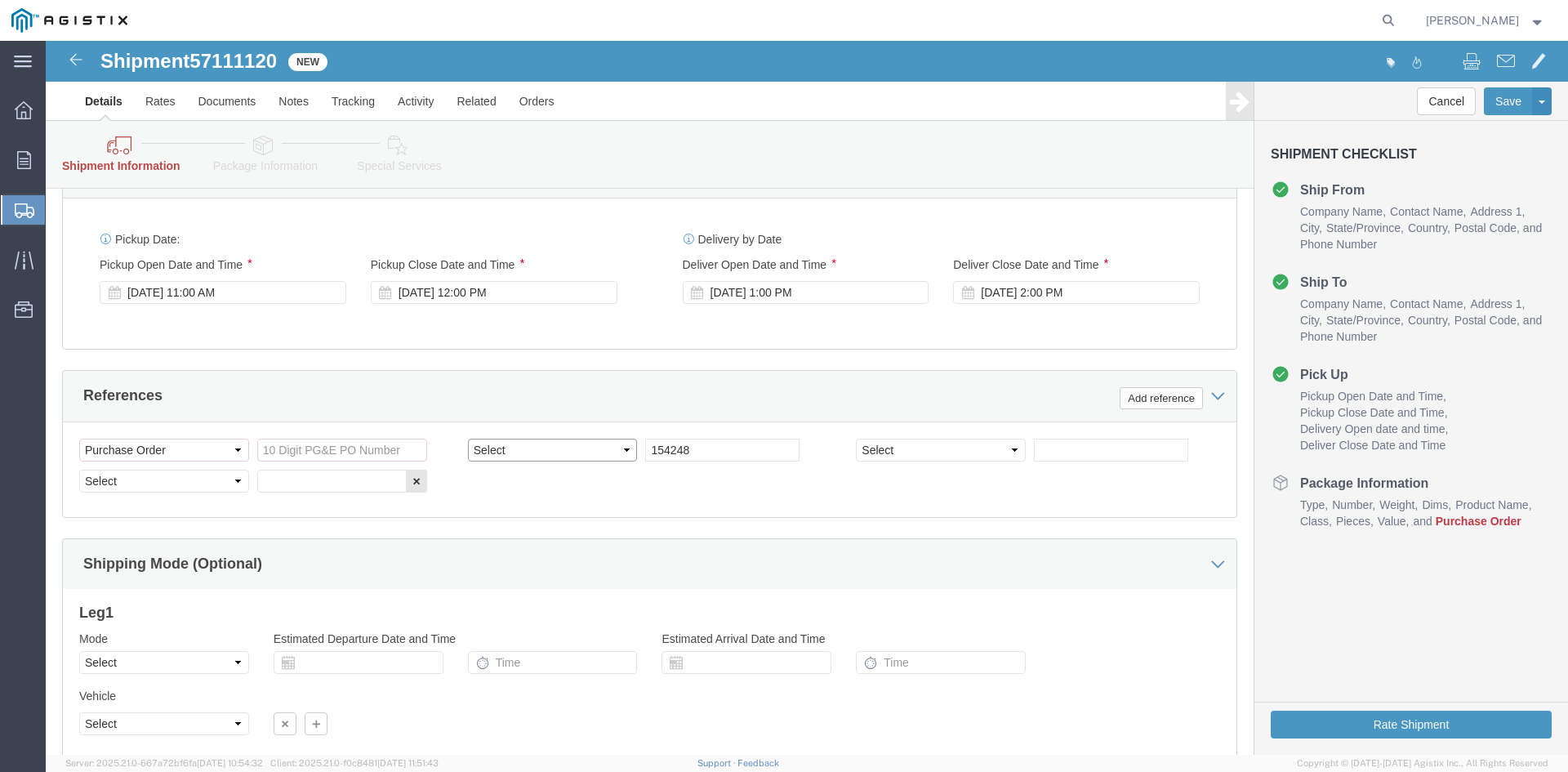
click select "Select Account Type Activity ID Airline Appointment Number ASN Batch Request # …"
drag, startPoint x: 663, startPoint y: 405, endPoint x: 420, endPoint y: 405, distance: 243.0
click div "Select Account Type Activity ID Airline Appointment Number ASN Batch Request # …"
click select "Select Account Type Activity ID Airline Appointment Number ASN Batch Request # …"
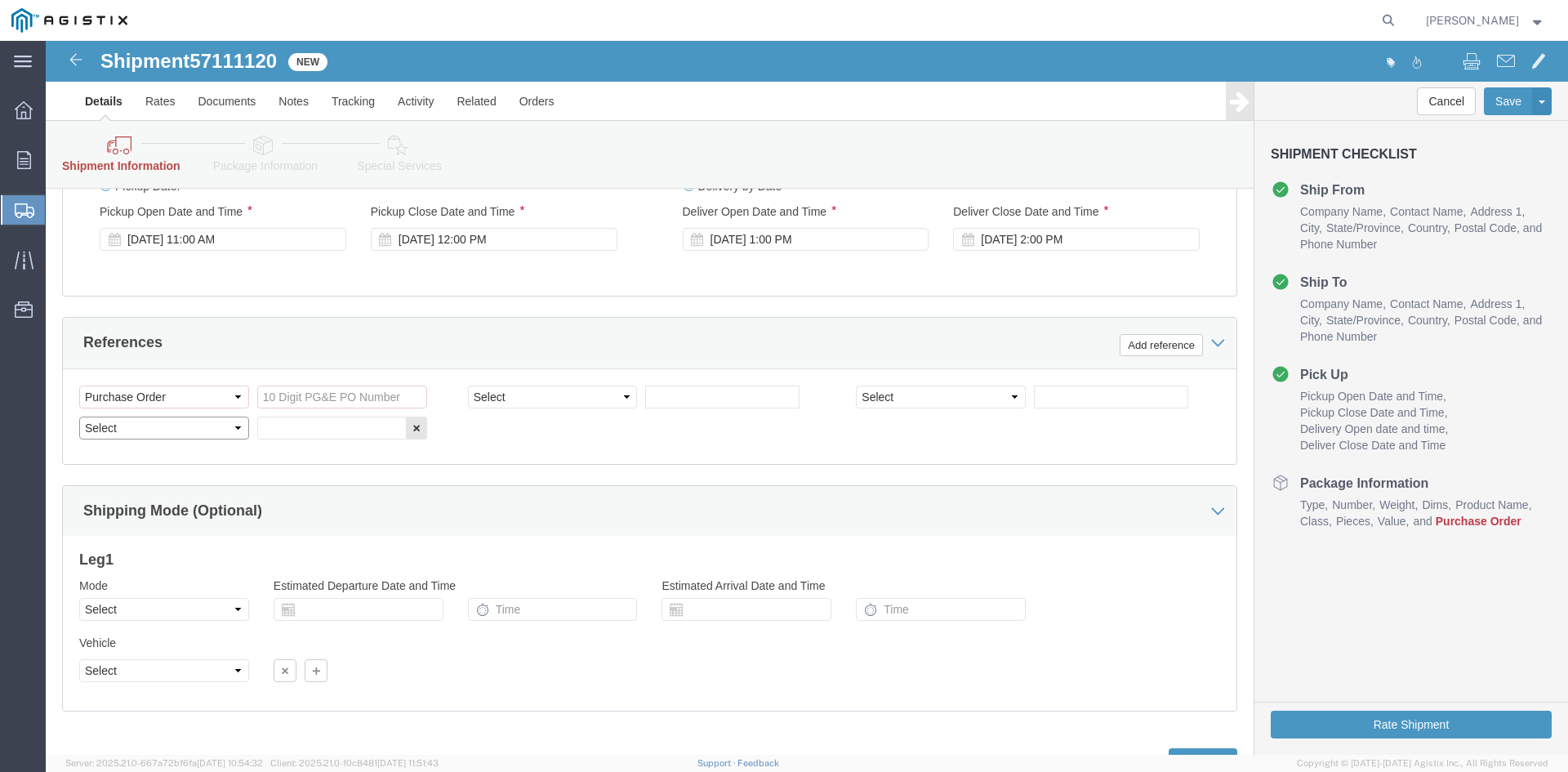
scroll to position [899, 0]
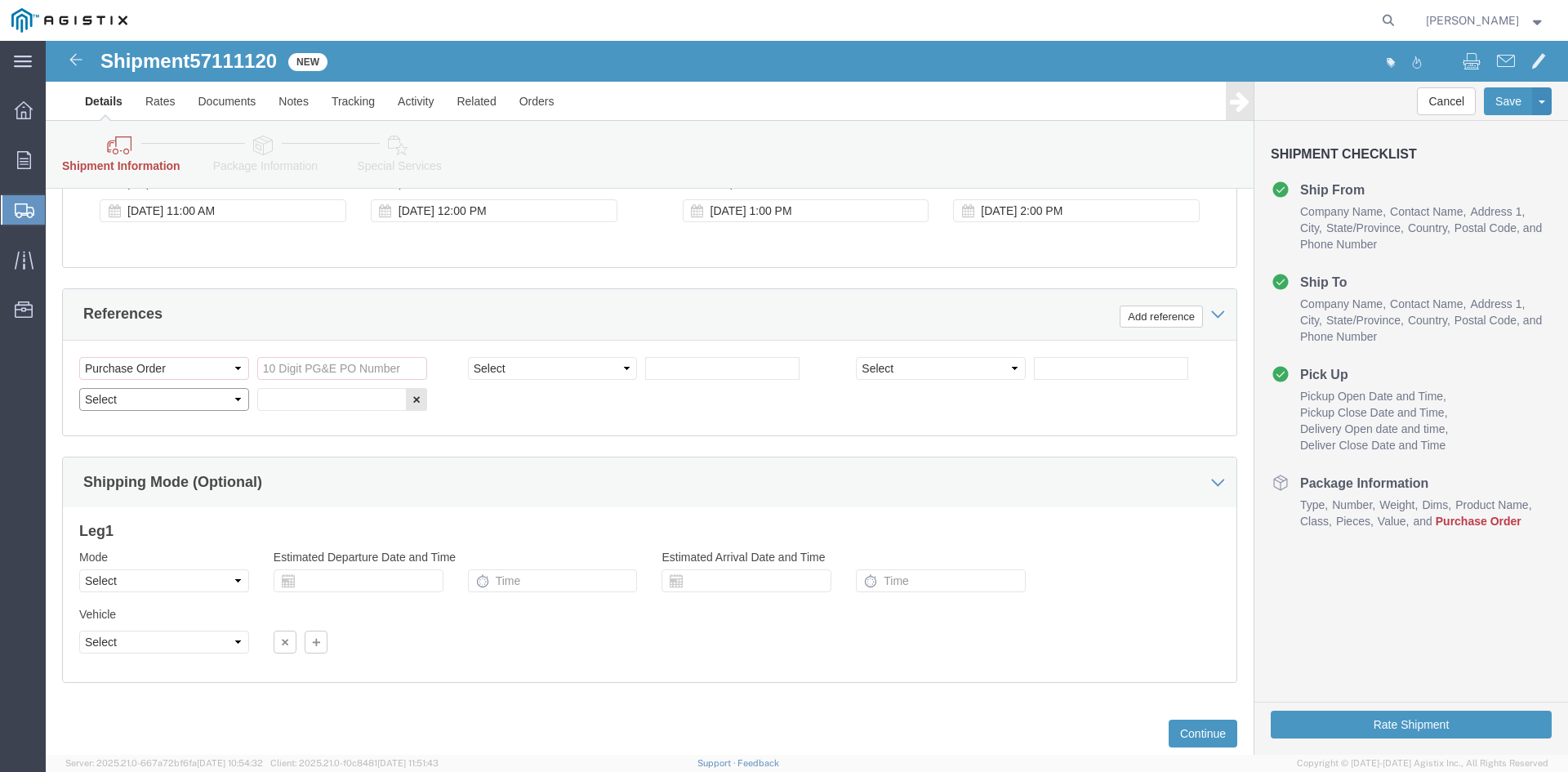
click select "Select Account Type Activity ID Airline Appointment Number ASN Batch Request # …"
select select "SALEORDR"
click select "Select Account Type Activity ID Airline Appointment Number ASN Batch Request # …"
click input "text"
type input "154248"
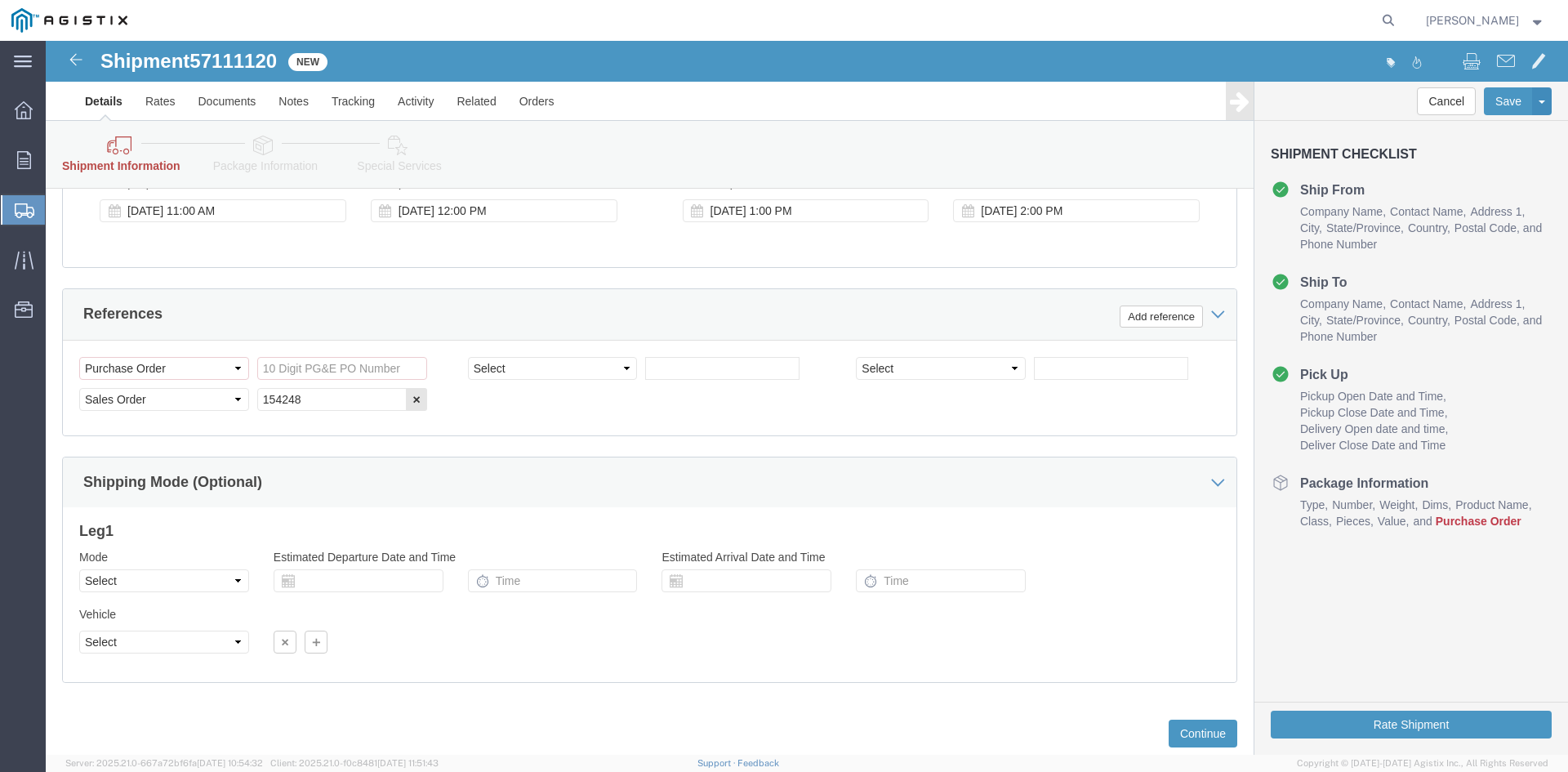
click div "Shipping Mode (Optional)"
click button "button"
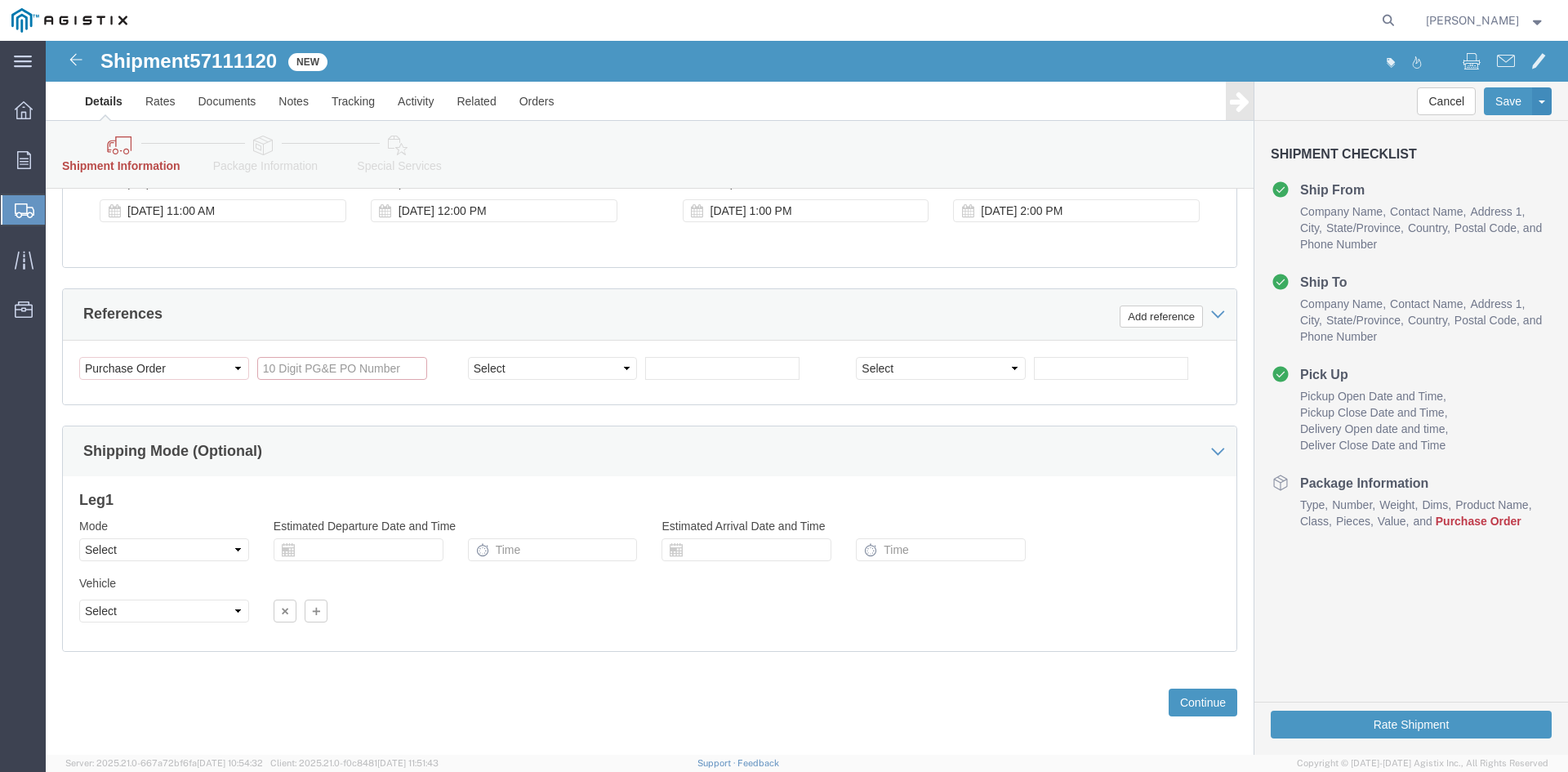
click input "References / Purchase Order: This field is required."
click select "Select Account Type Activity ID Airline Appointment Number ASN Batch Request # …"
click div "Customer Information Account Select PG&E Universal Rectifiers Inc Location Sele…"
